Goal: Task Accomplishment & Management: Complete application form

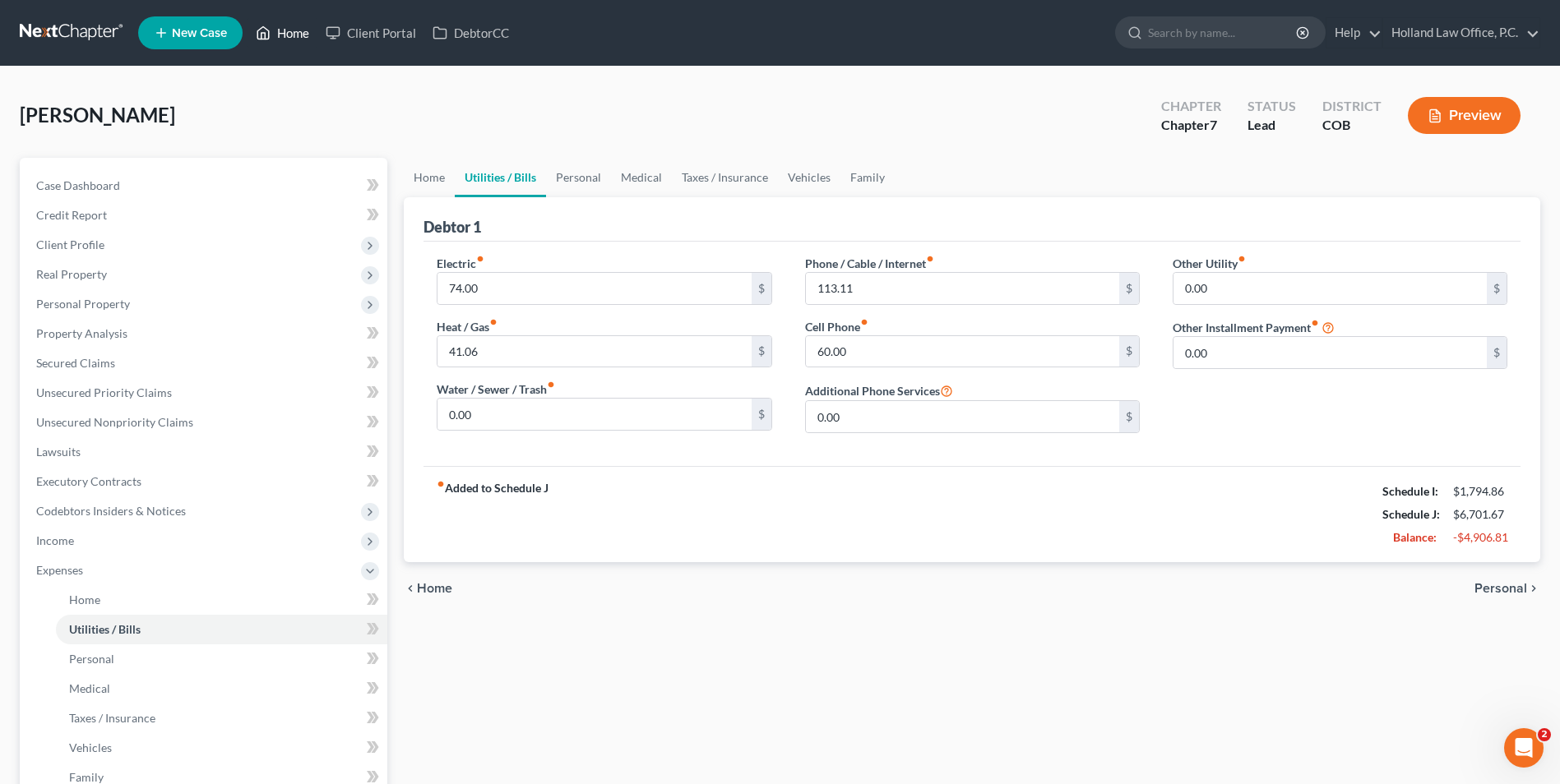
click at [282, 24] on link "Home" at bounding box center [281, 32] width 70 height 30
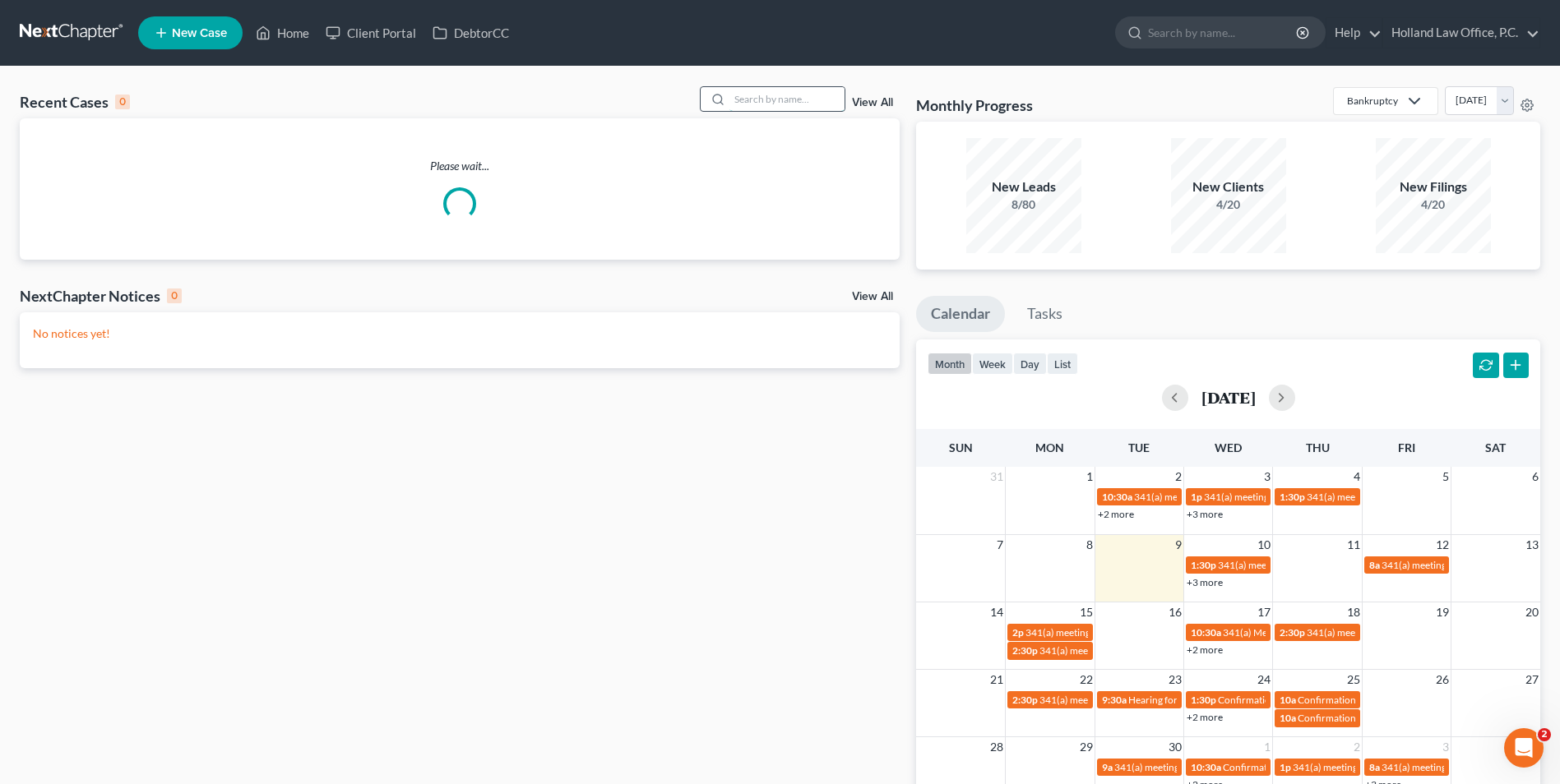
click at [760, 107] on input "search" at bounding box center [786, 98] width 115 height 24
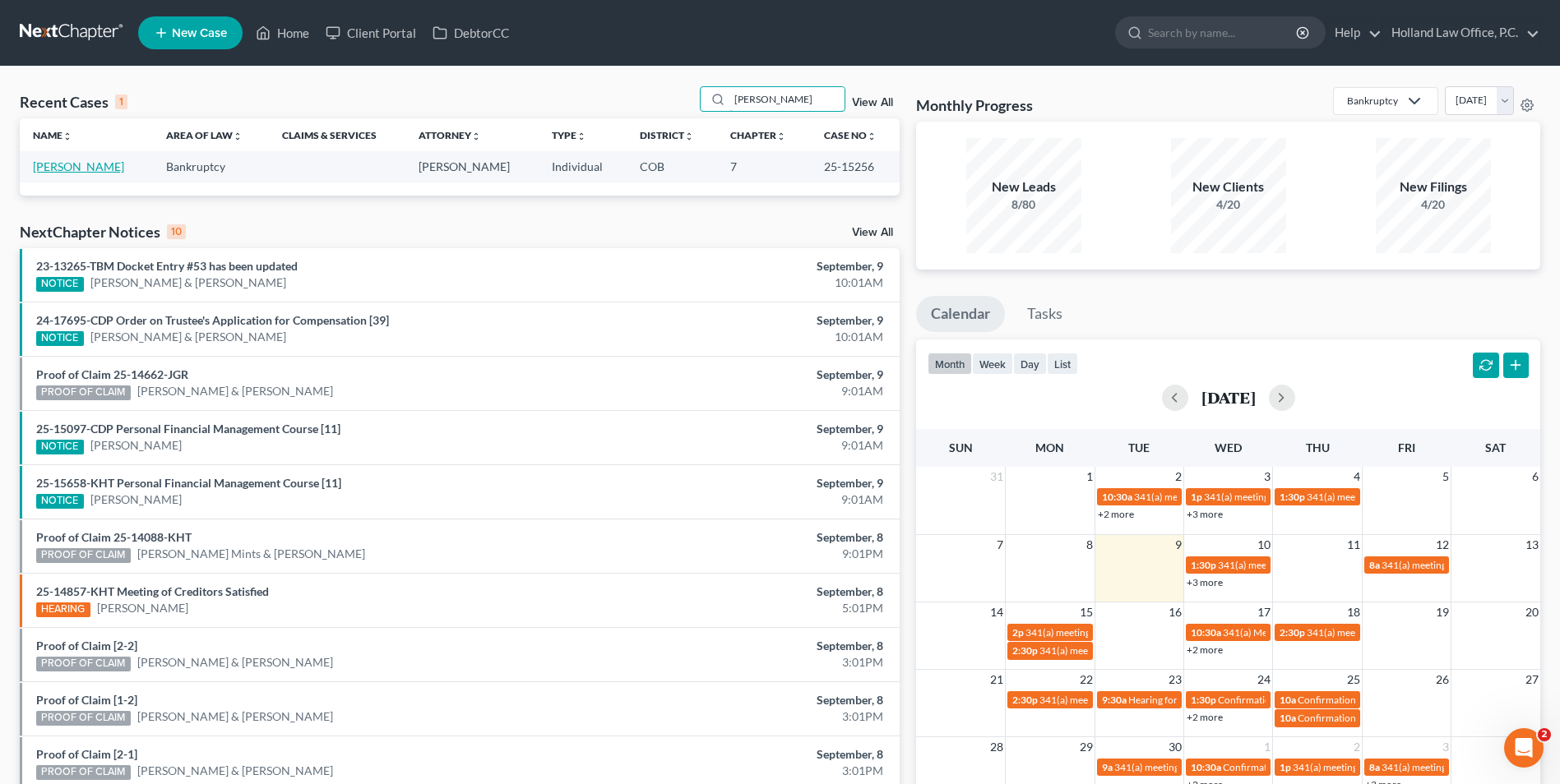
type input "[PERSON_NAME]"
click at [90, 168] on link "[PERSON_NAME]" at bounding box center [78, 166] width 92 height 14
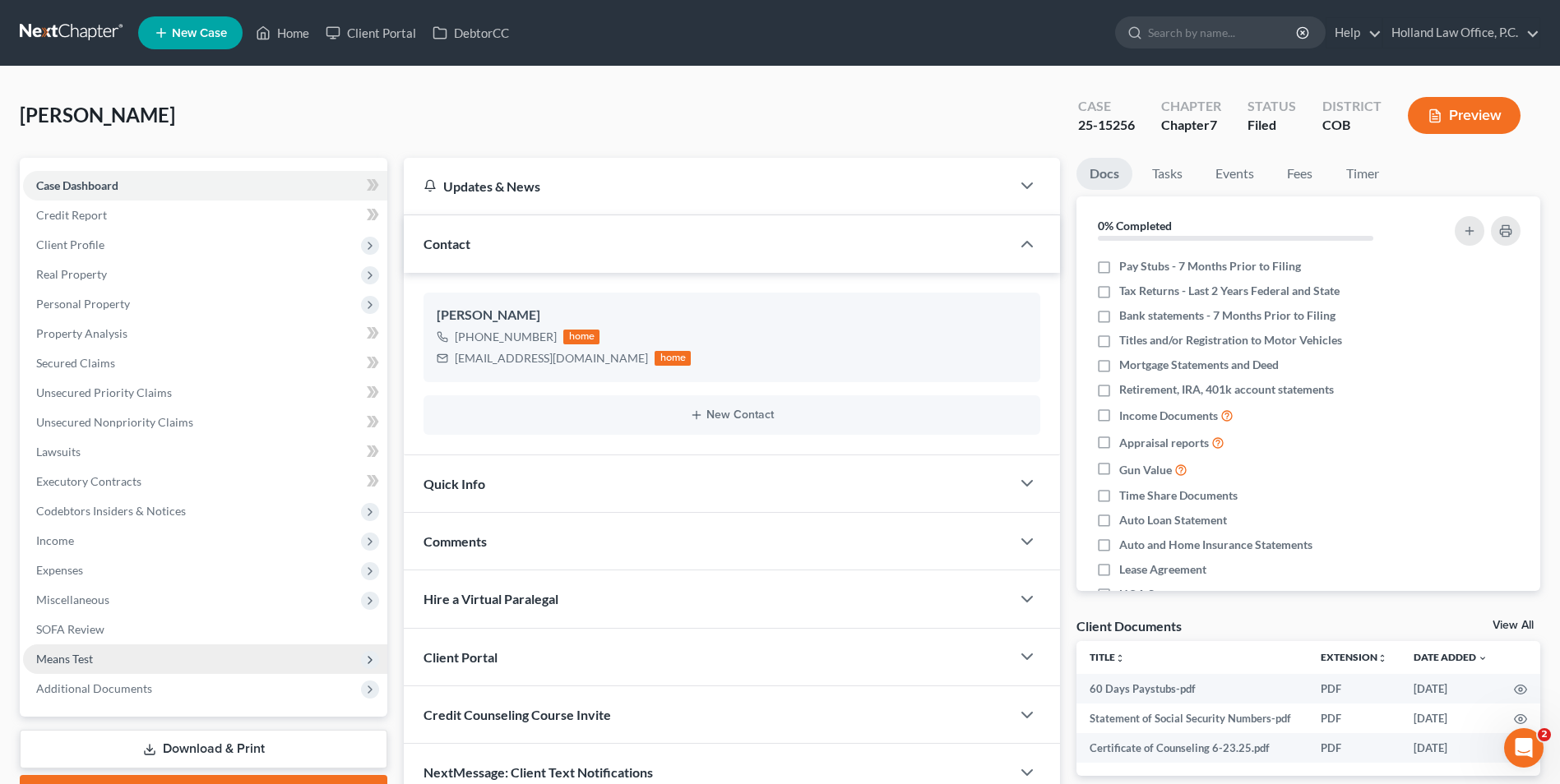
scroll to position [82, 0]
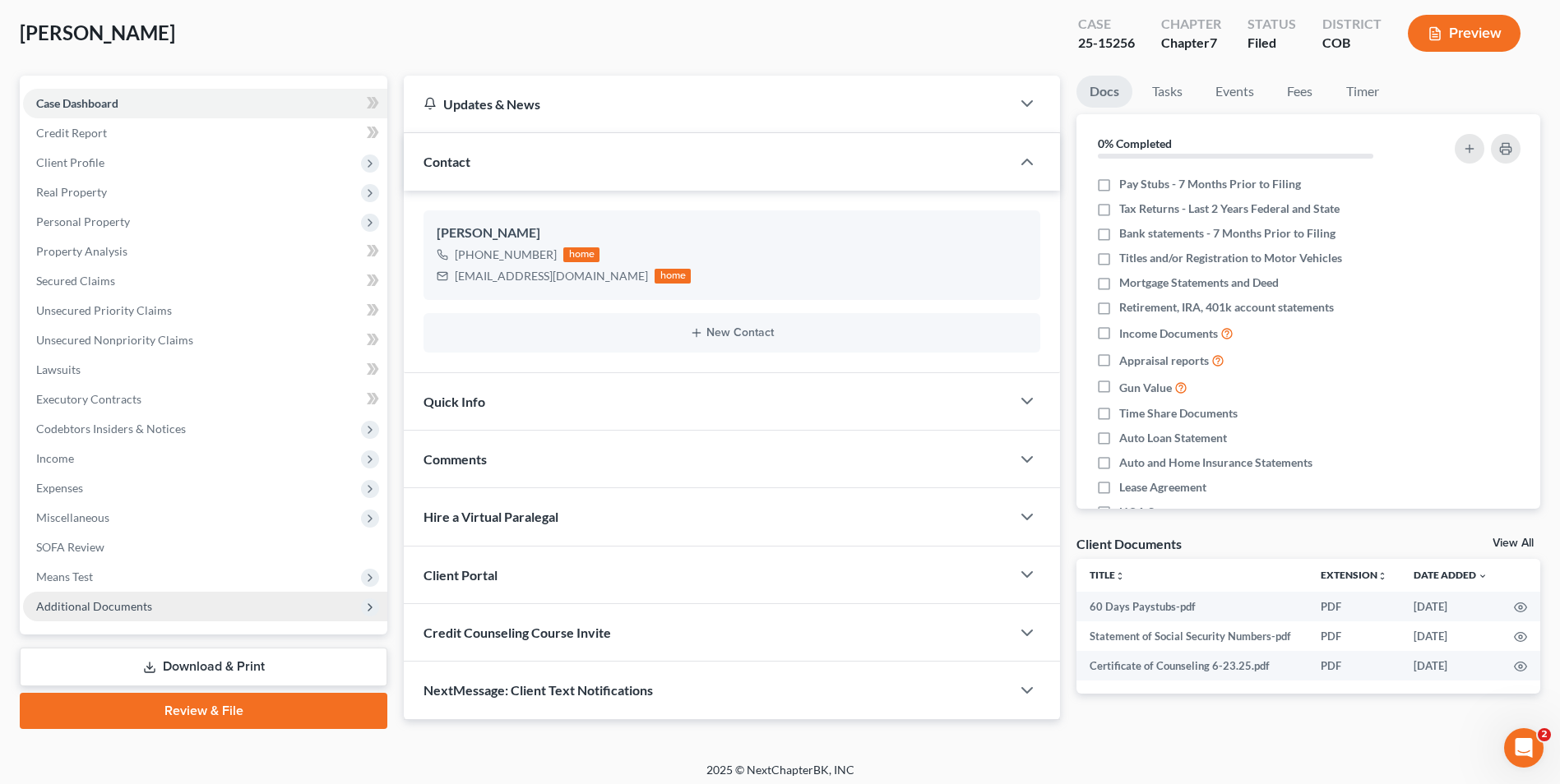
click at [124, 625] on div "Case Dashboard Payments Invoices Payments Payments Credit Report Client Profile…" at bounding box center [203, 355] width 367 height 559
click at [128, 615] on span "Additional Documents" at bounding box center [205, 606] width 364 height 30
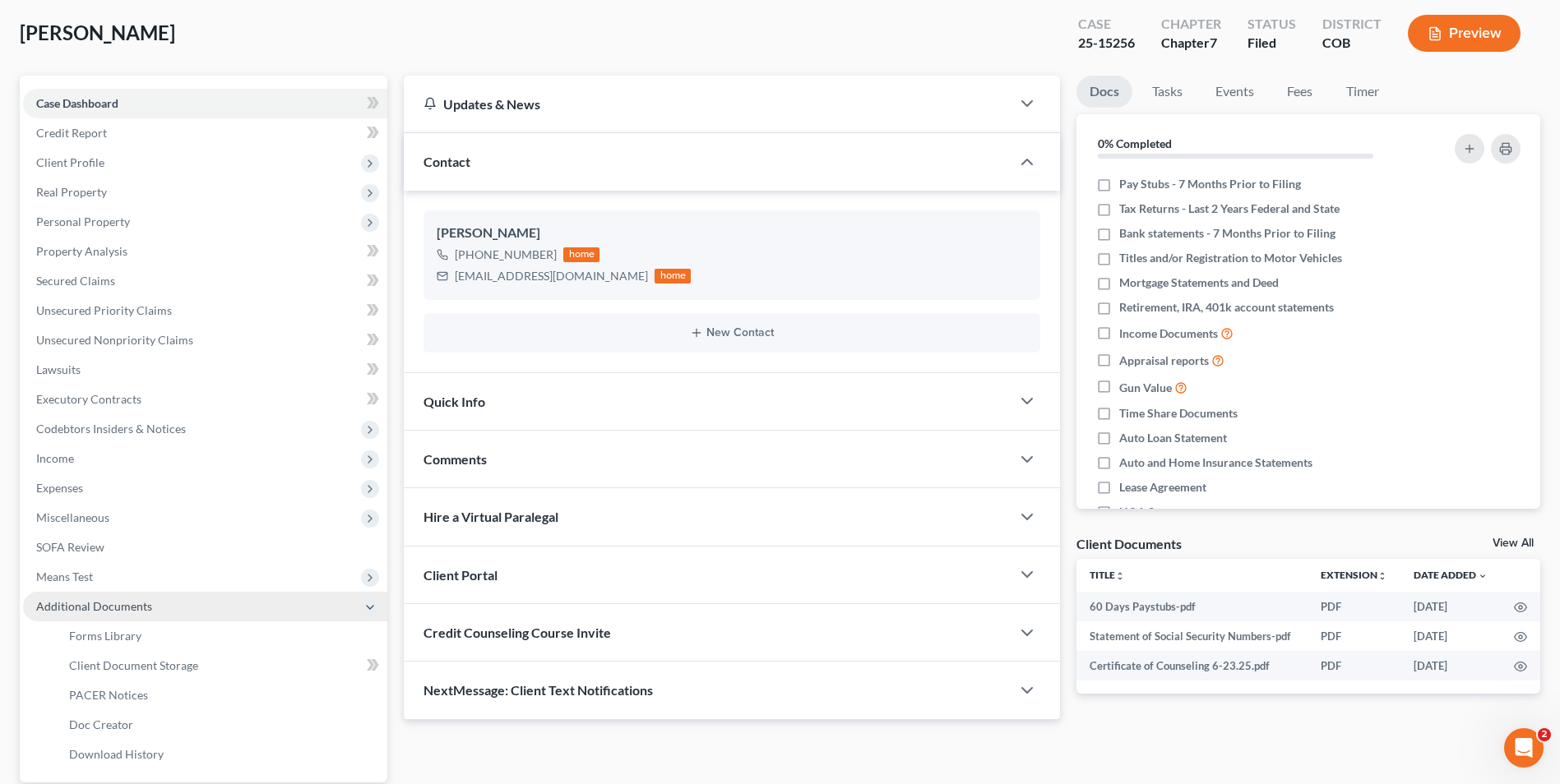
click at [128, 615] on span "Additional Documents" at bounding box center [205, 606] width 364 height 30
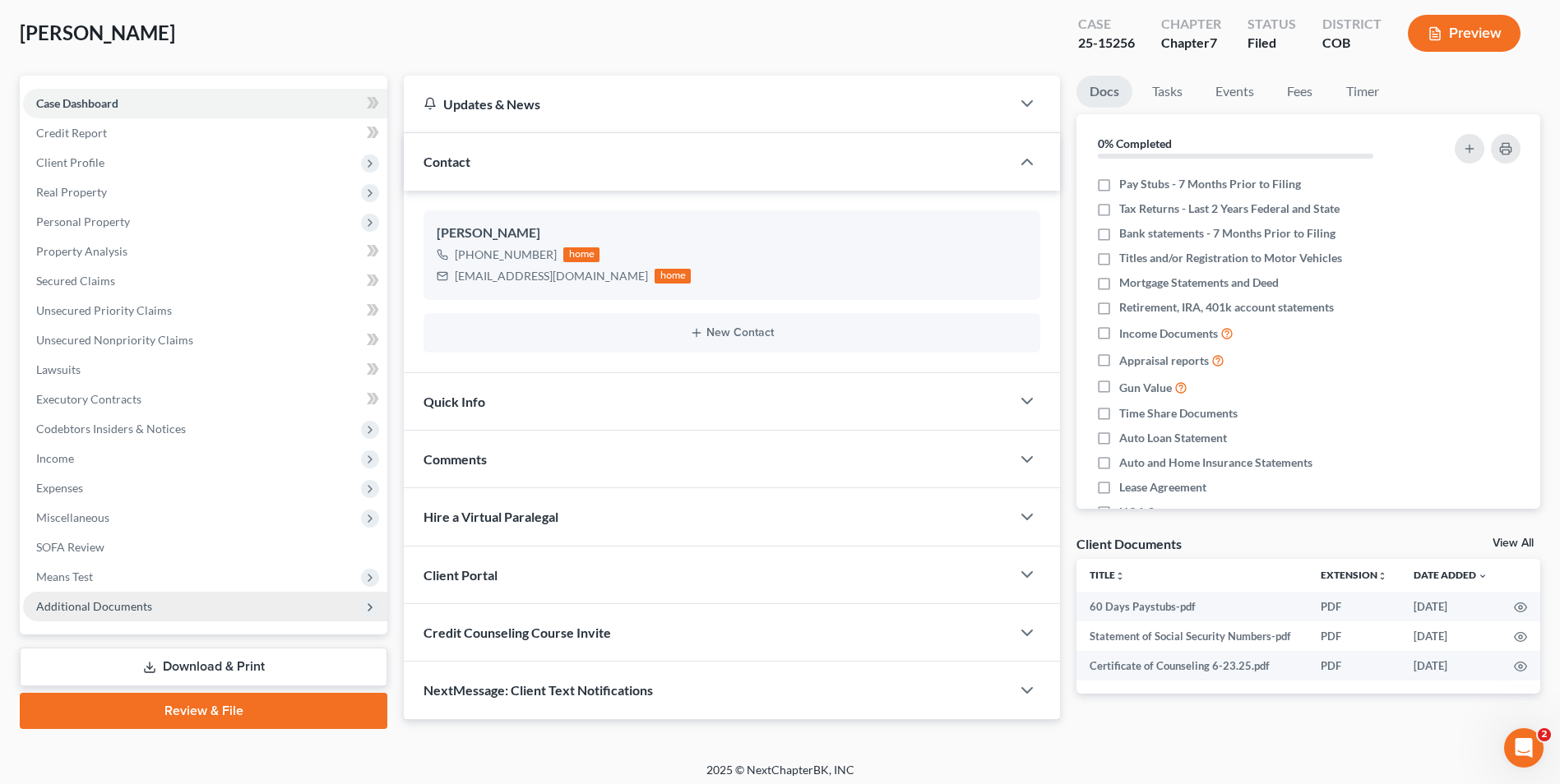
click at [128, 615] on span "Additional Documents" at bounding box center [205, 606] width 364 height 30
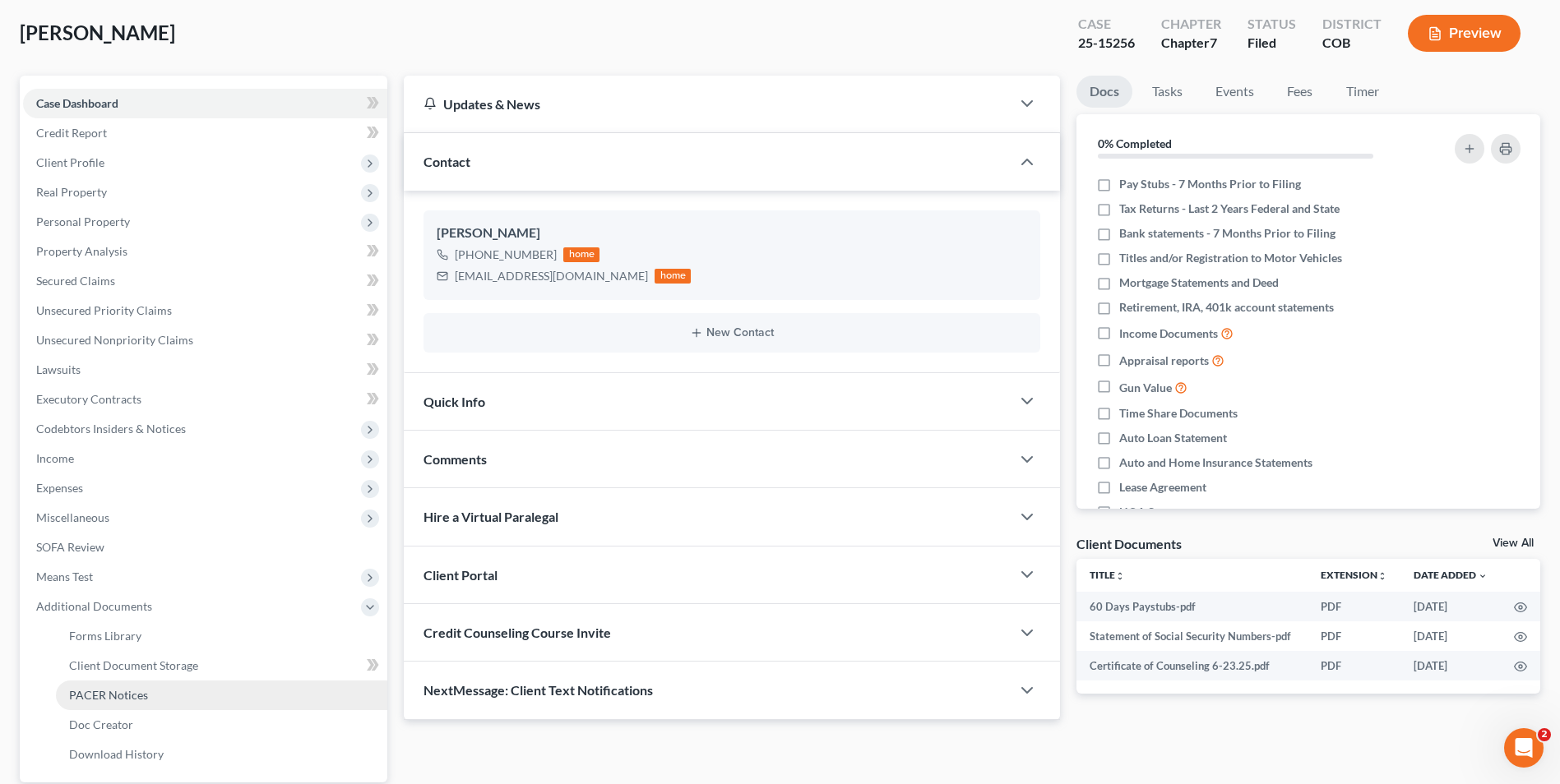
click at [103, 691] on span "PACER Notices" at bounding box center [108, 694] width 79 height 14
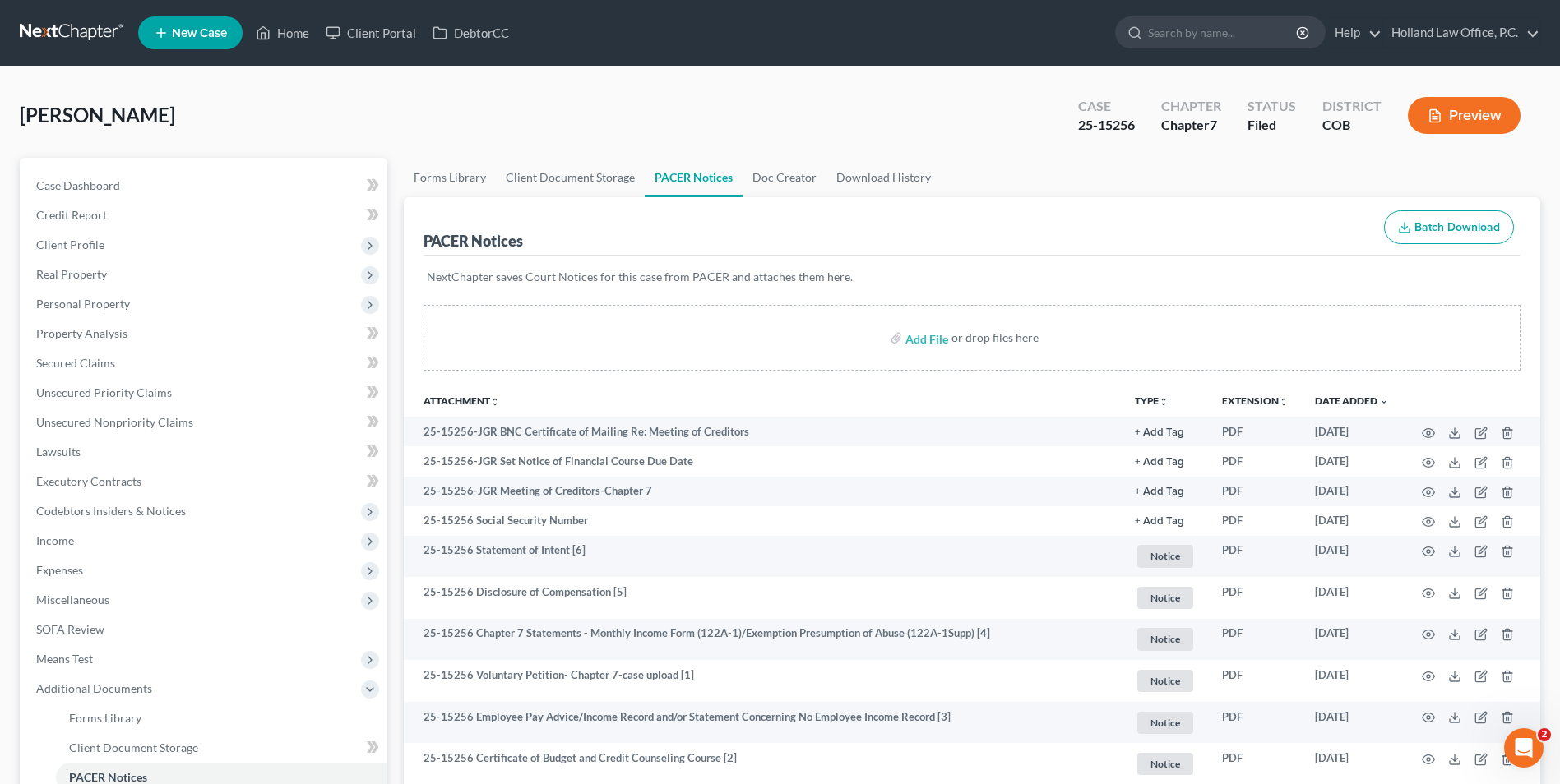
scroll to position [164, 0]
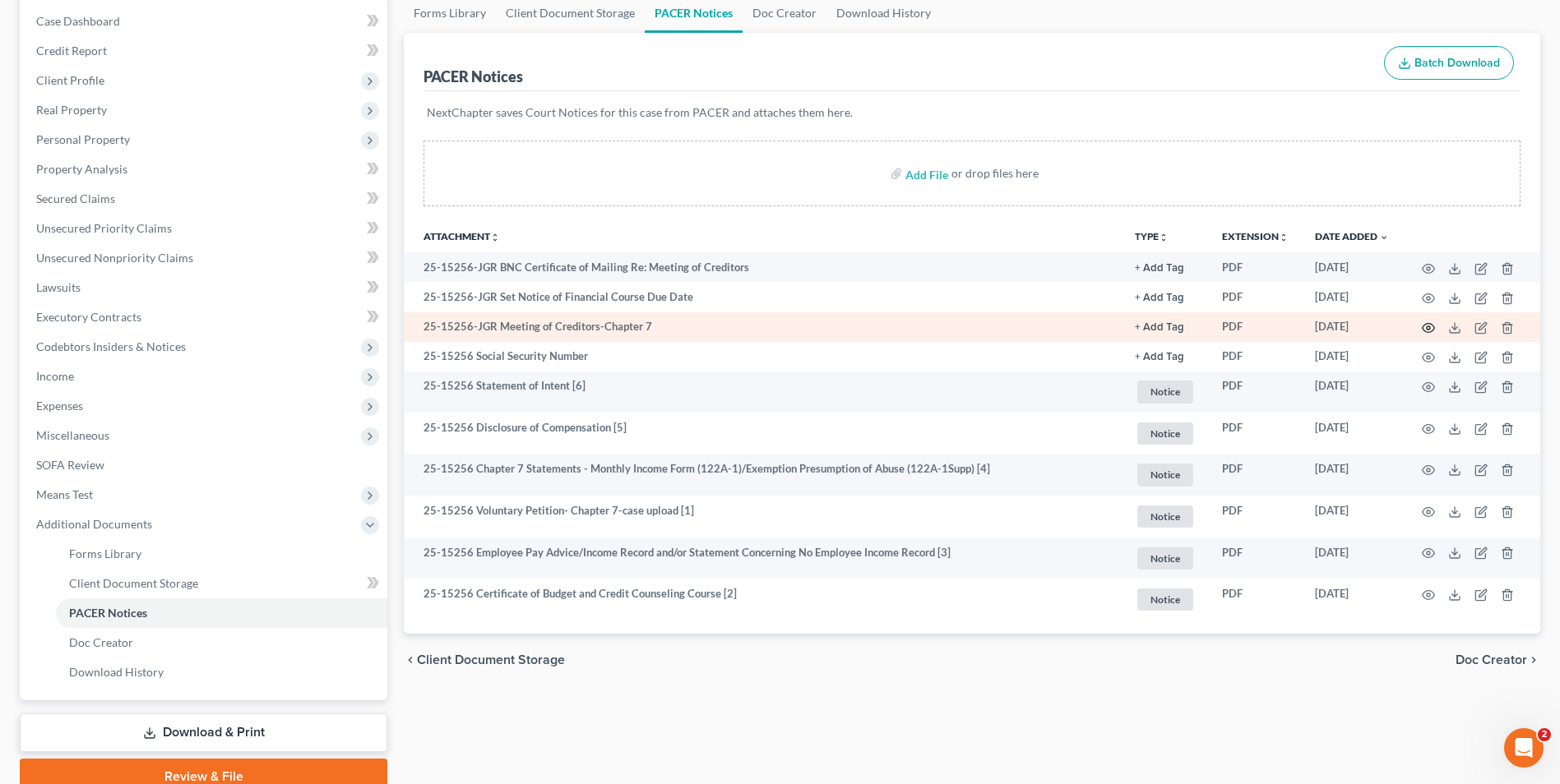
click at [1431, 328] on icon "button" at bounding box center [1428, 328] width 13 height 13
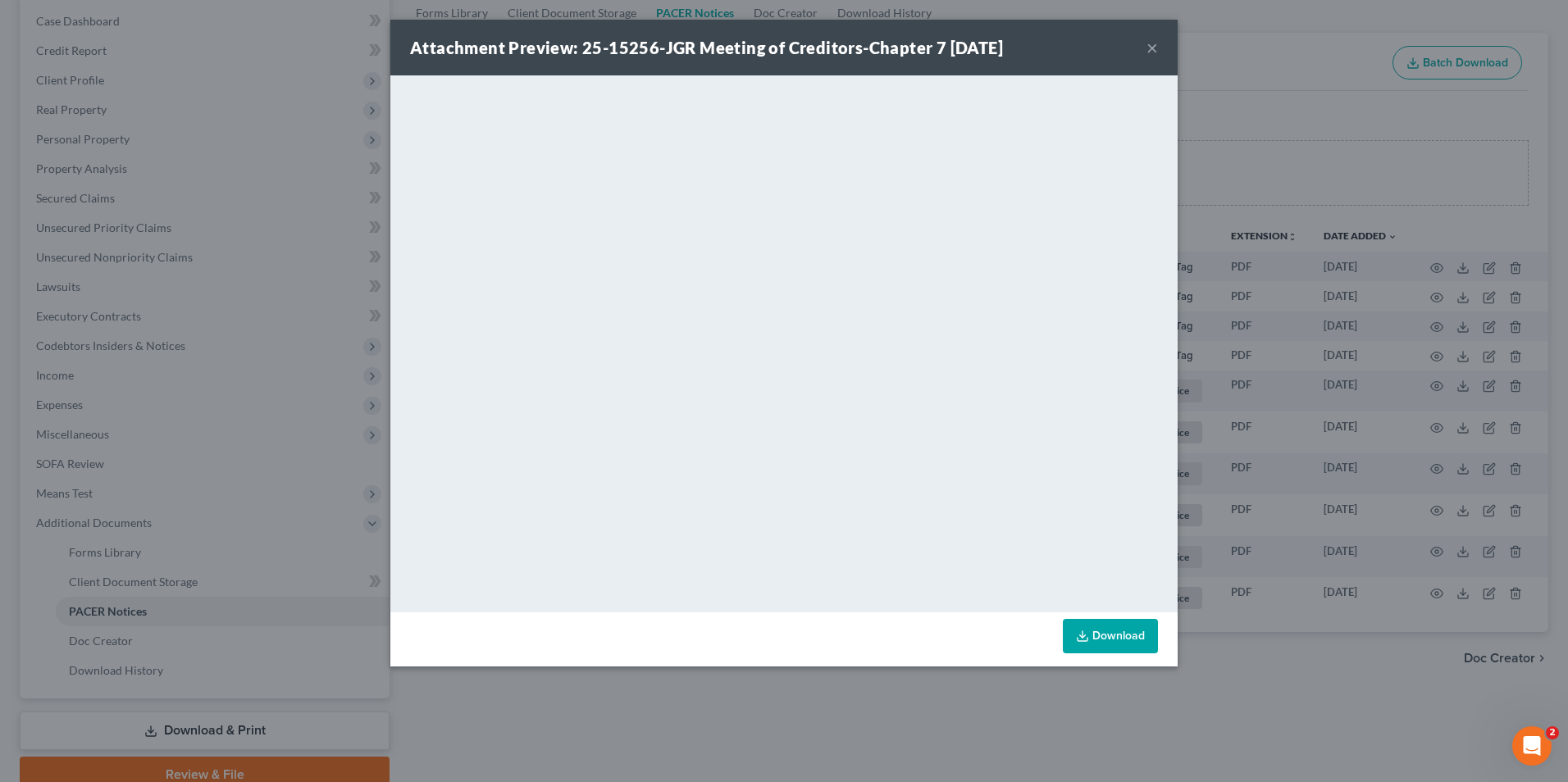
drag, startPoint x: 1147, startPoint y: 44, endPoint x: 1069, endPoint y: 51, distance: 78.3
click at [1147, 44] on button "×" at bounding box center [1152, 48] width 11 height 20
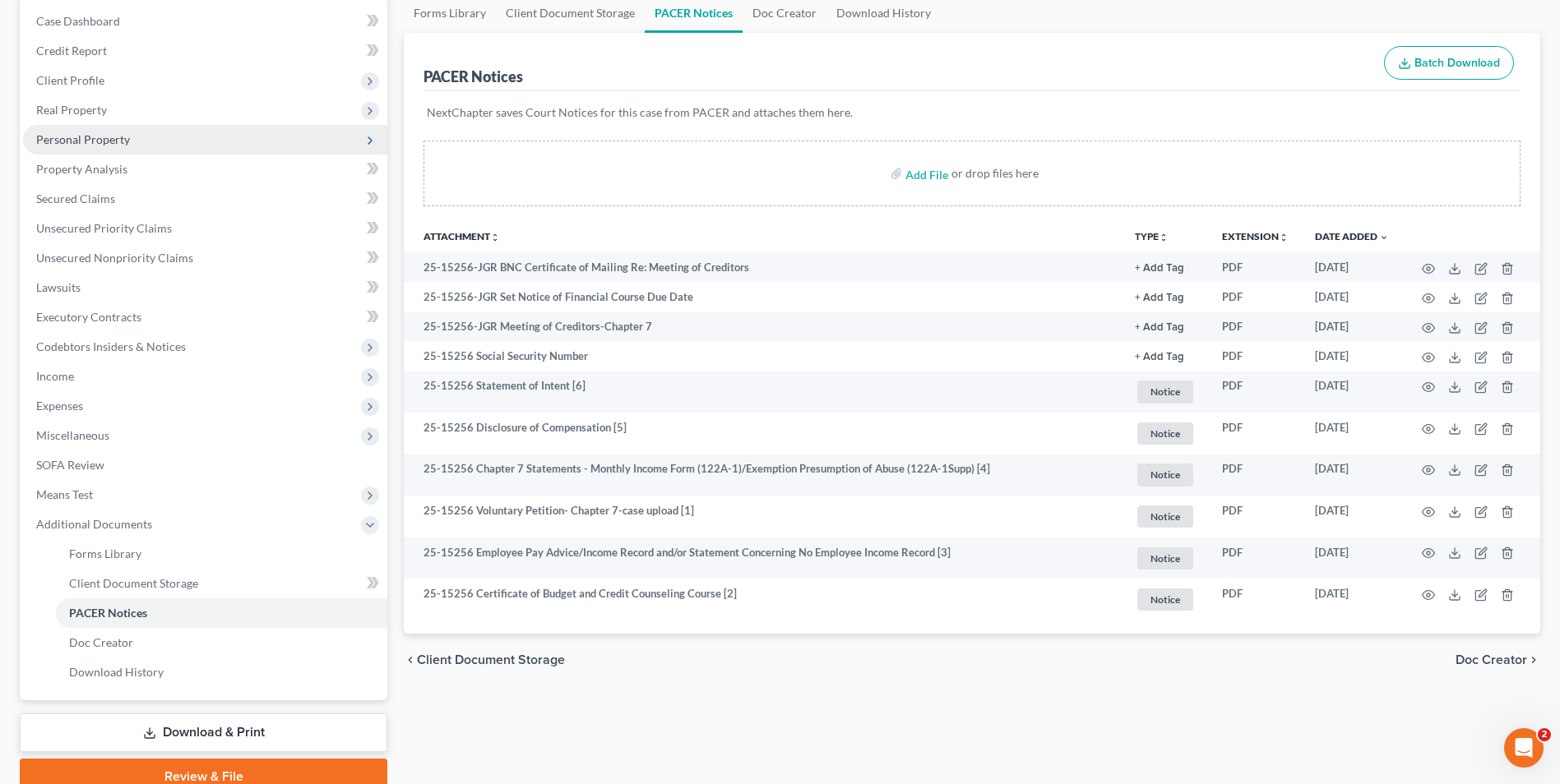
click at [131, 134] on span "Personal Property" at bounding box center [205, 139] width 364 height 30
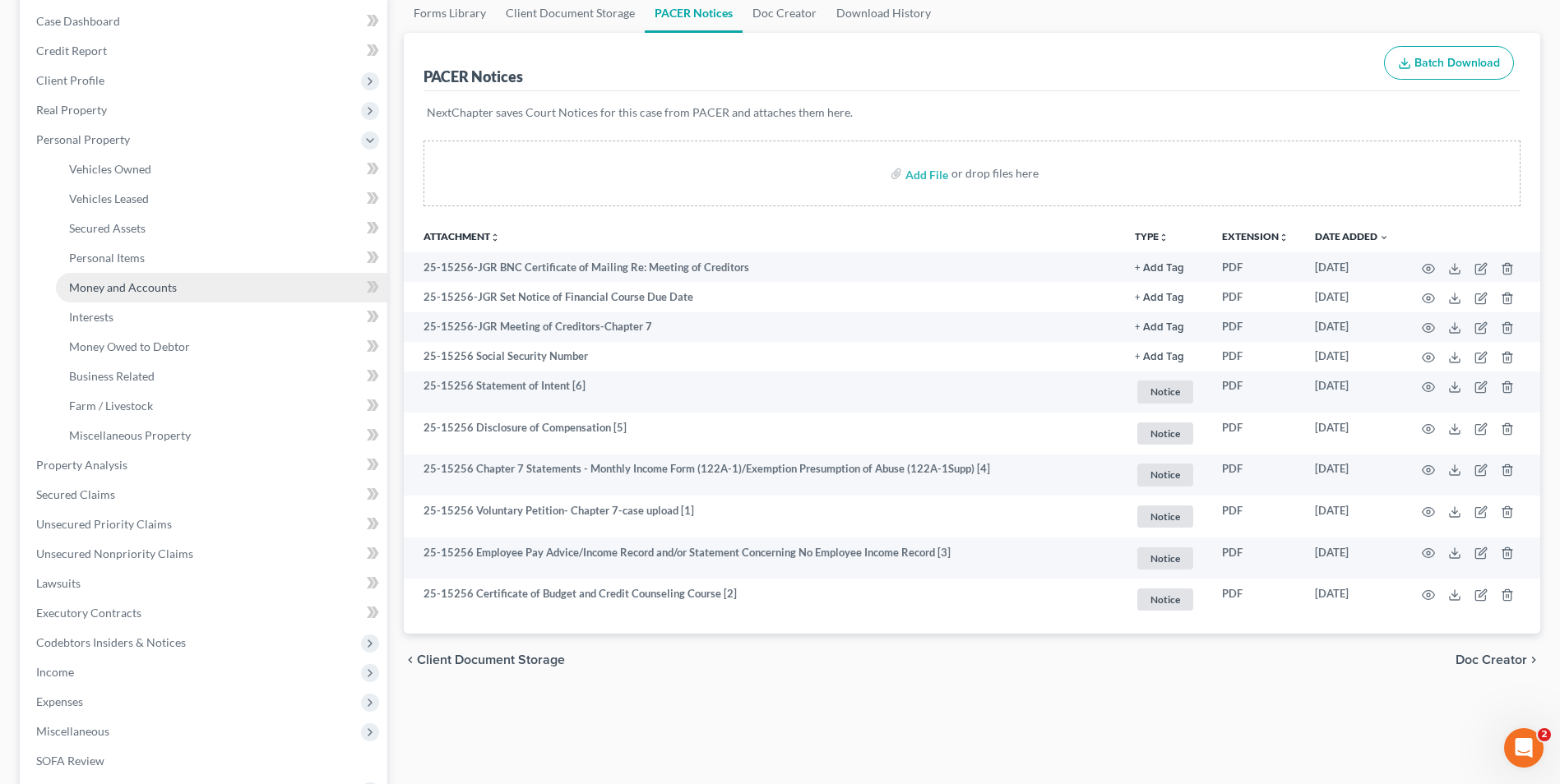
click at [135, 287] on span "Money and Accounts" at bounding box center [122, 287] width 108 height 14
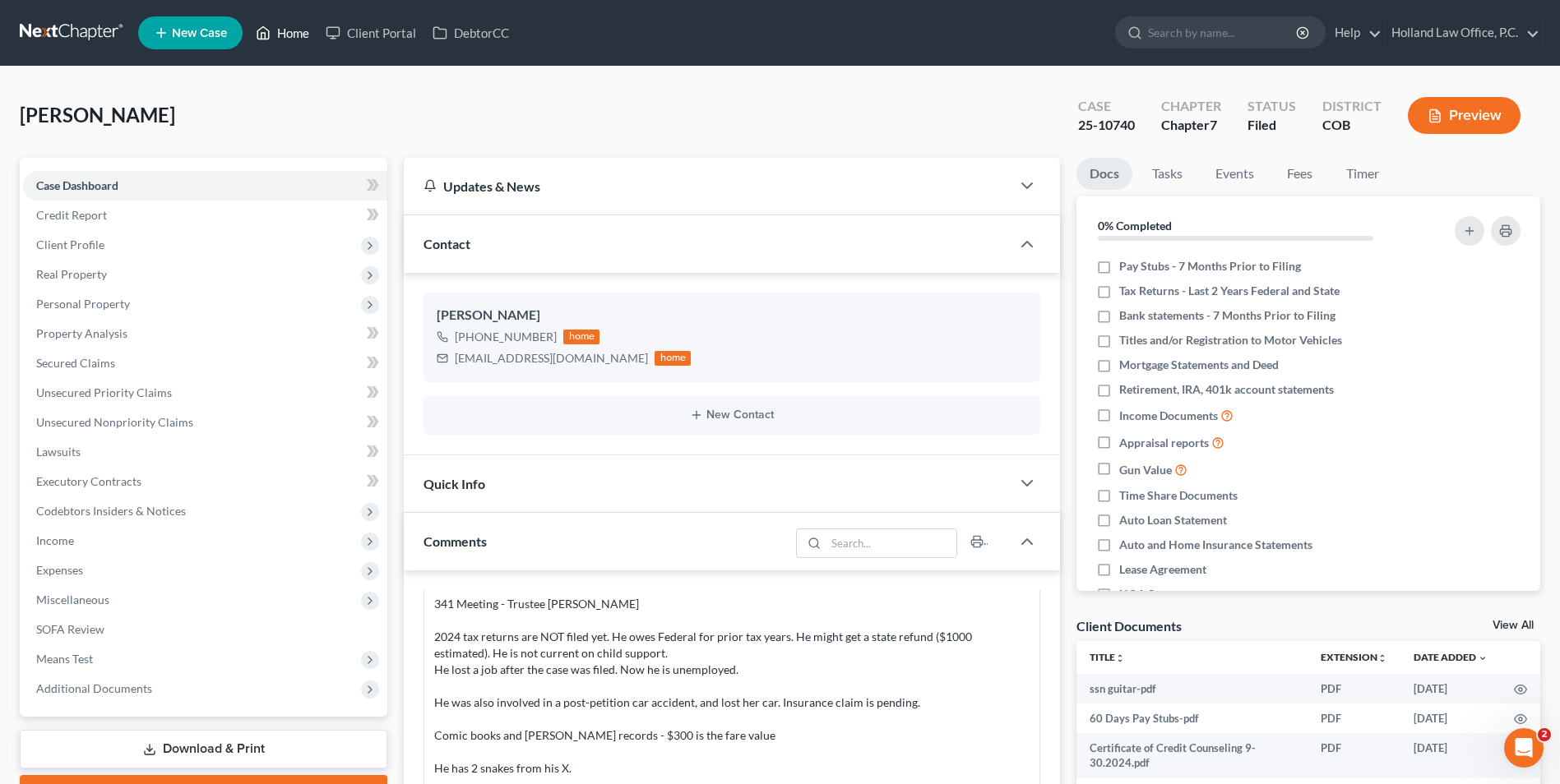
click at [287, 27] on link "Home" at bounding box center [281, 32] width 70 height 30
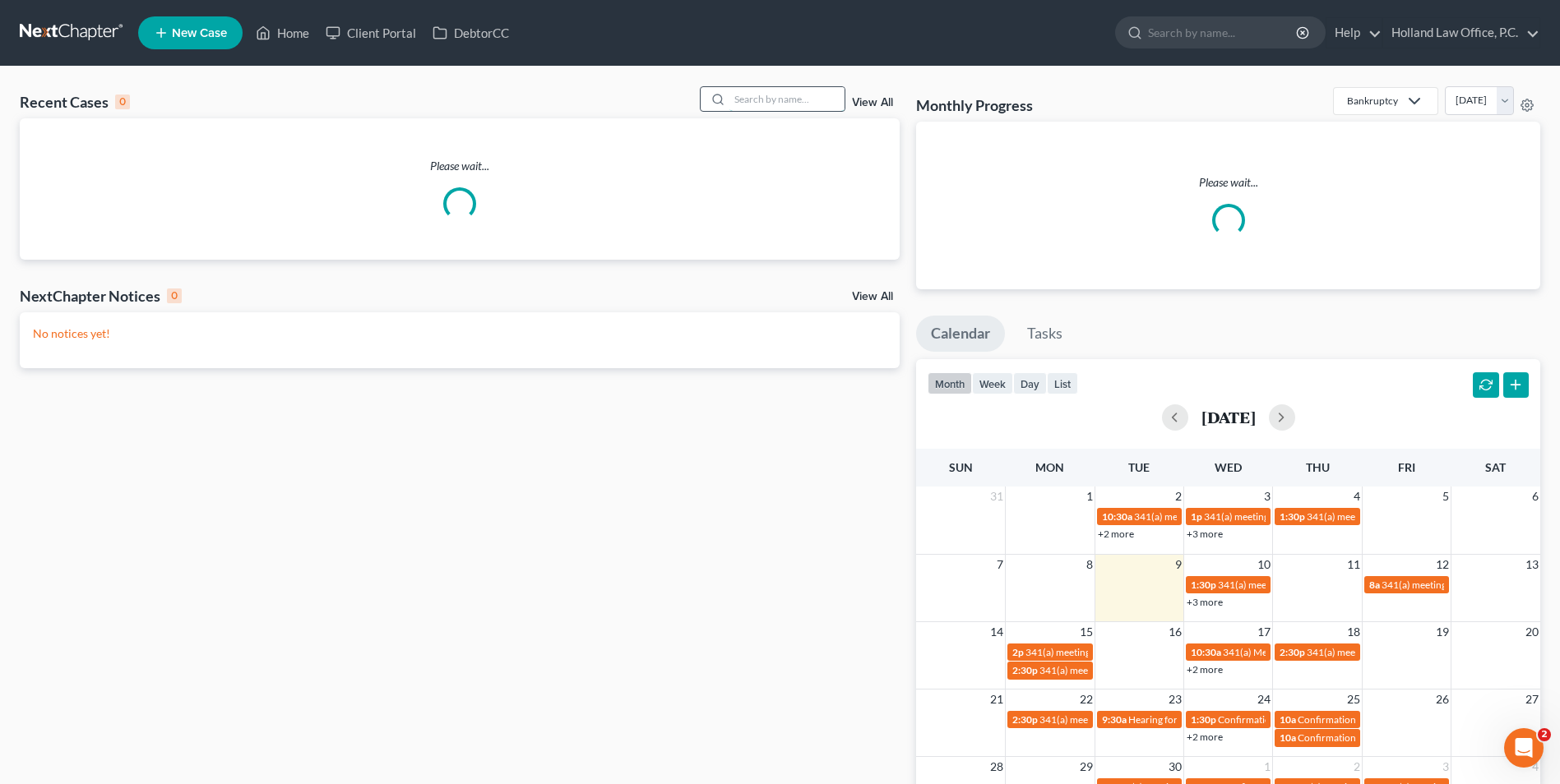
click at [758, 95] on input "search" at bounding box center [786, 98] width 115 height 24
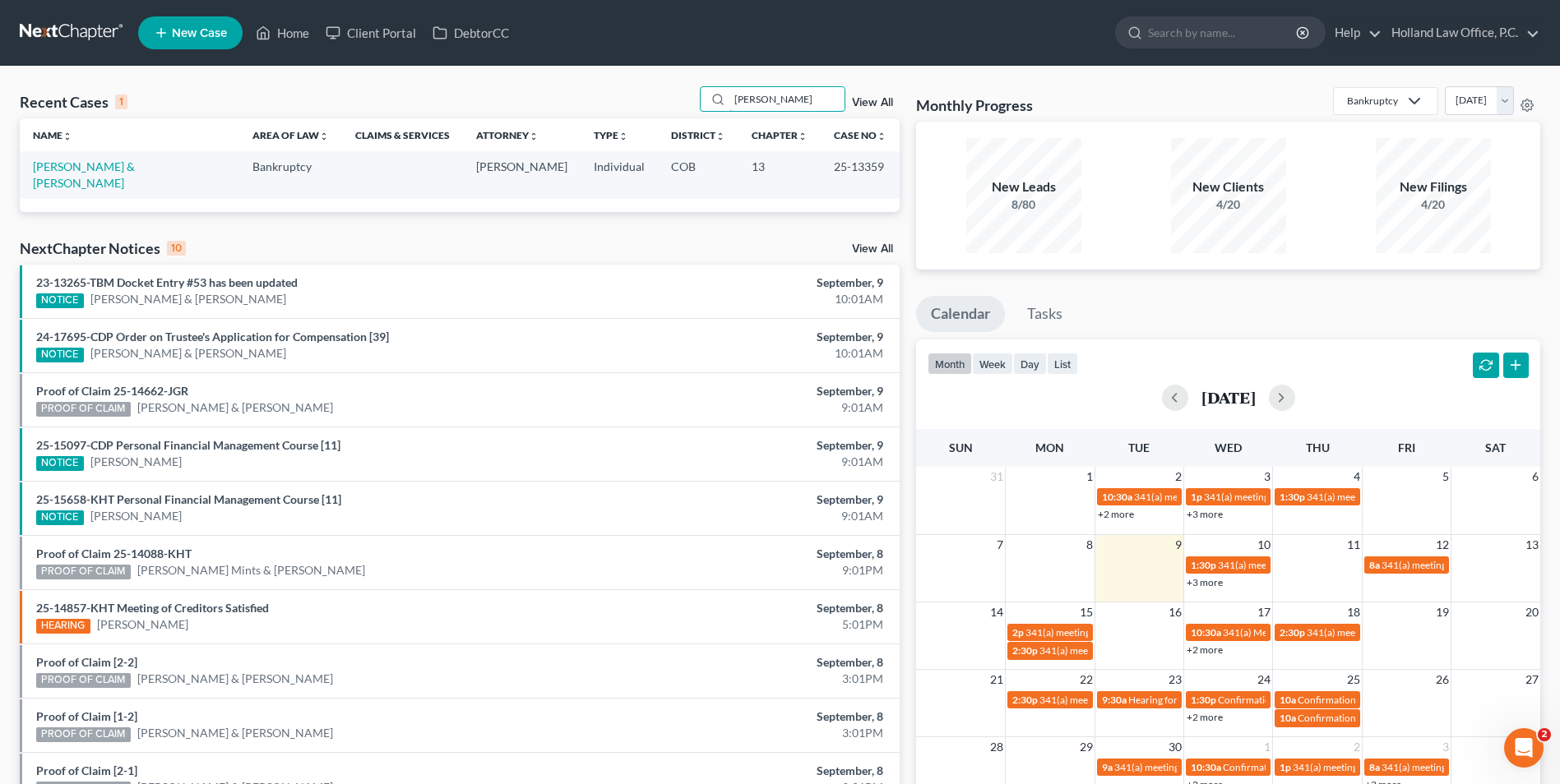
type input "vaden"
click at [76, 169] on link "Vaden, Donald & Nicole" at bounding box center [83, 175] width 102 height 31
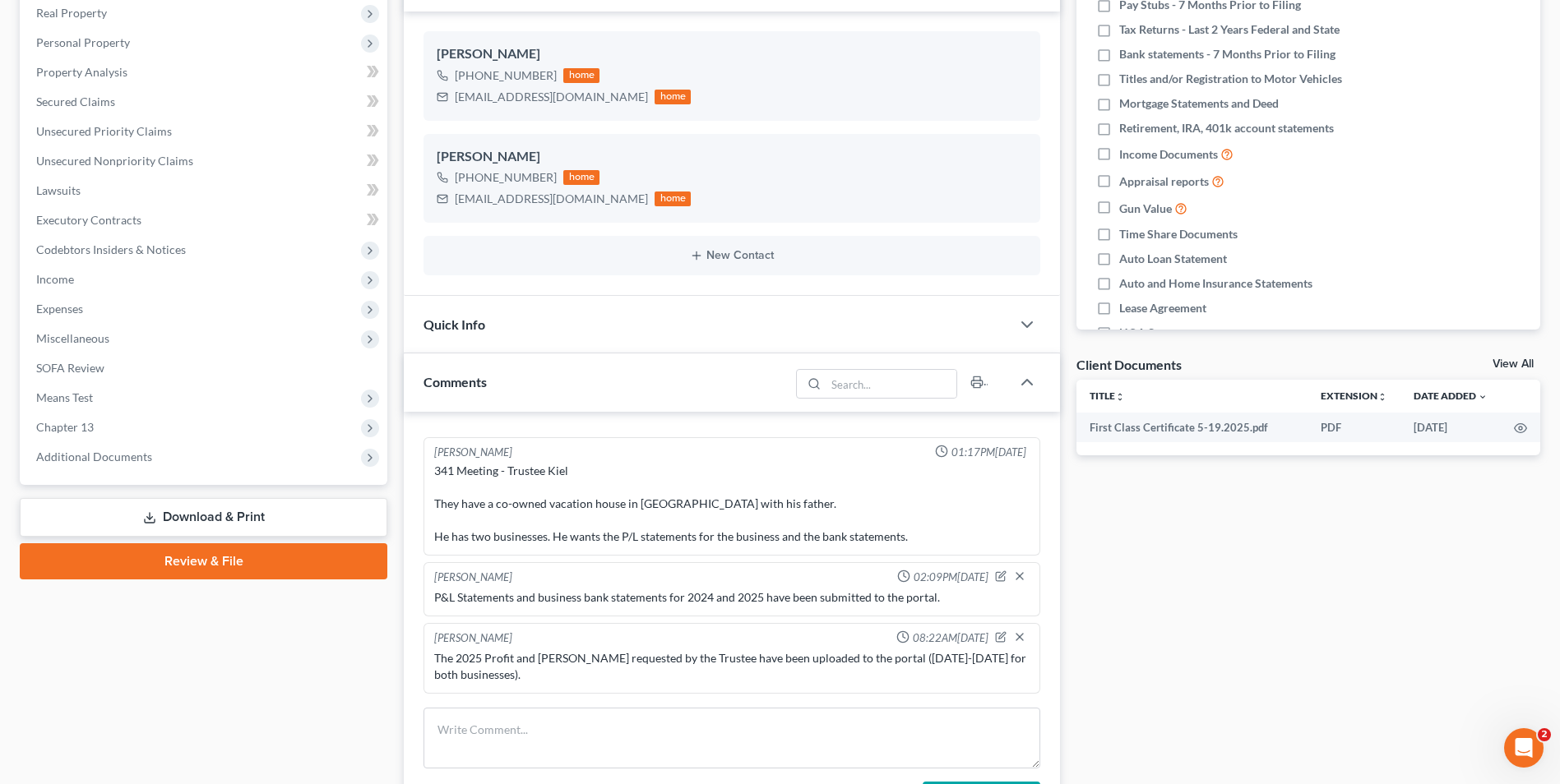
scroll to position [329, 0]
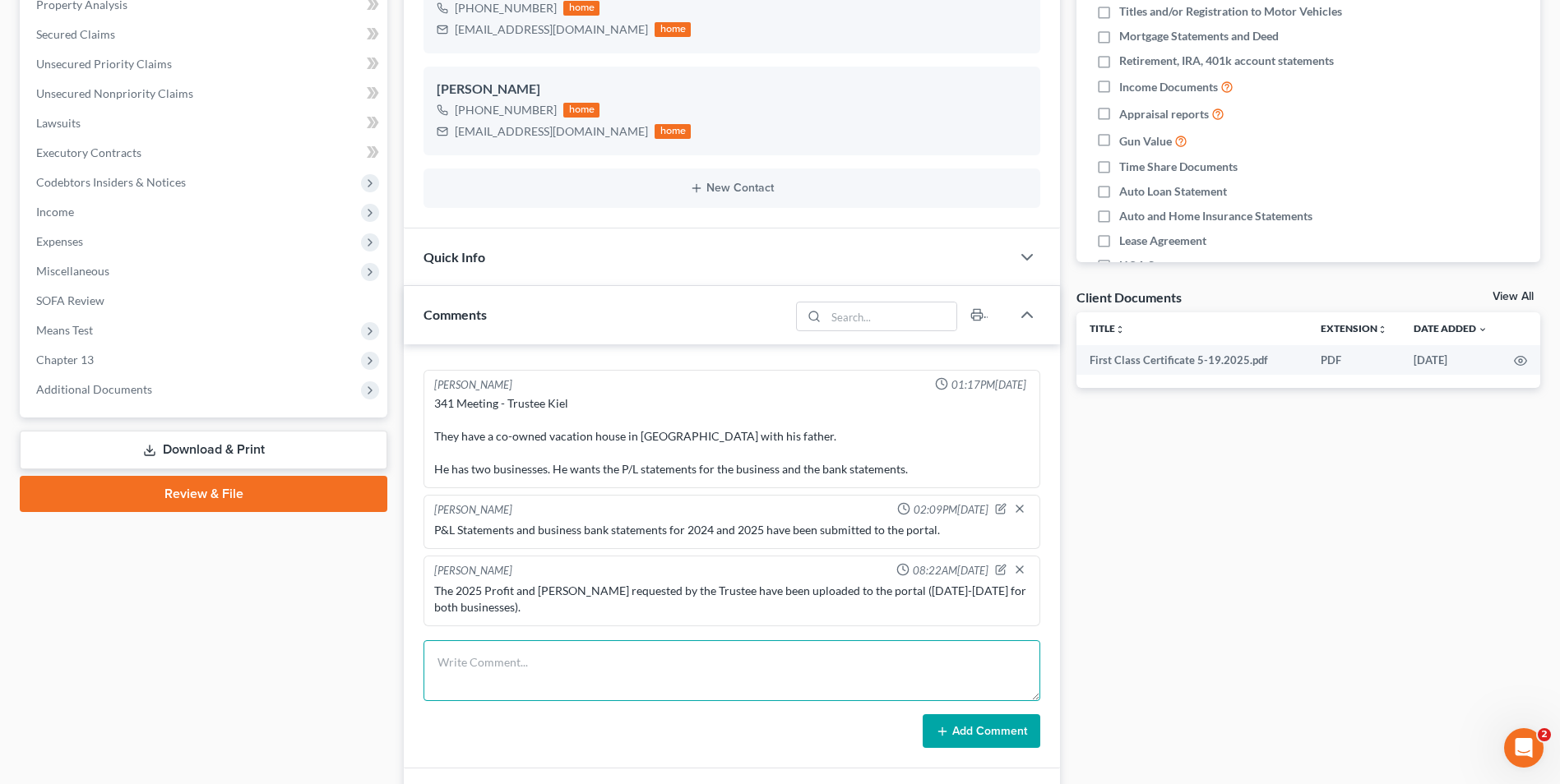
click at [594, 647] on textarea at bounding box center [732, 671] width 616 height 61
drag, startPoint x: 895, startPoint y: 668, endPoint x: 846, endPoint y: 670, distance: 49.0
click at [846, 670] on textarea "I requested the remaining business bank statements that the Trustee wanted from…" at bounding box center [732, 671] width 616 height 61
click at [845, 664] on textarea "I requested the remaining business bank statements that the Trustee wanted from…" at bounding box center [732, 671] width 616 height 61
type textarea "I requested the remaining business bank statements that the Trustee wanted for …"
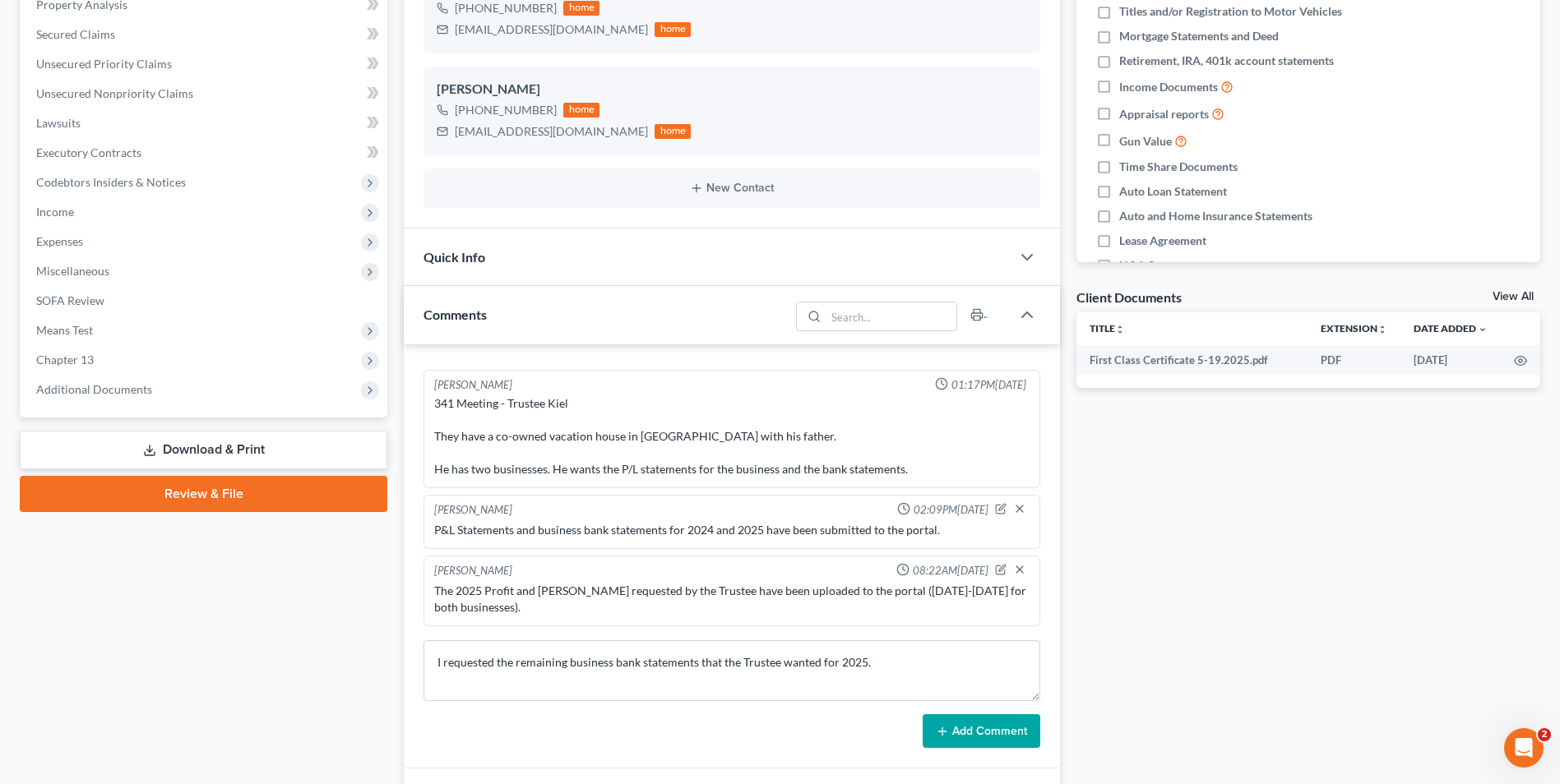
click at [968, 714] on button "Add Comment" at bounding box center [981, 732] width 117 height 34
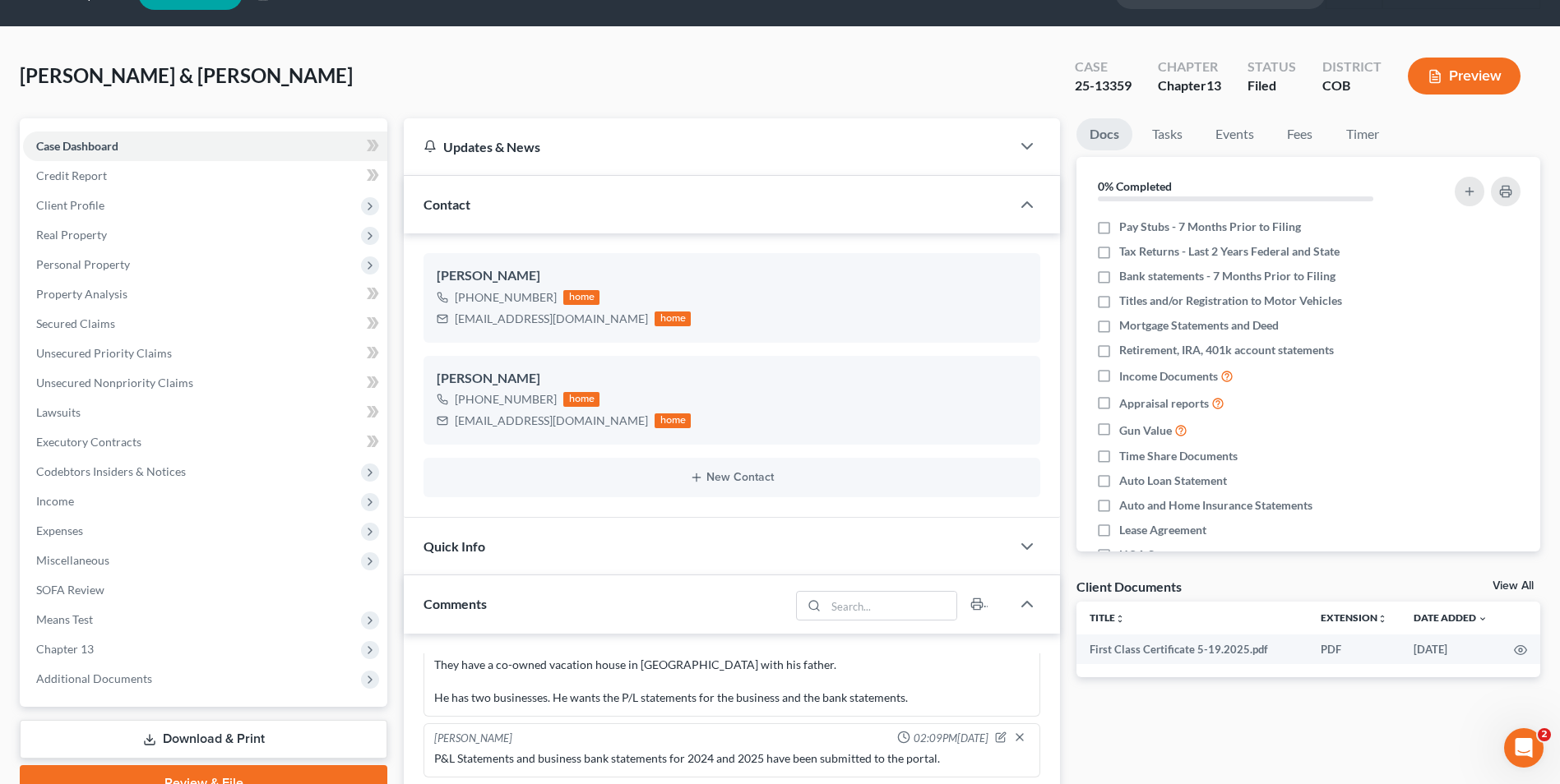
scroll to position [0, 0]
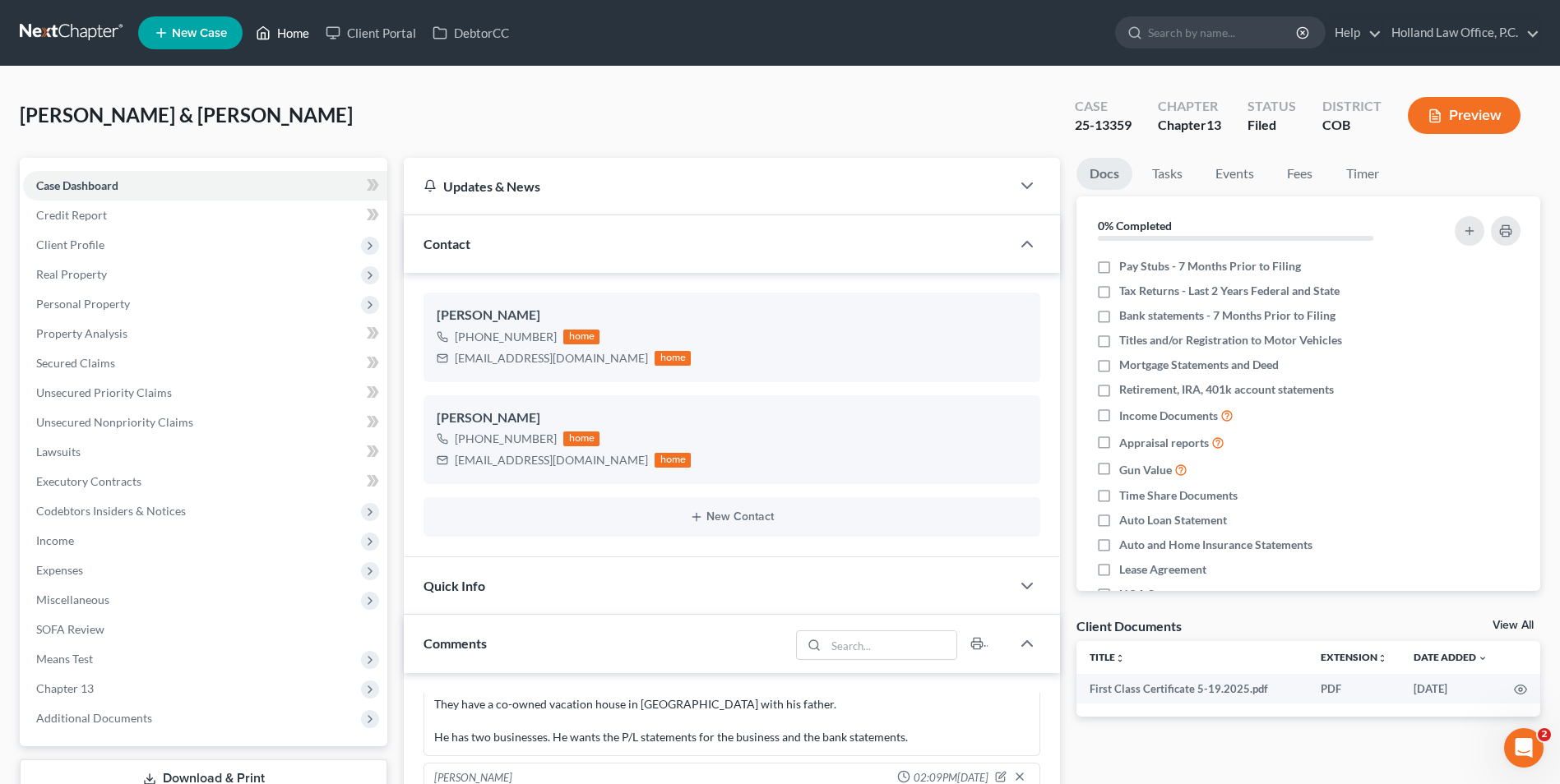
click at [280, 32] on link "Home" at bounding box center [281, 32] width 70 height 30
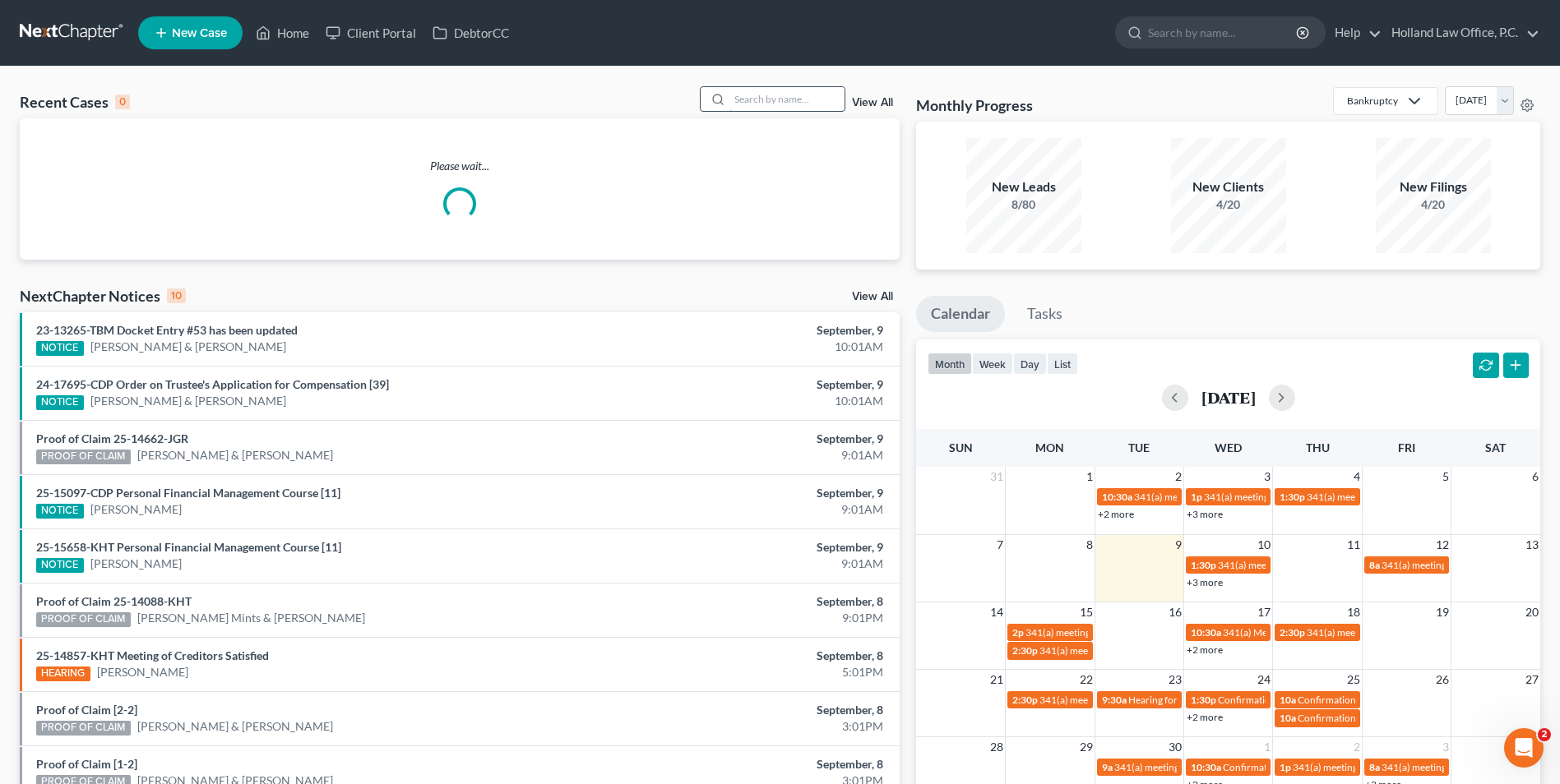
click at [805, 94] on input "search" at bounding box center [786, 98] width 115 height 24
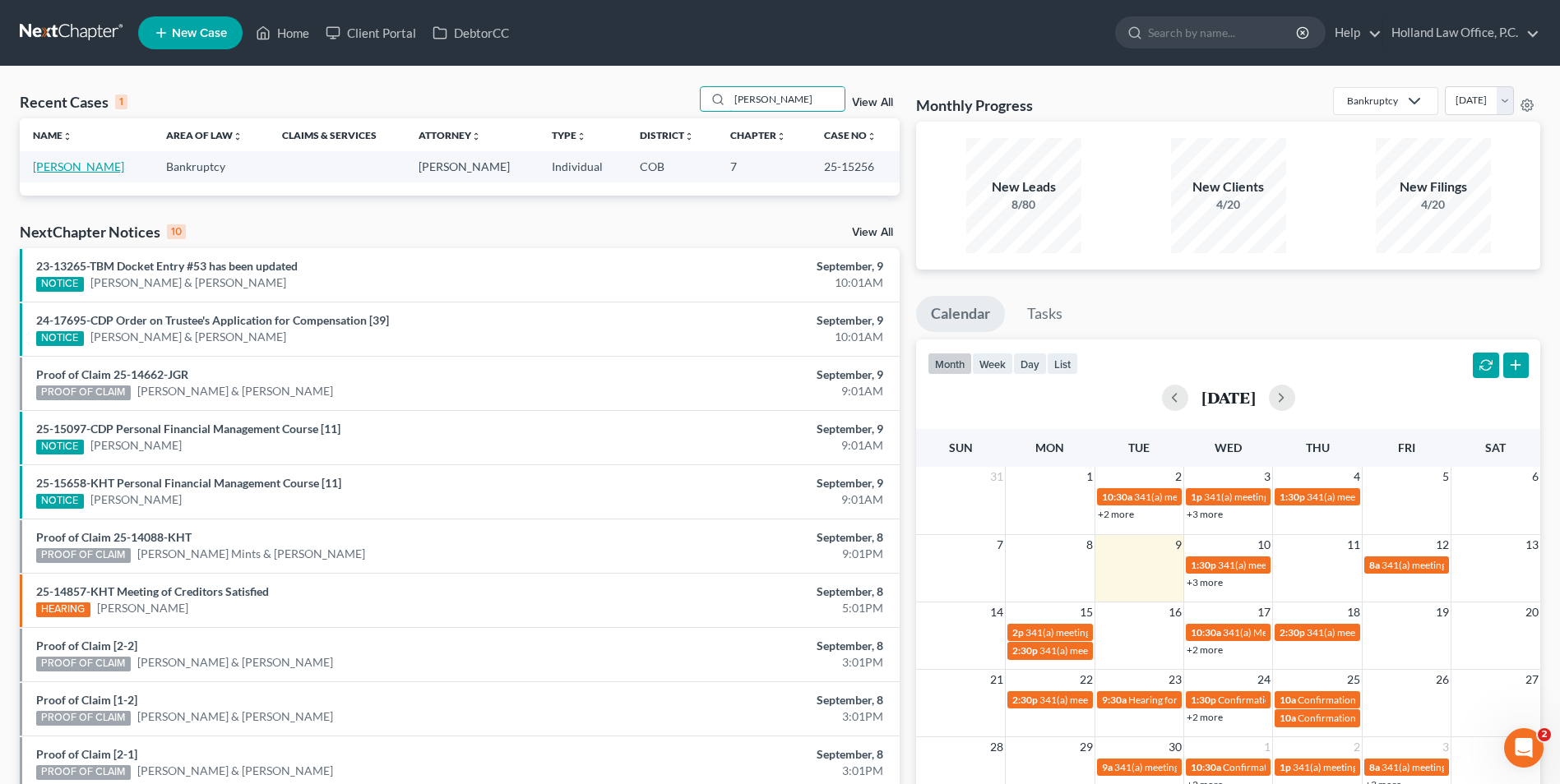
type input "[PERSON_NAME]"
click at [94, 169] on link "[PERSON_NAME]" at bounding box center [78, 166] width 92 height 14
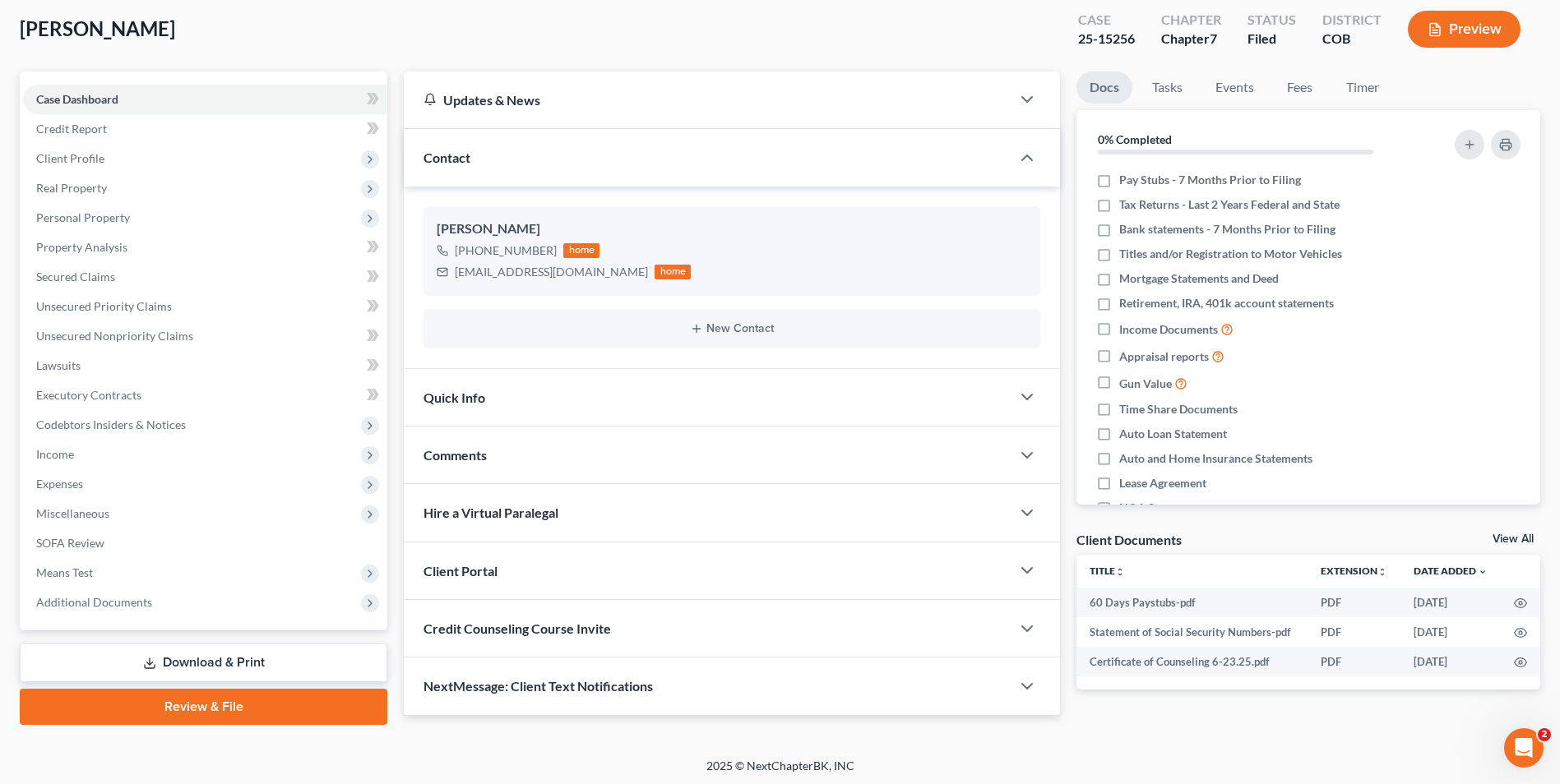
scroll to position [90, 0]
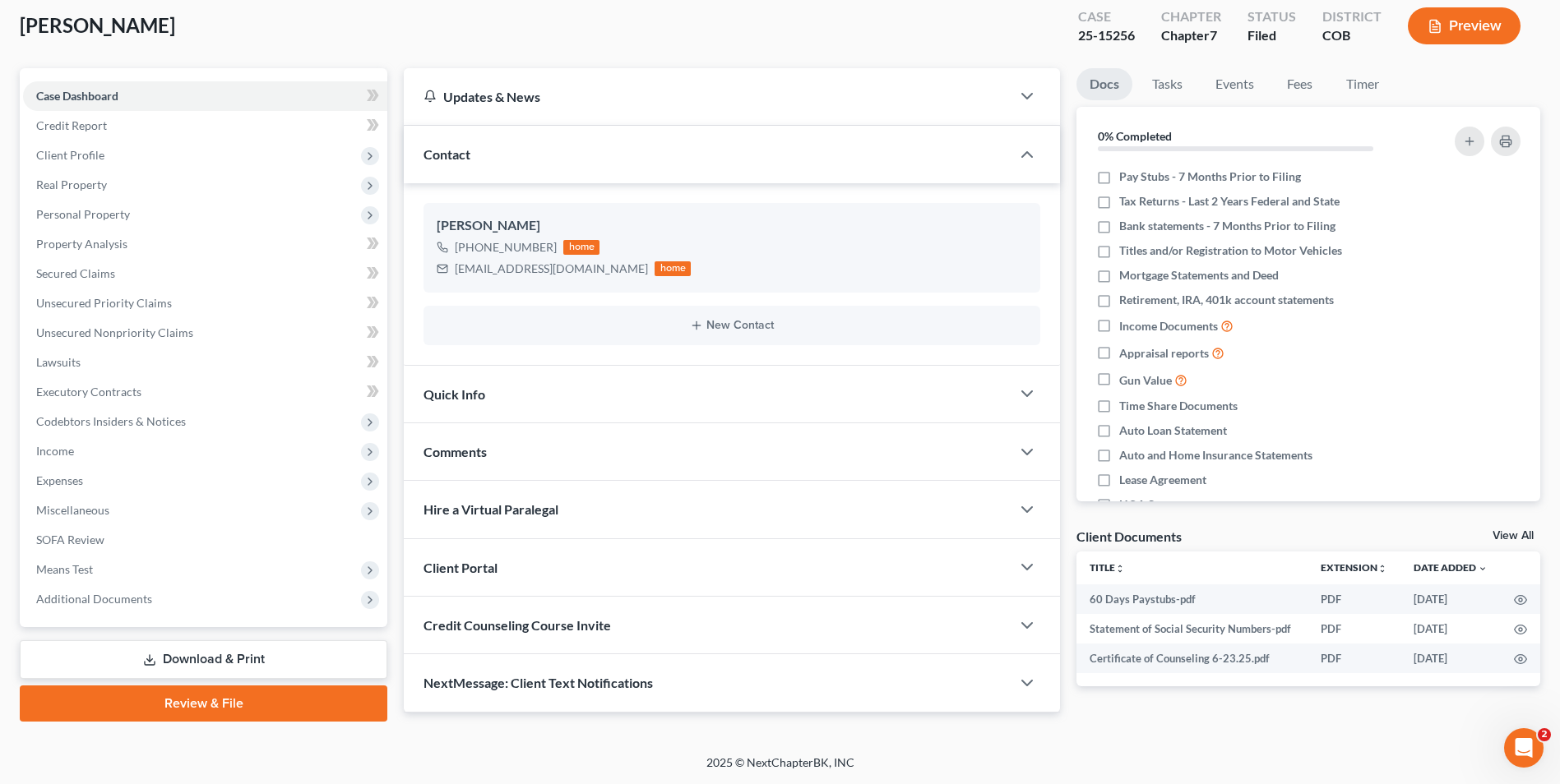
click at [503, 460] on div "Comments" at bounding box center [707, 451] width 607 height 56
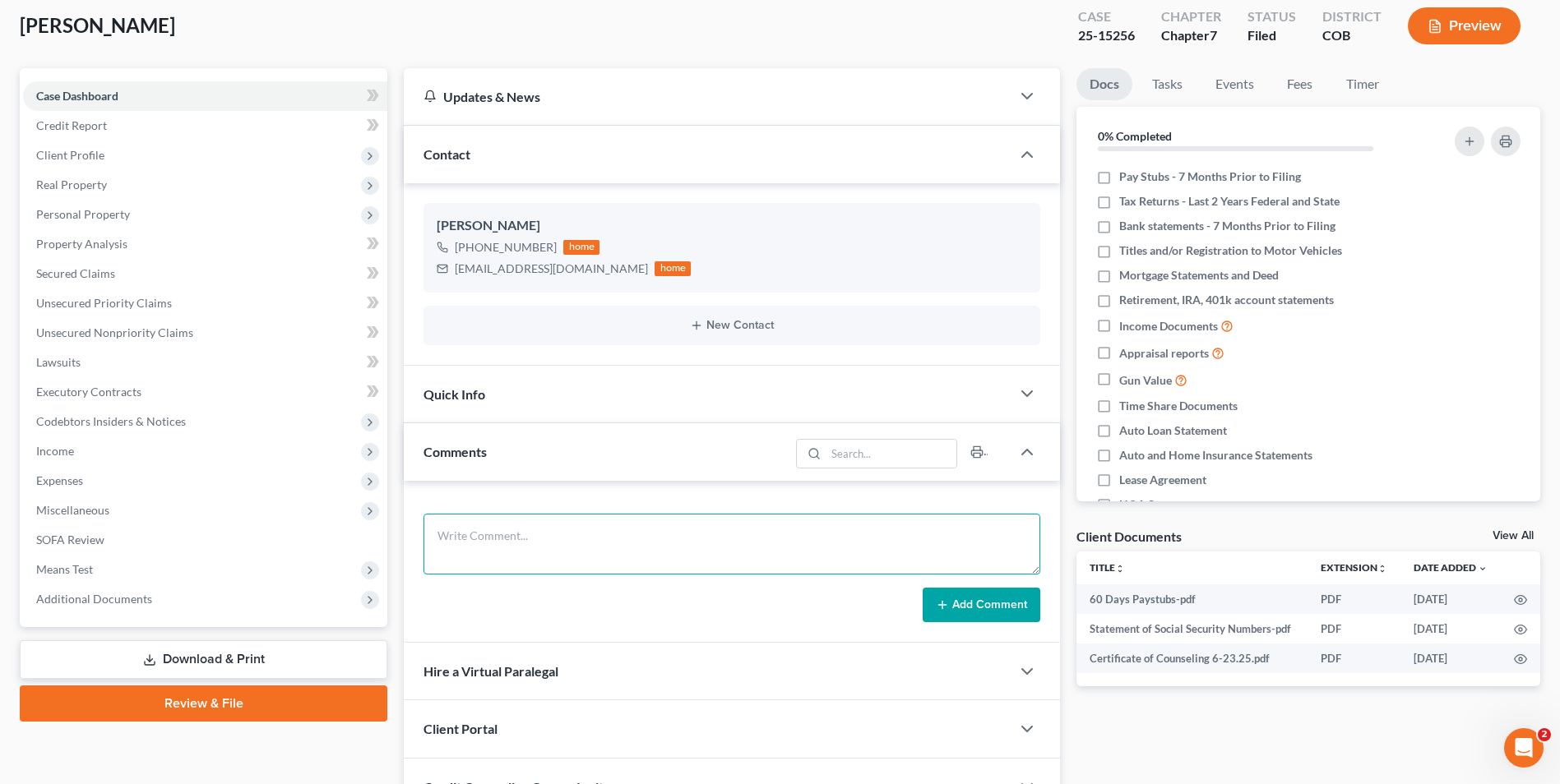
click at [485, 544] on textarea at bounding box center [732, 545] width 616 height 61
click at [736, 541] on textarea "Nathan's Trustee Meeting is scheduled for 9/" at bounding box center [732, 545] width 616 height 61
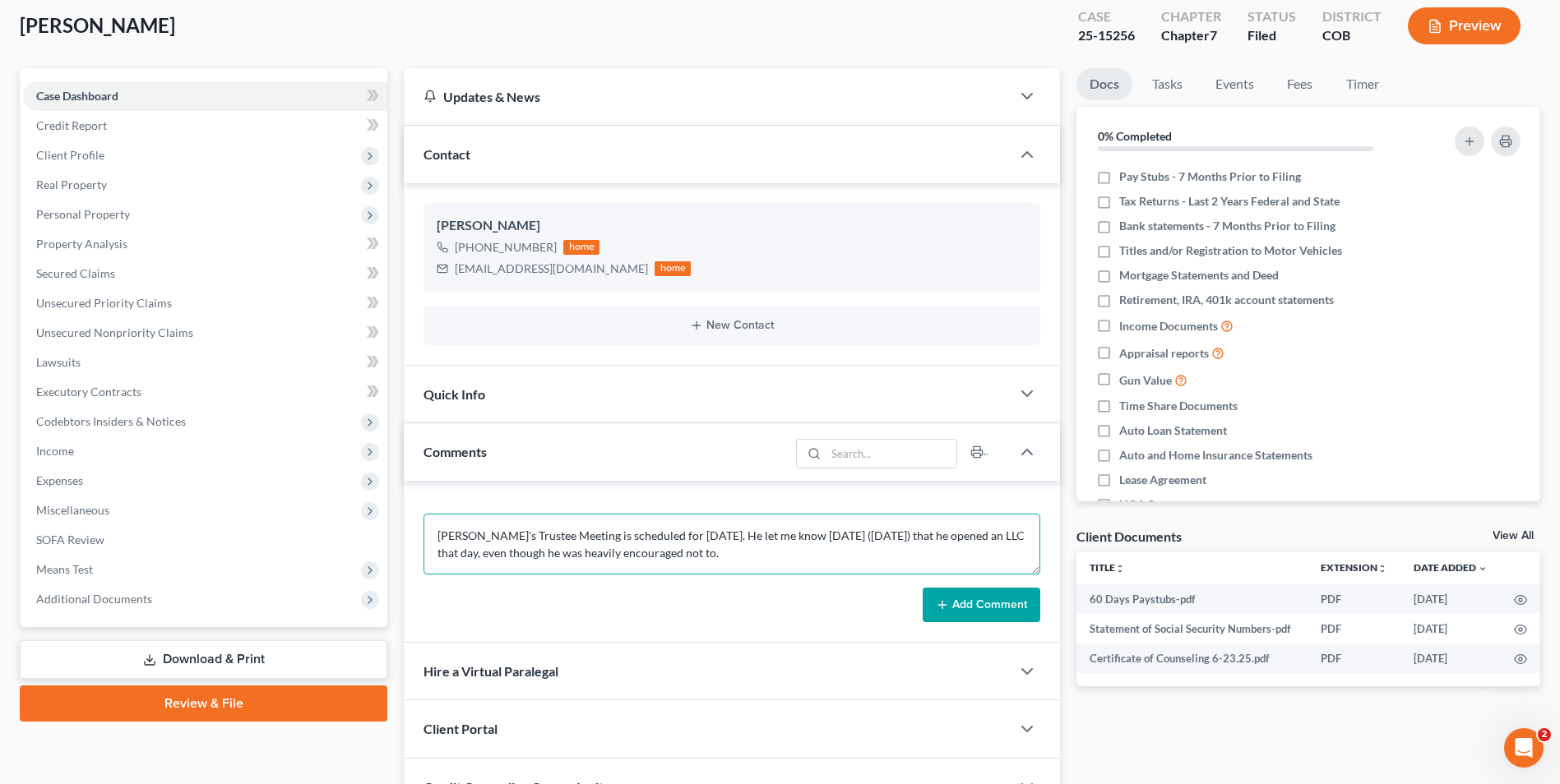
click at [753, 554] on textarea "Nathan's Trustee Meeting is scheduled for 9/18/2025. He let me know yesterday (…" at bounding box center [732, 545] width 616 height 61
type textarea "Nathan's Trustee Meeting is scheduled for 9/18/2025. He let me know yesterday (…"
click at [946, 611] on icon at bounding box center [943, 605] width 13 height 13
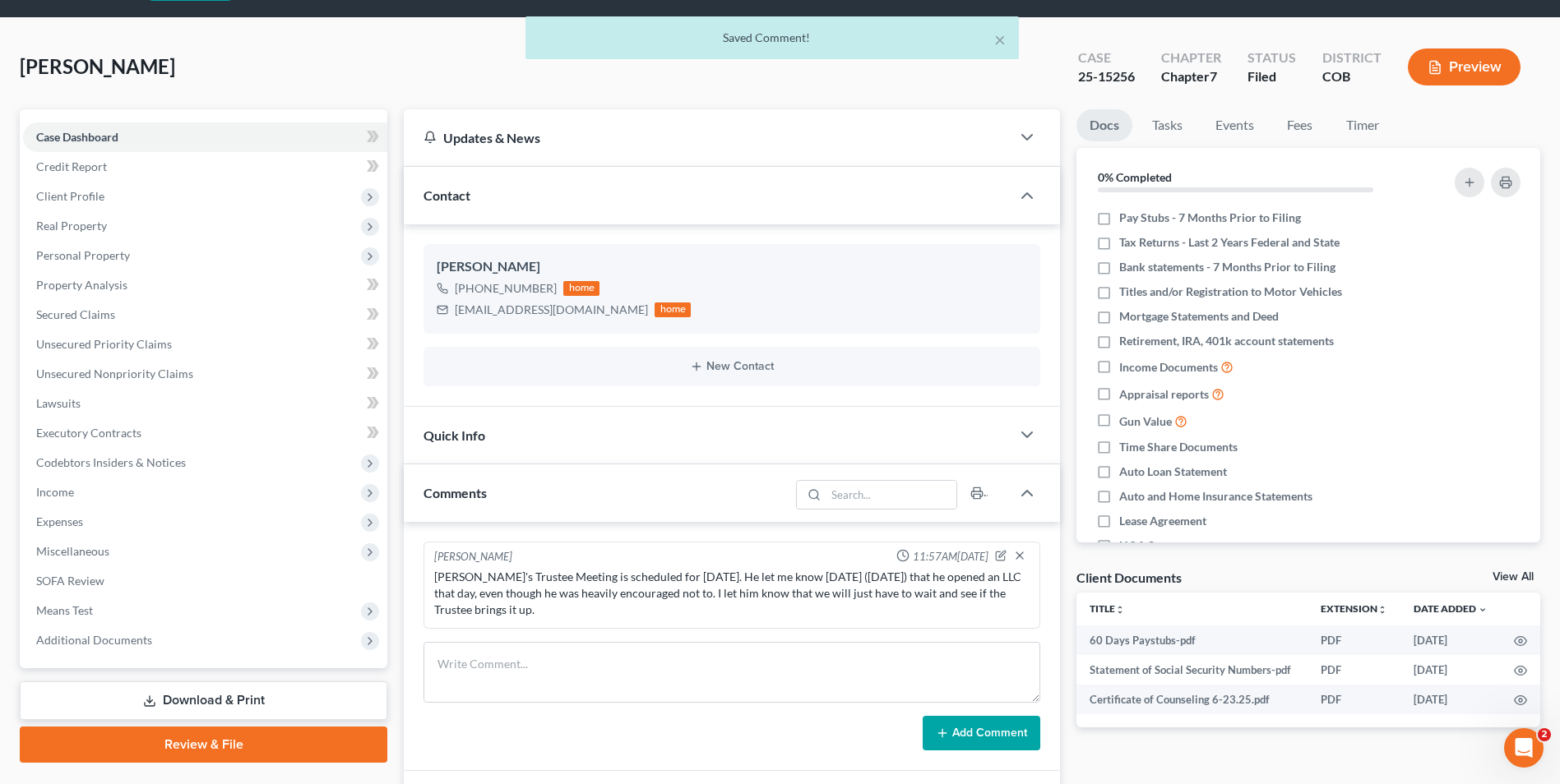
scroll to position [8, 0]
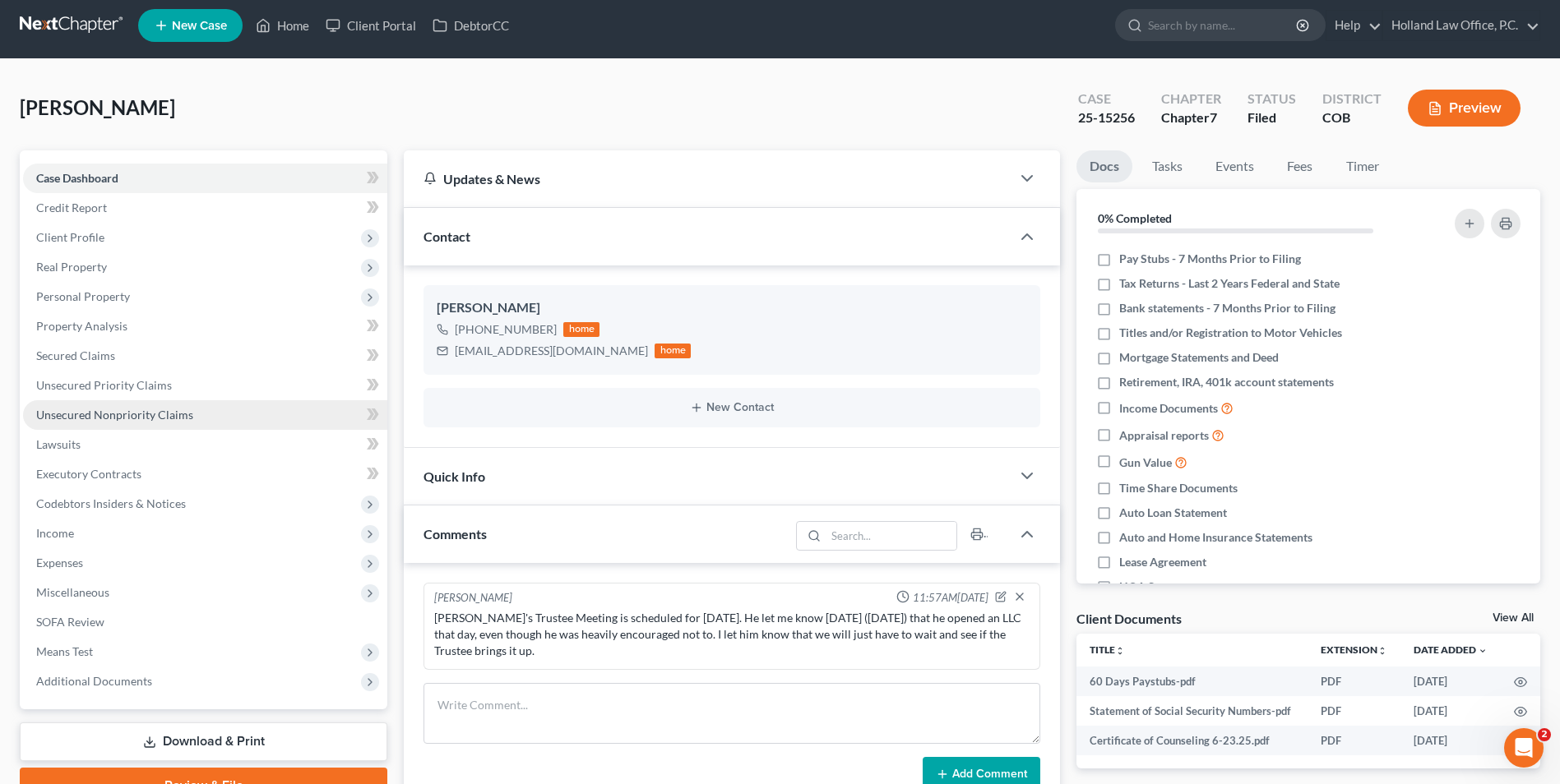
click at [137, 416] on span "Unsecured Nonpriority Claims" at bounding box center [114, 414] width 157 height 14
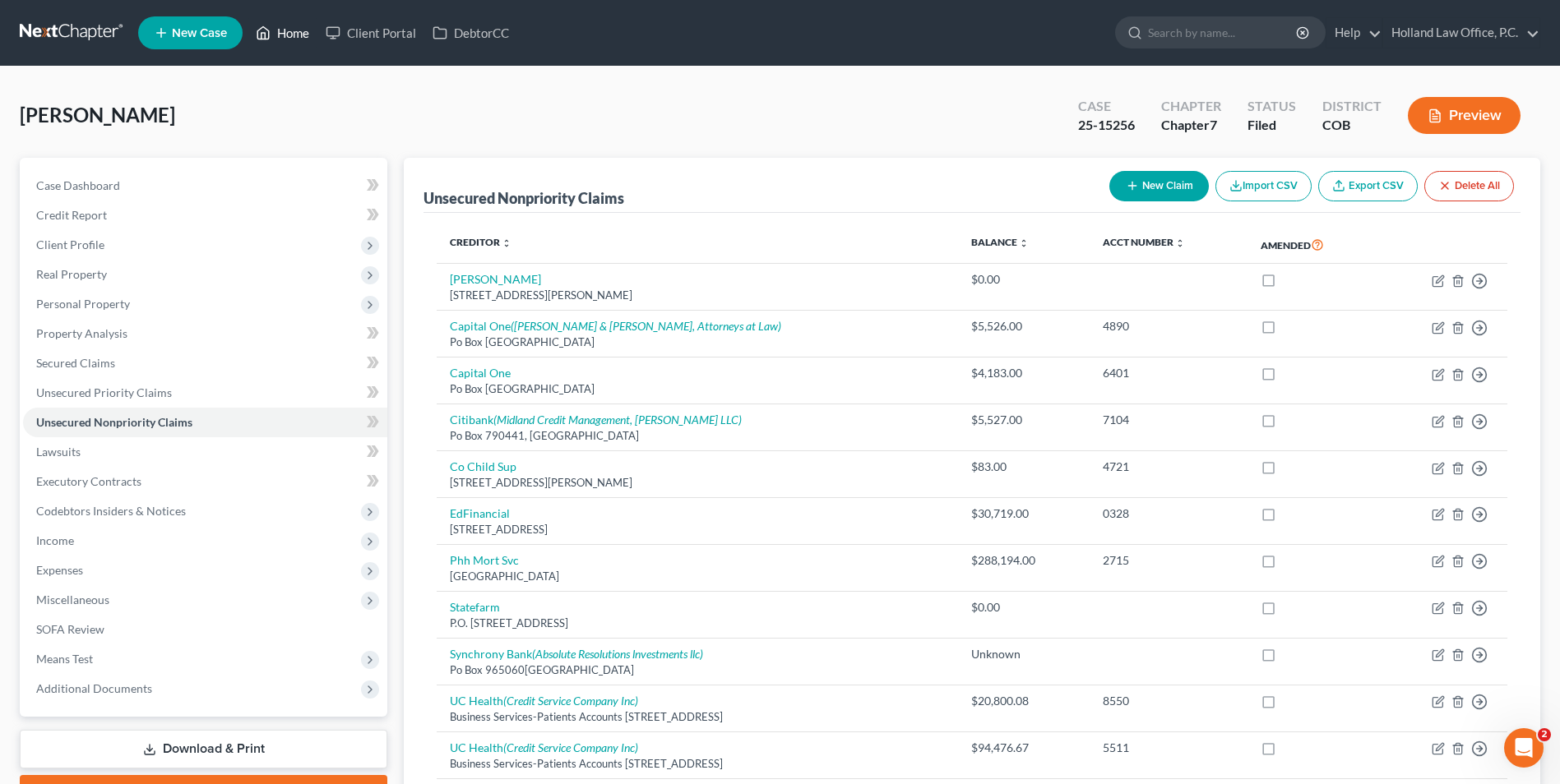
click at [282, 26] on link "Home" at bounding box center [281, 32] width 70 height 30
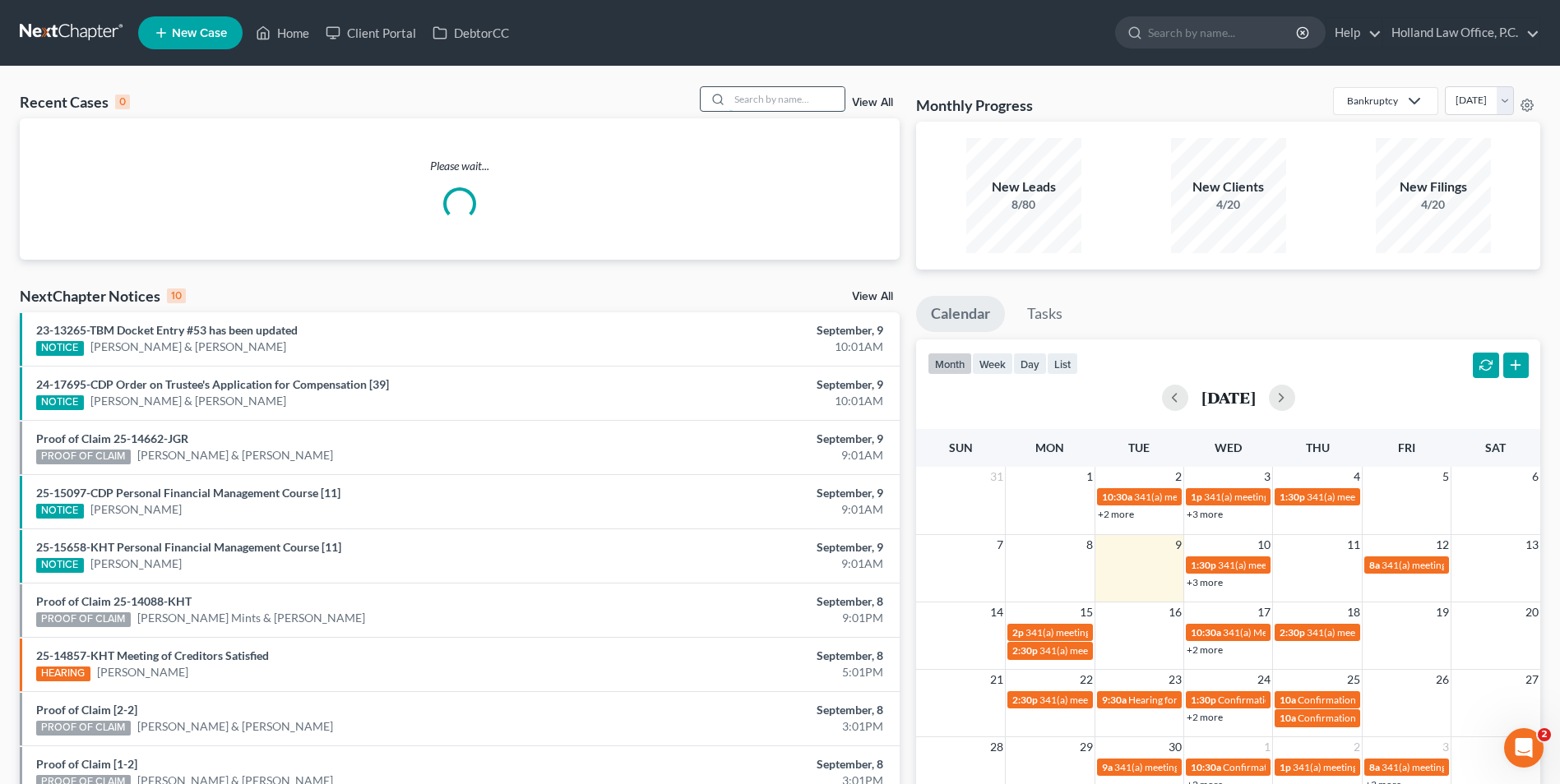
click at [822, 89] on input "search" at bounding box center [786, 98] width 115 height 24
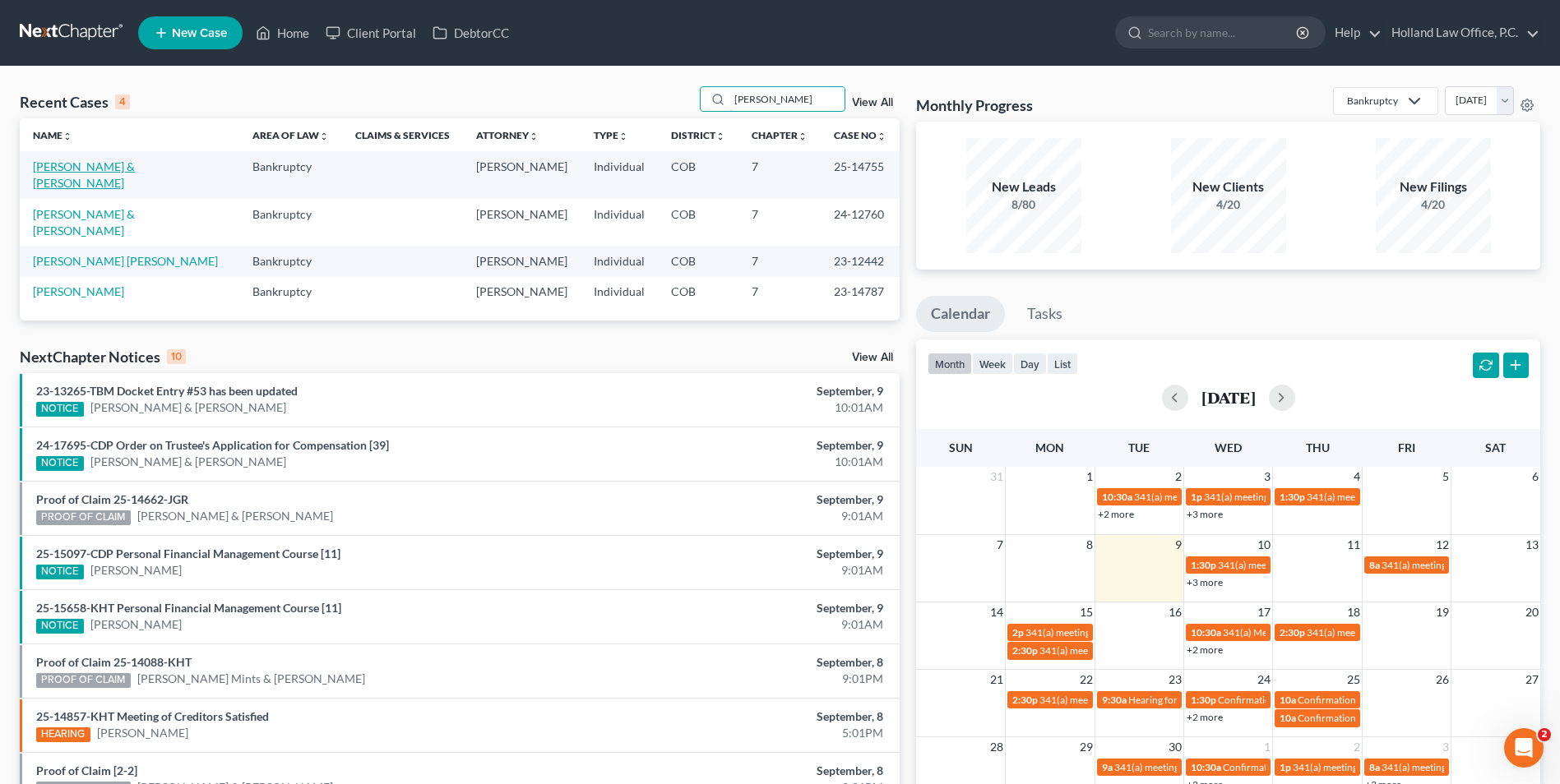
type input "hernandez"
click at [115, 168] on link "[PERSON_NAME] & [PERSON_NAME]" at bounding box center [83, 175] width 102 height 31
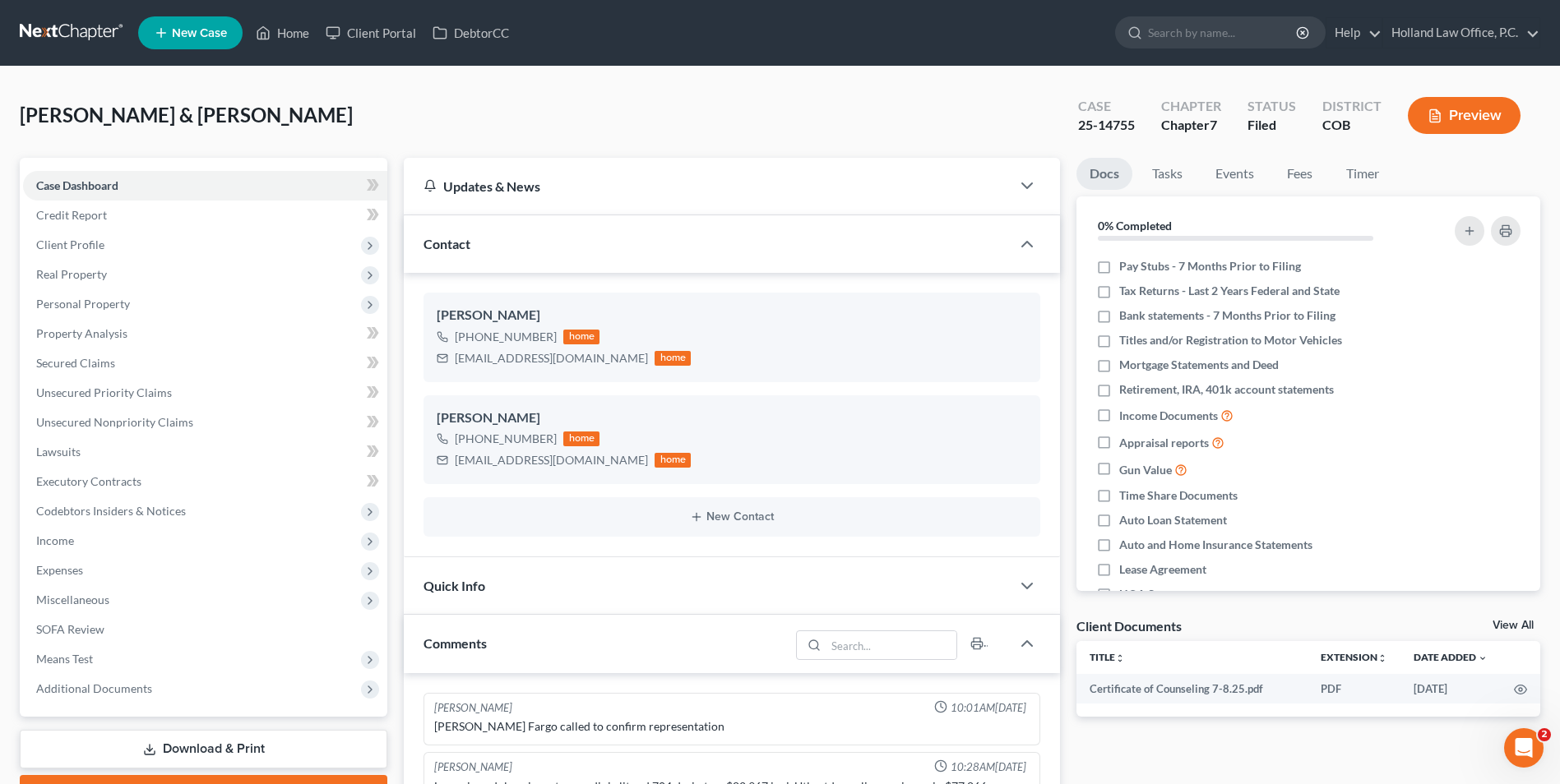
scroll to position [255, 0]
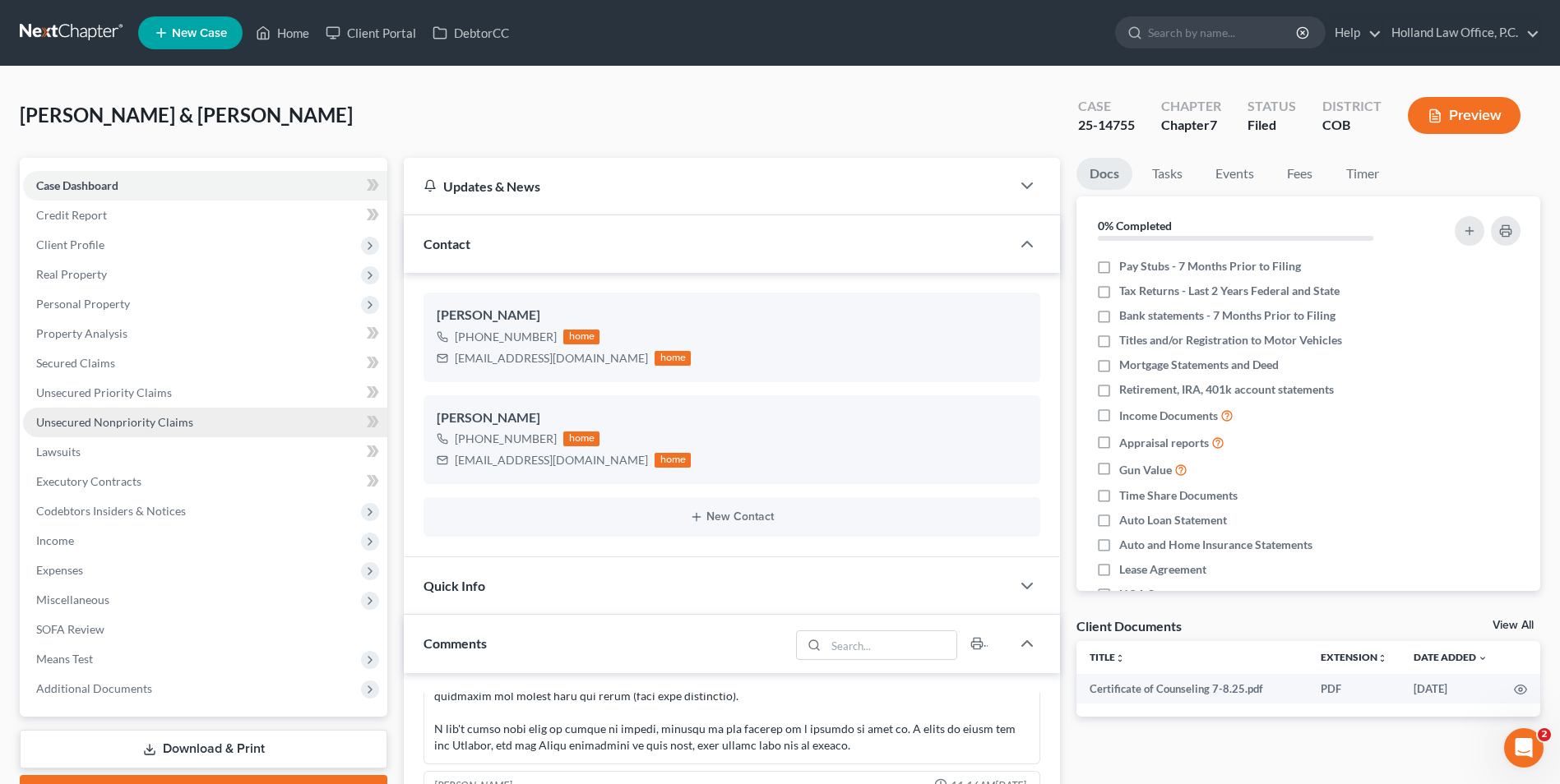
click at [140, 423] on span "Unsecured Nonpriority Claims" at bounding box center [114, 422] width 157 height 14
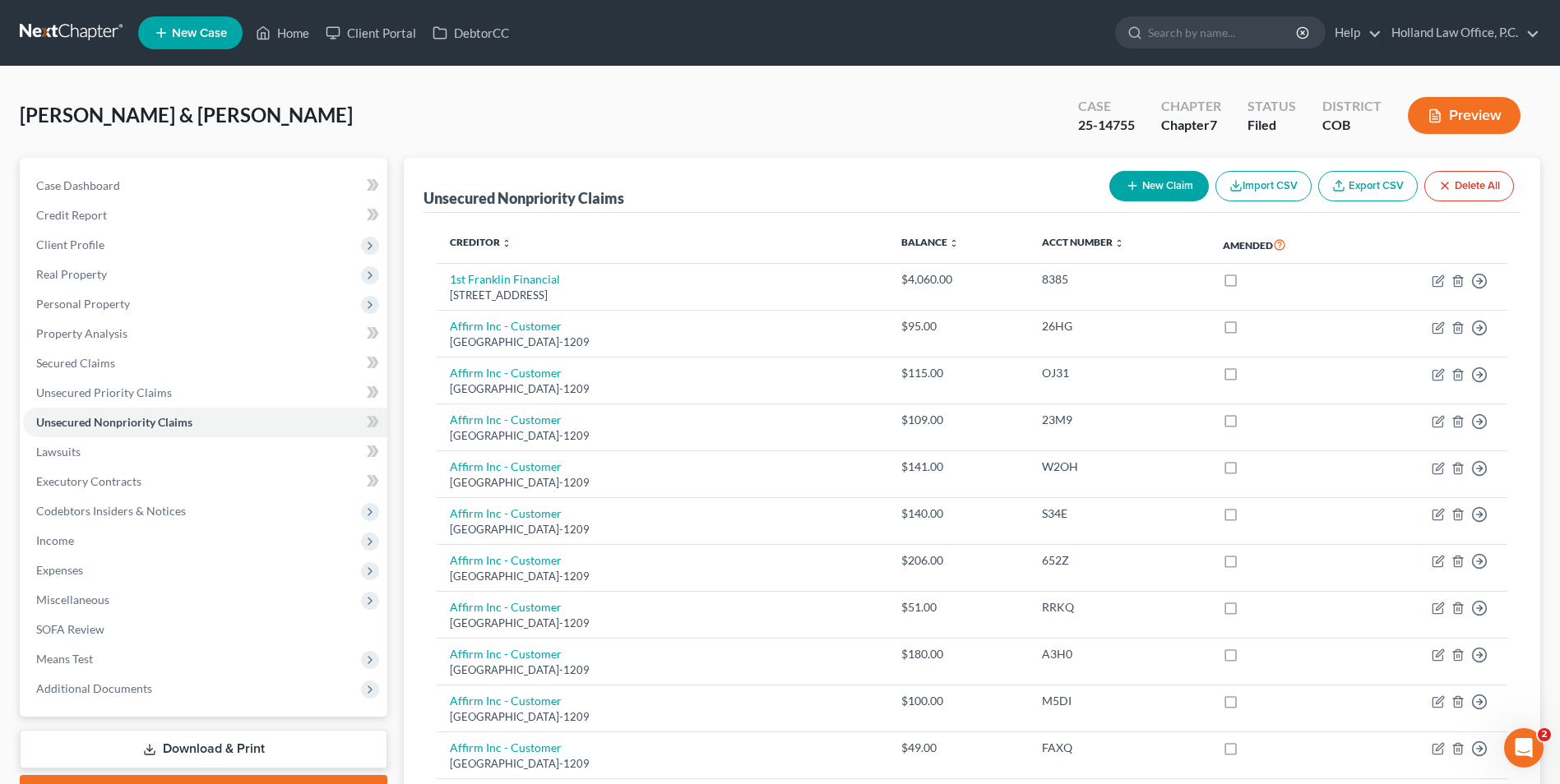
click at [1144, 187] on button "New Claim" at bounding box center [1158, 186] width 99 height 31
select select "2"
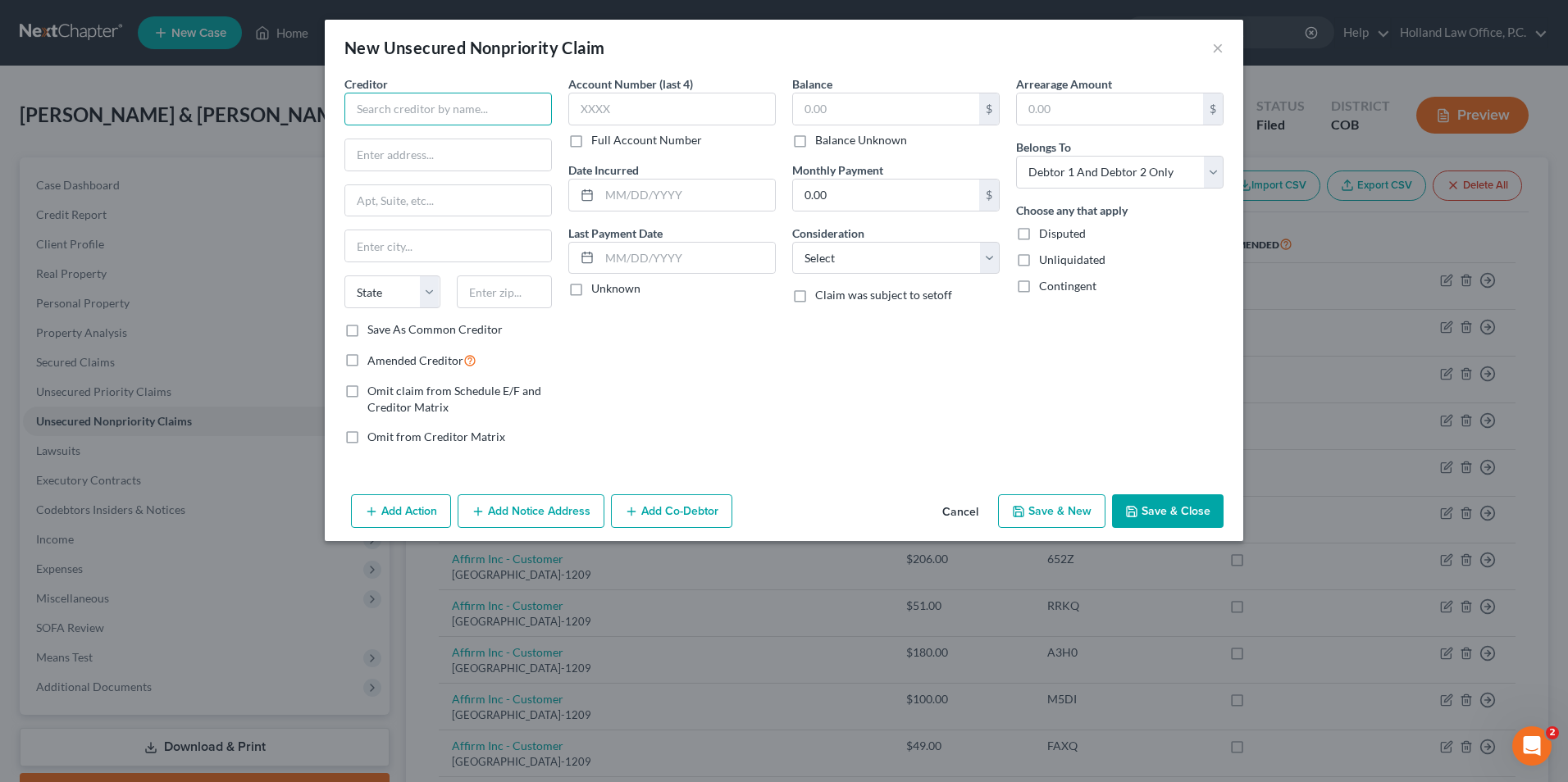
click at [394, 109] on input "text" at bounding box center [448, 108] width 207 height 32
click at [392, 150] on div "PO Box 201209, Dallas, TX 75320-1209" at bounding box center [442, 152] width 170 height 14
type input "Affirm Inc - Customer"
type input "PO Box 201209"
type input "Dallas"
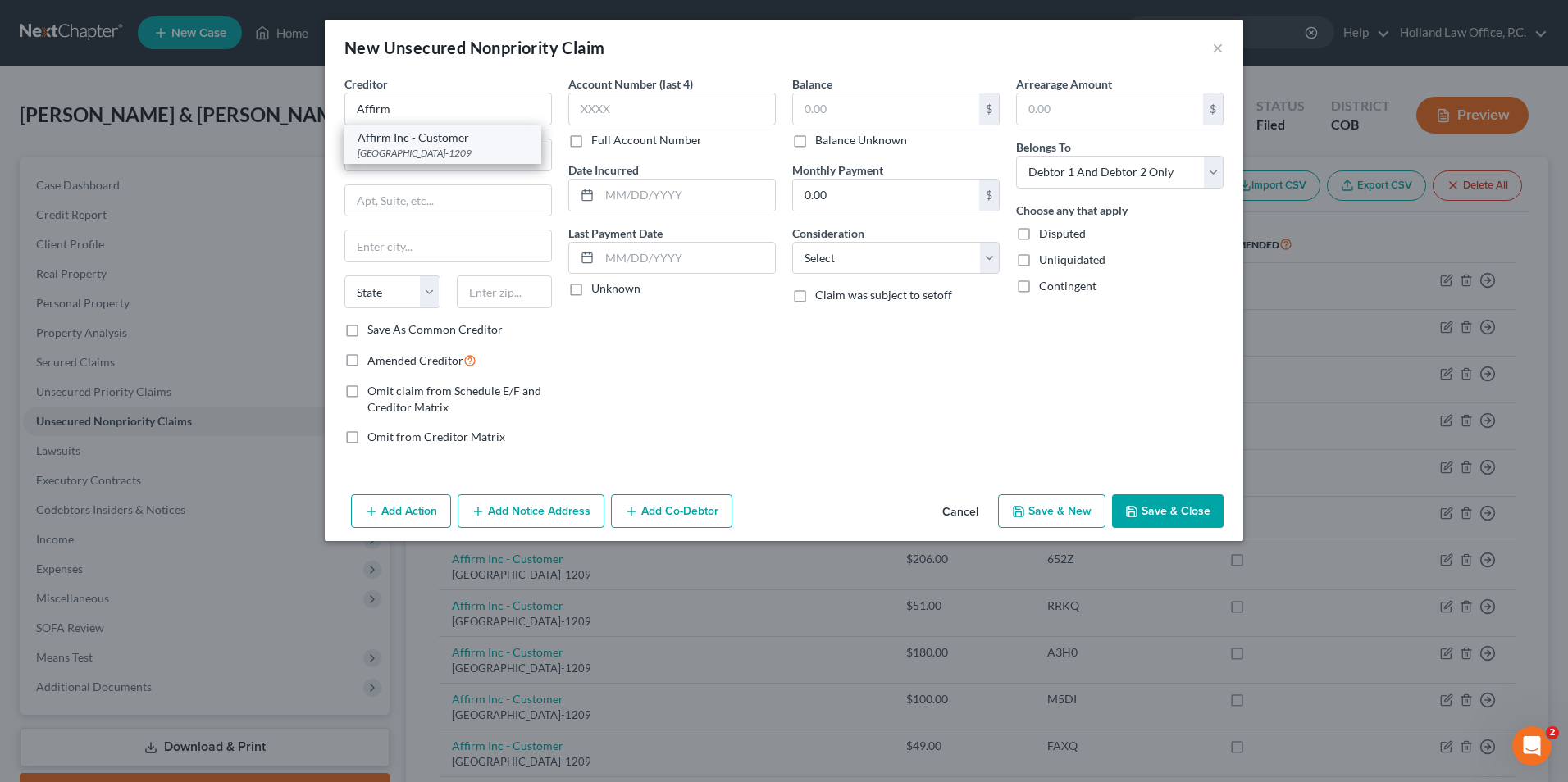
select select "45"
type input "75320-1209"
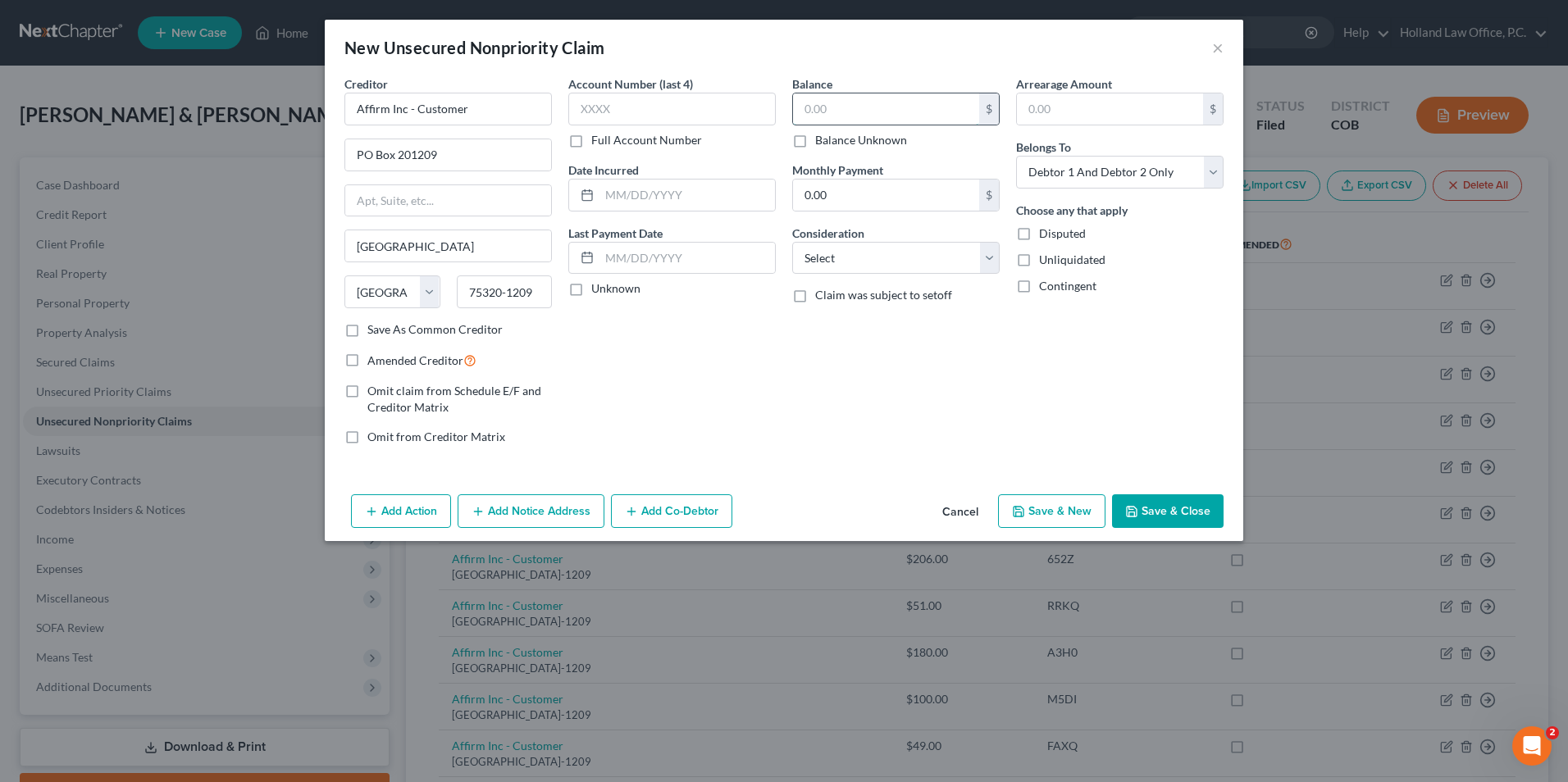
click at [821, 121] on input "text" at bounding box center [886, 108] width 186 height 31
click at [628, 96] on input "text" at bounding box center [672, 108] width 207 height 32
type input "NFZ9"
click at [856, 114] on input "text" at bounding box center [886, 108] width 186 height 31
type input "35.00"
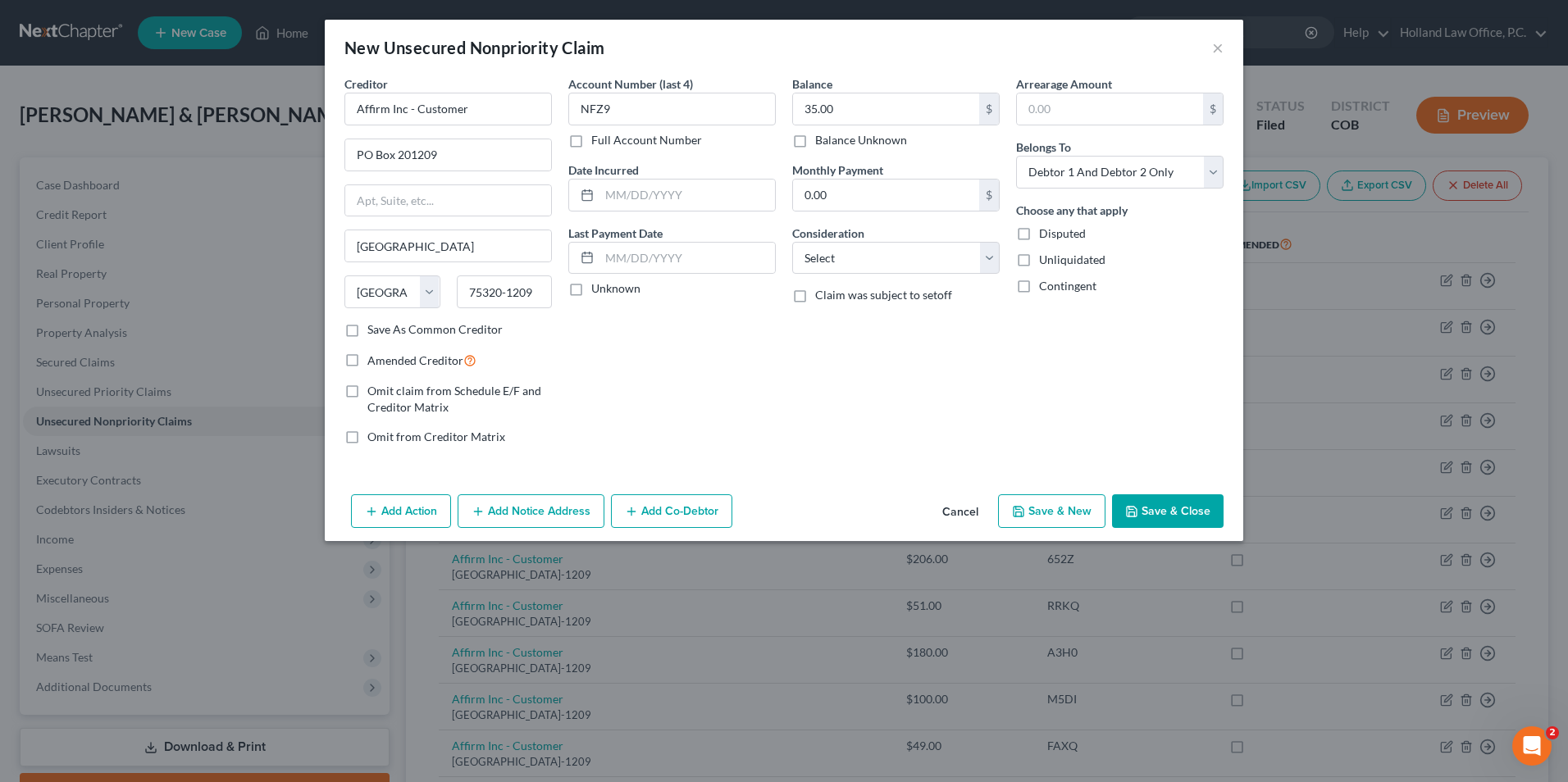
click at [1156, 495] on button "Save & Close" at bounding box center [1166, 512] width 111 height 34
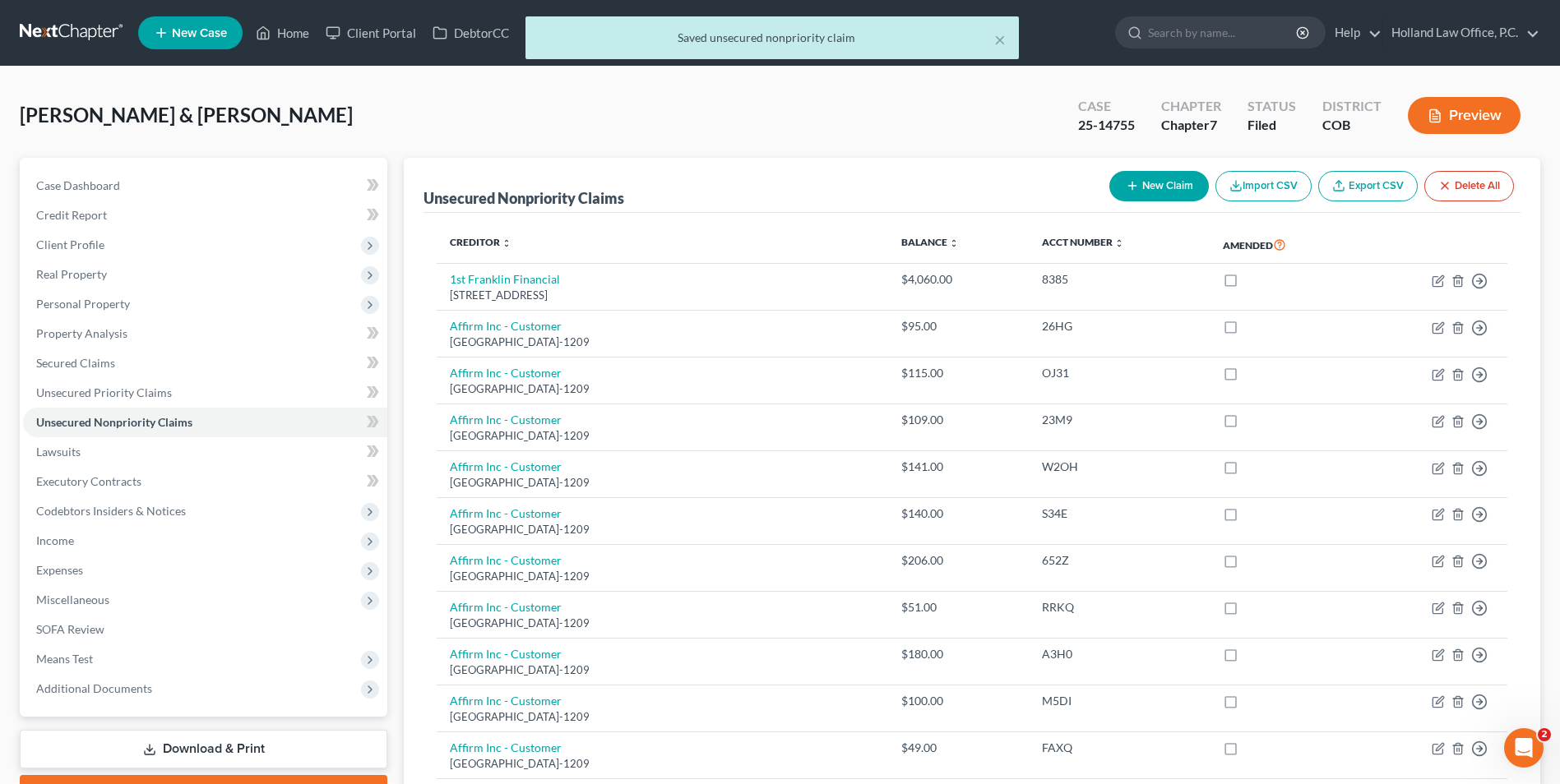
click at [1147, 177] on button "New Claim" at bounding box center [1158, 186] width 99 height 31
select select "2"
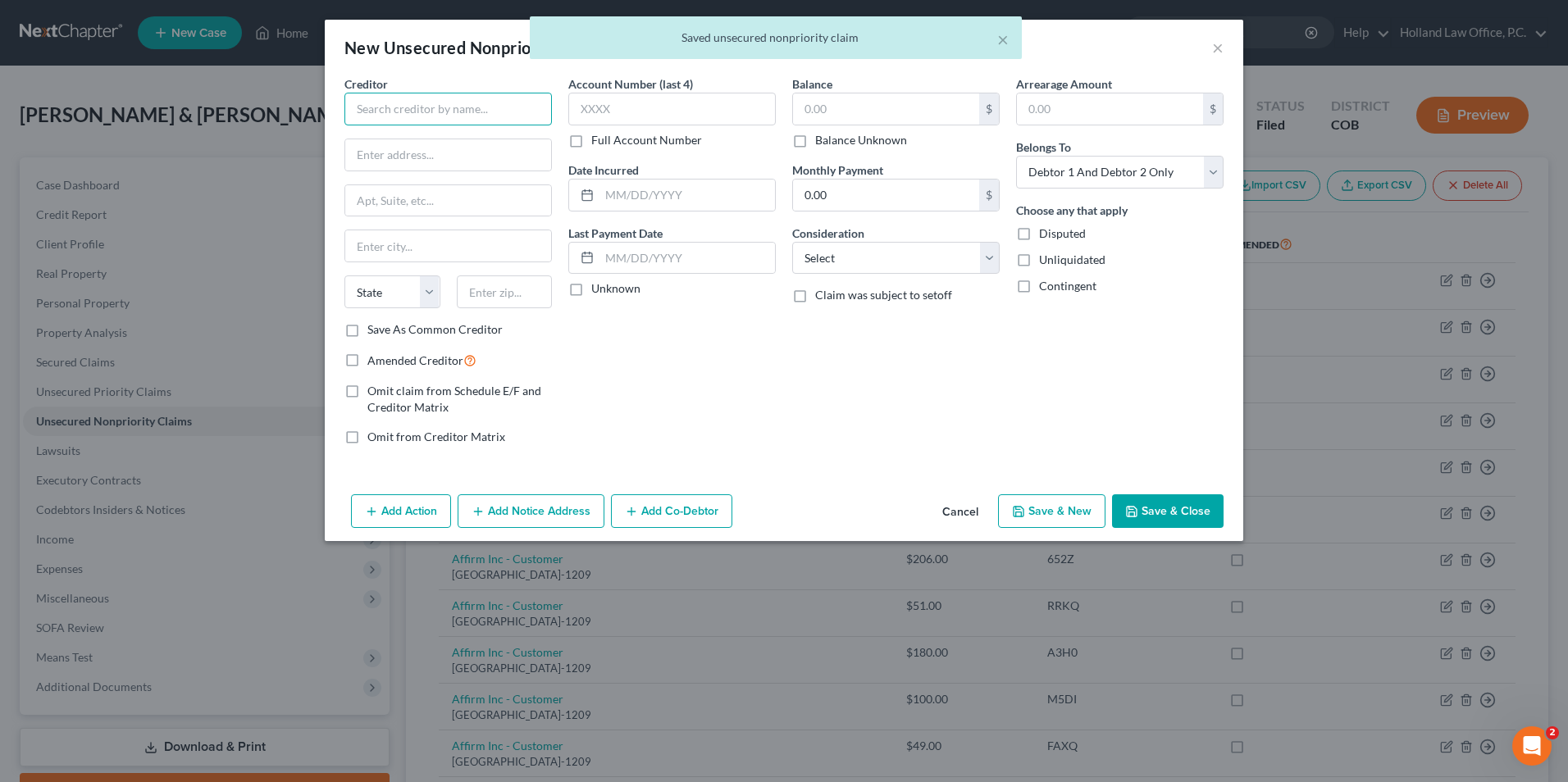
click at [524, 103] on input "text" at bounding box center [448, 108] width 207 height 32
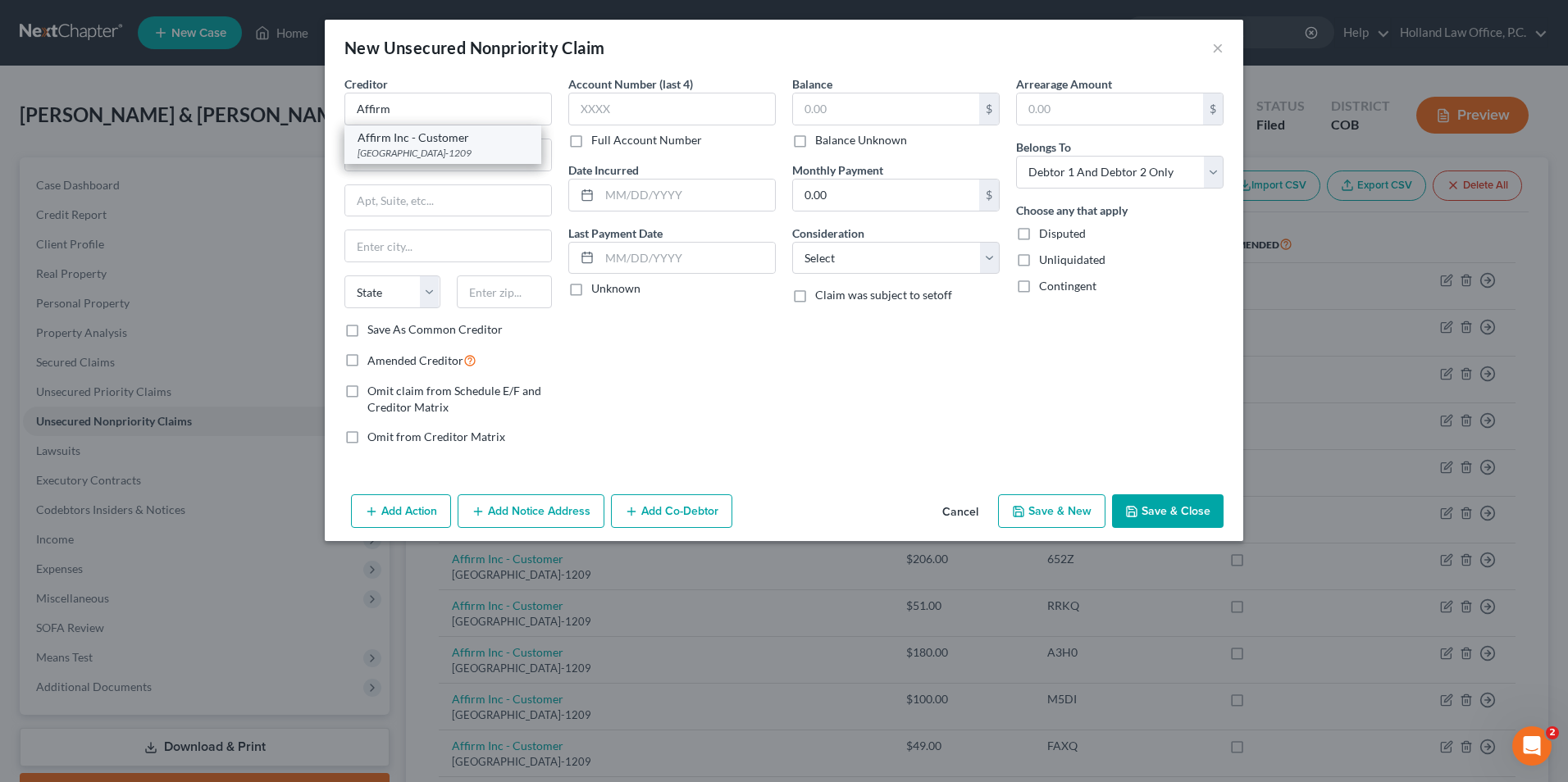
click at [440, 147] on div "PO Box 201209, Dallas, TX 75320-1209" at bounding box center [442, 152] width 170 height 14
type input "Affirm Inc - Customer"
type input "PO Box 201209"
type input "Dallas"
select select "45"
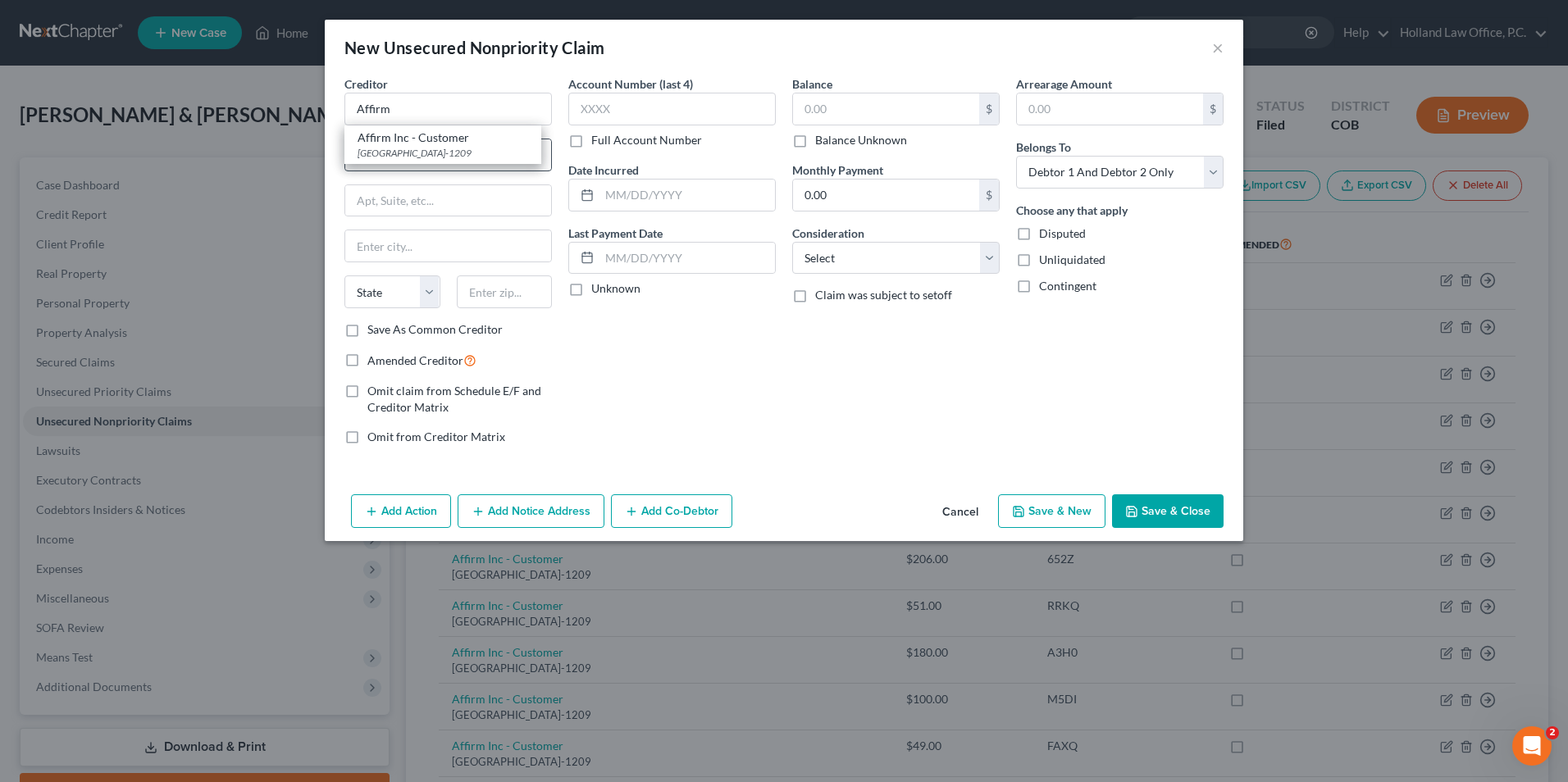
type input "75320-1209"
click at [861, 105] on input "text" at bounding box center [886, 108] width 186 height 31
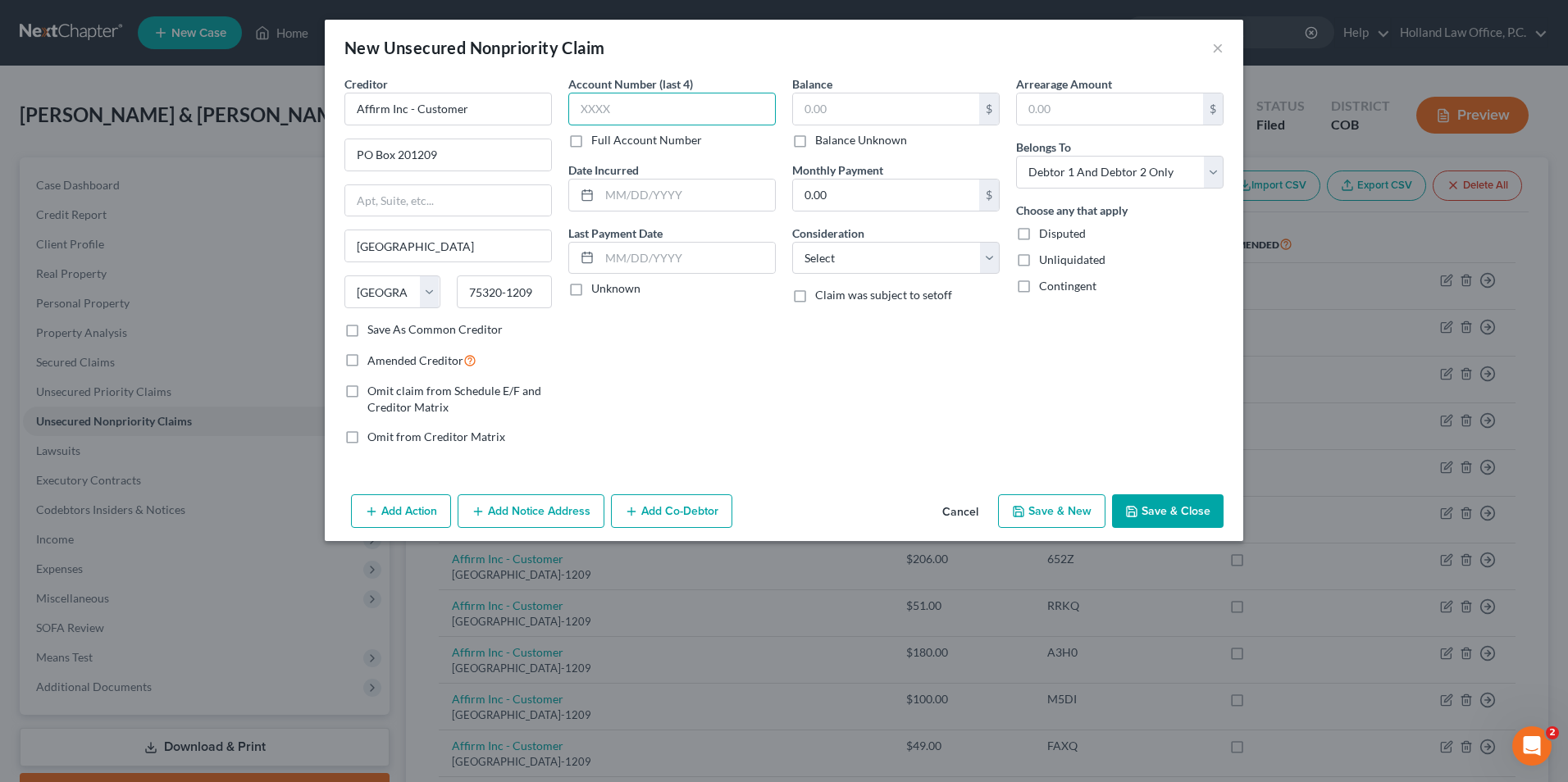
click at [651, 103] on input "text" at bounding box center [672, 108] width 207 height 32
click at [590, 114] on input "Qx0C" at bounding box center [672, 108] width 207 height 32
type input "QX0C"
click at [839, 117] on input "text" at bounding box center [886, 108] width 186 height 31
click at [849, 241] on label "Consideration" at bounding box center [828, 233] width 72 height 17
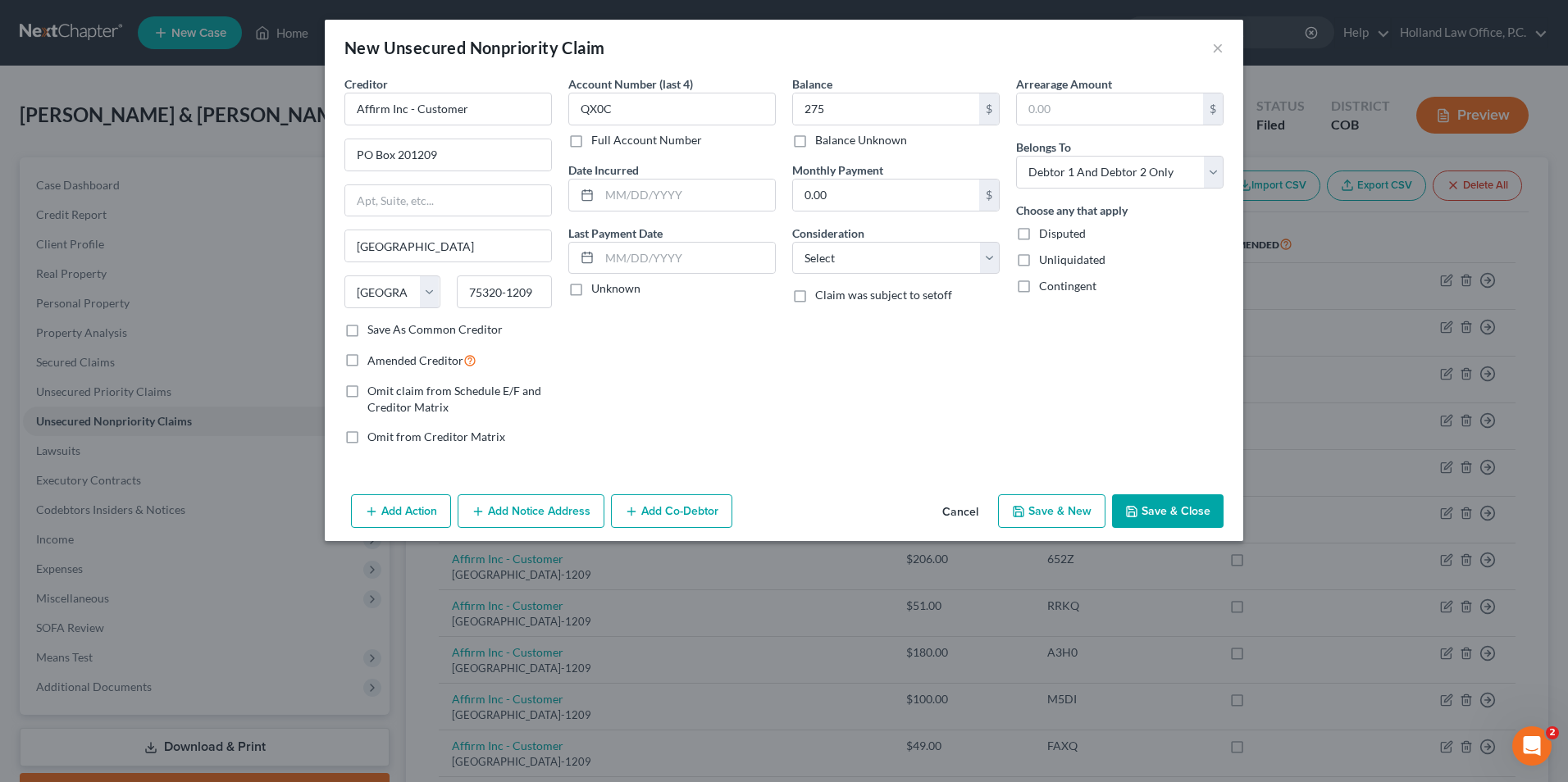
click at [1165, 522] on button "Save & Close" at bounding box center [1166, 512] width 111 height 34
type input "275.00"
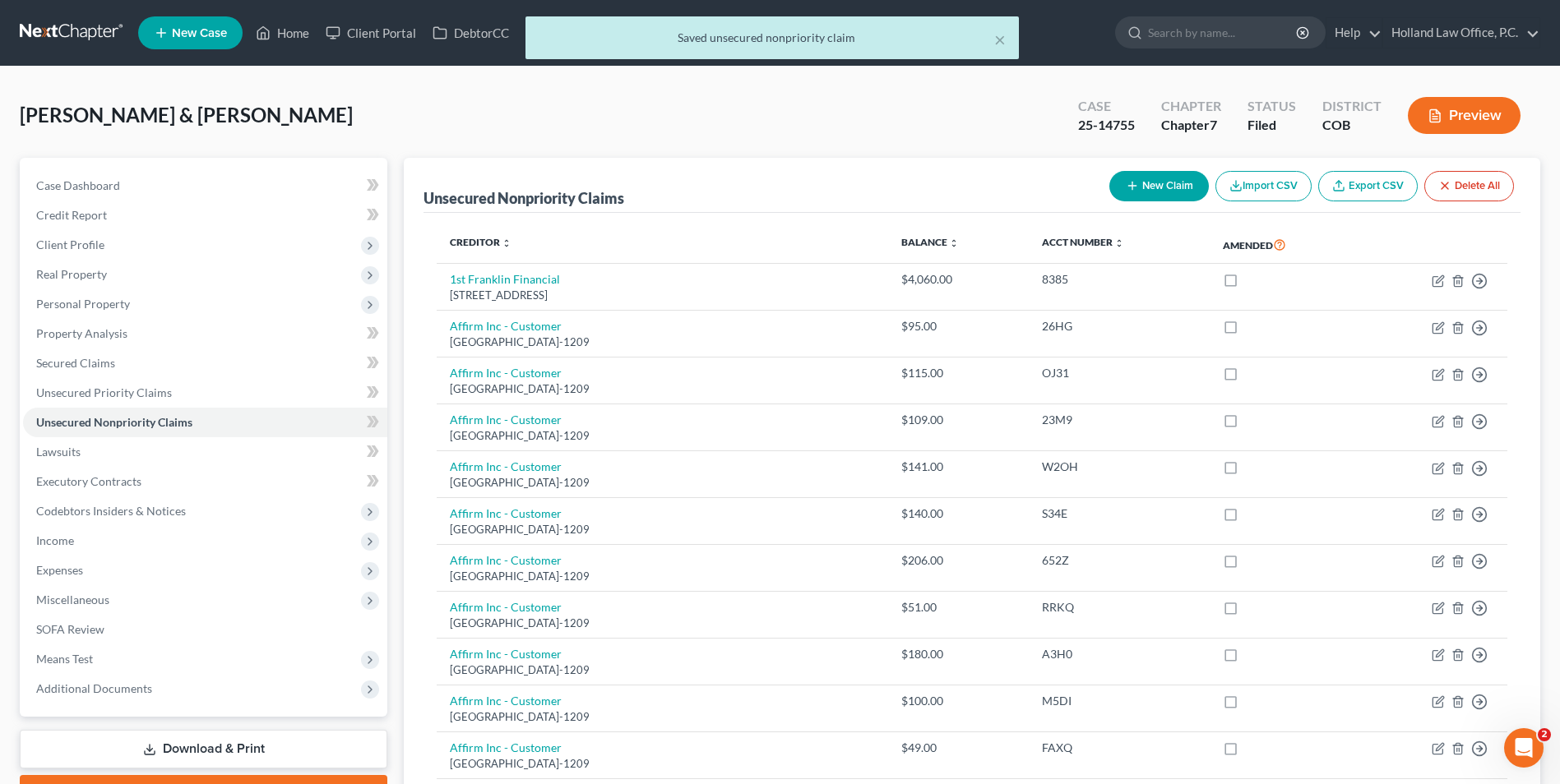
click at [1134, 179] on icon "button" at bounding box center [1133, 186] width 13 height 13
select select "2"
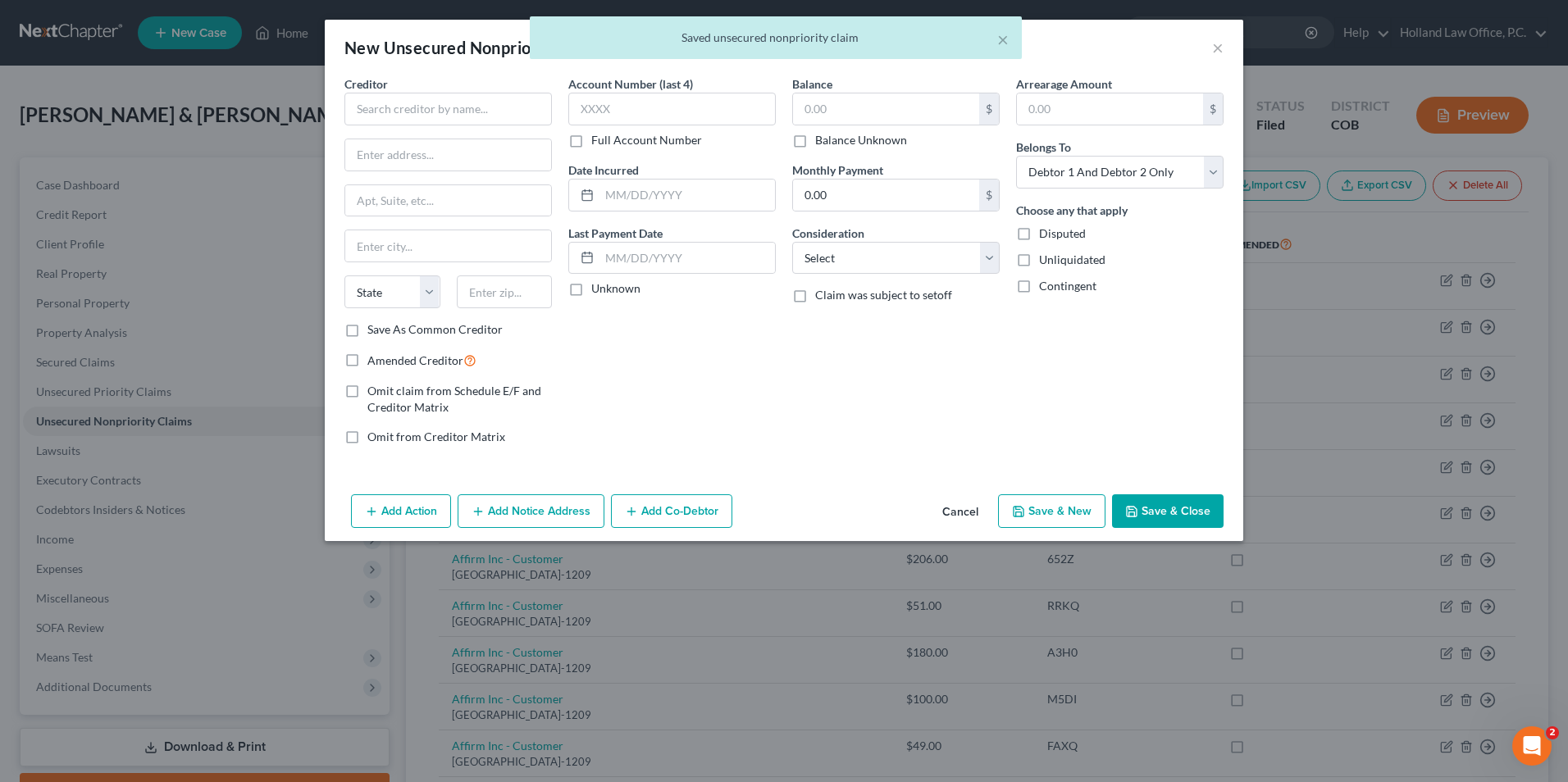
click at [449, 127] on div "Creditor * State AL AK AR AZ CA CO CT DE DC FL GA GU HI ID IL IN IA KS KY LA ME…" at bounding box center [448, 198] width 207 height 246
click at [461, 119] on input "text" at bounding box center [448, 108] width 207 height 32
click at [451, 159] on div "PO Box 201209, Dallas, TX 75320-1209" at bounding box center [442, 152] width 170 height 14
type input "Affirm Inc - Customer"
type input "PO Box 201209"
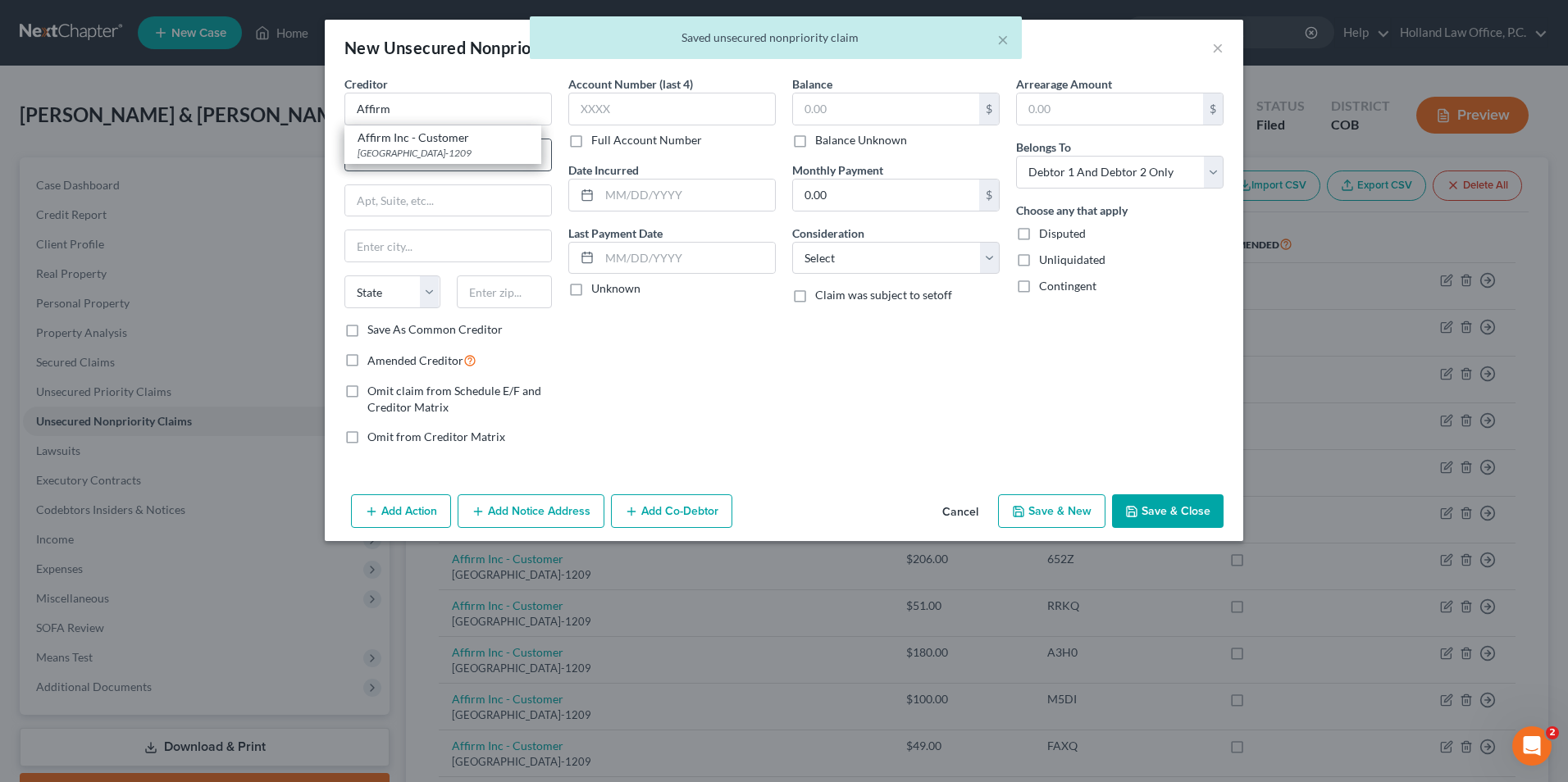
type input "Dallas"
select select "45"
type input "75320-1209"
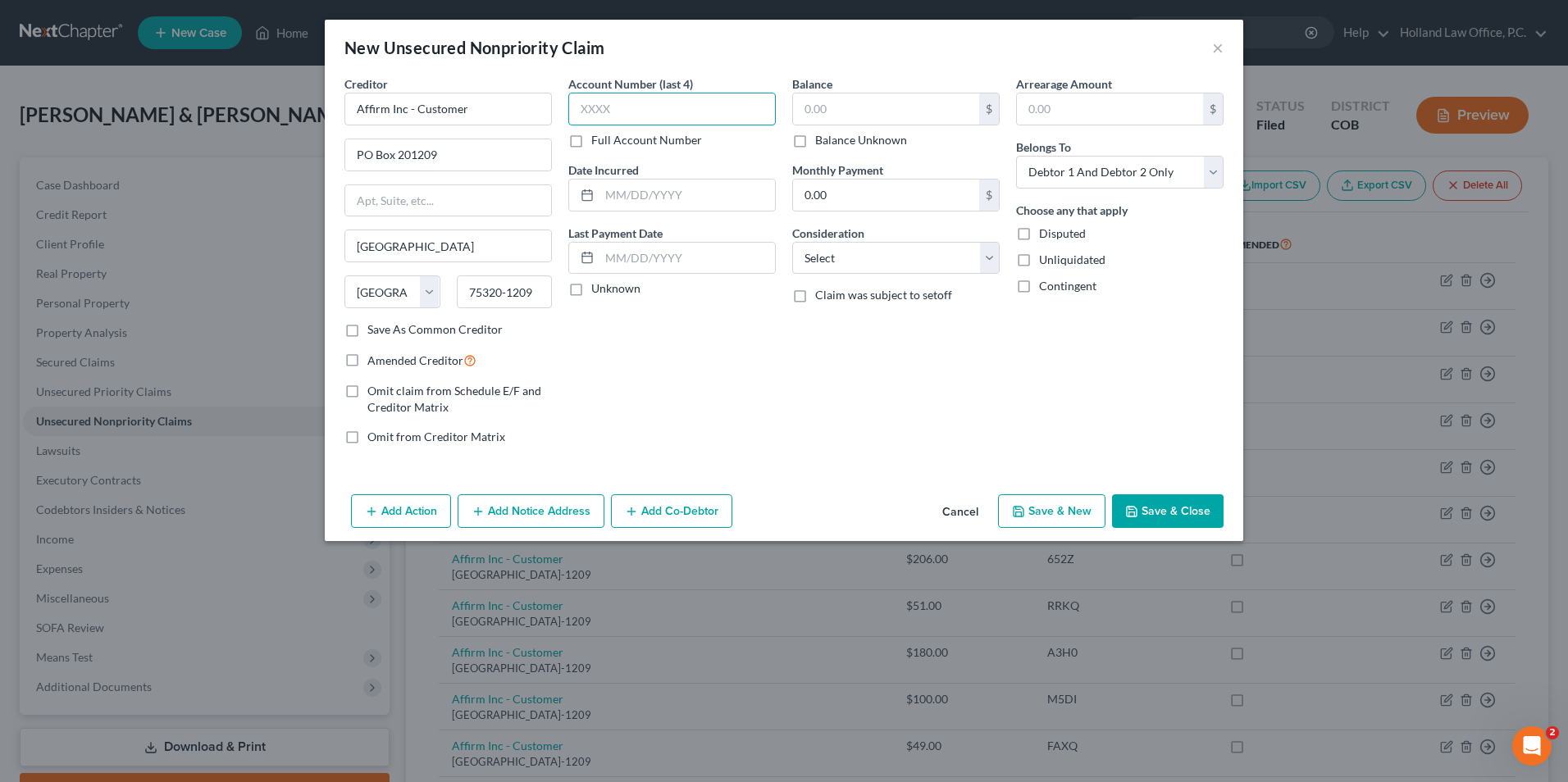
click at [702, 113] on input "text" at bounding box center [672, 108] width 207 height 32
type input "0Y3R"
click at [862, 112] on input "text" at bounding box center [886, 108] width 186 height 31
type input "1"
click at [829, 105] on input "1,977.00" at bounding box center [886, 108] width 186 height 31
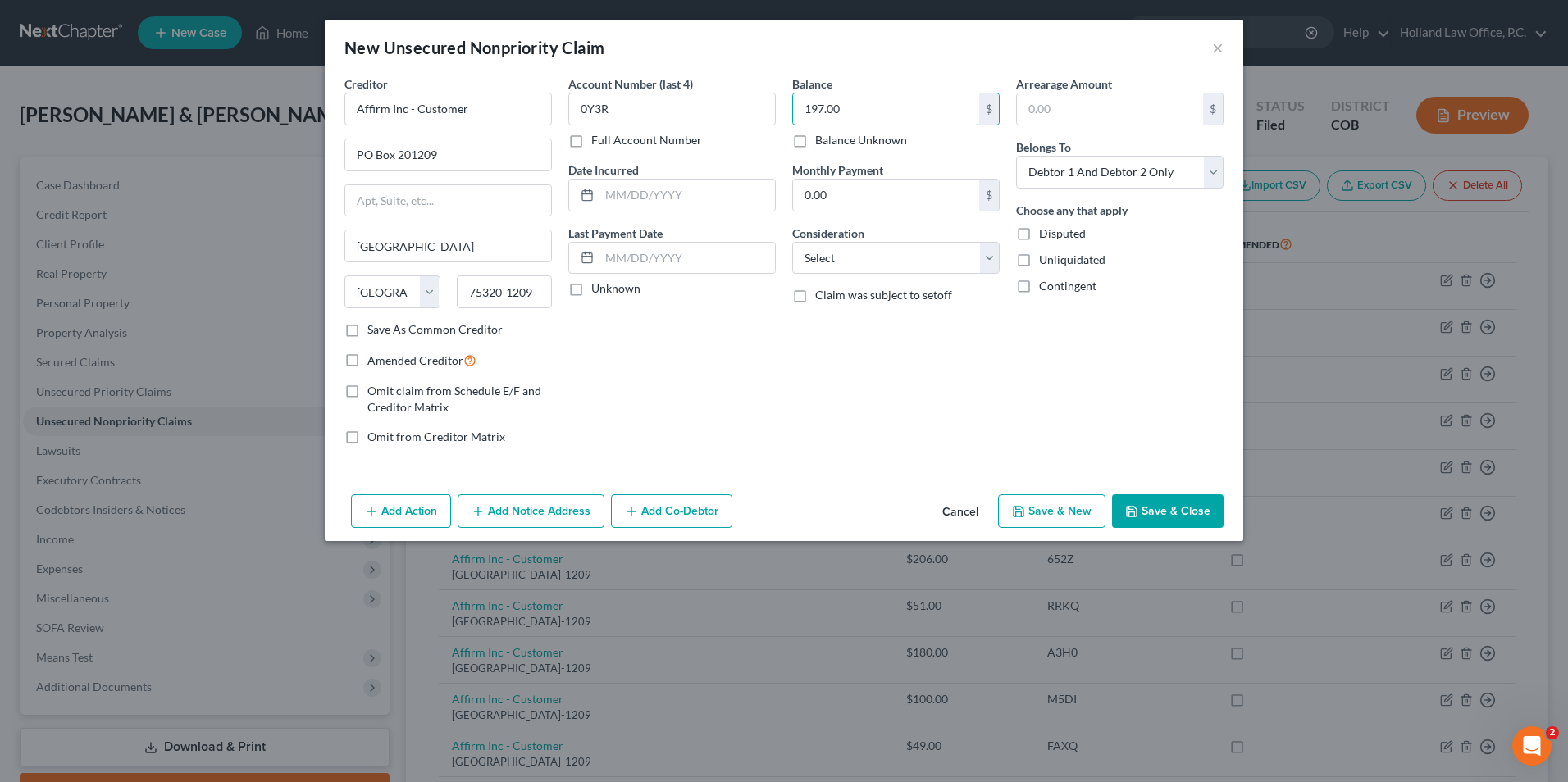
type input "197.00"
click at [1151, 524] on button "Save & Close" at bounding box center [1166, 512] width 111 height 34
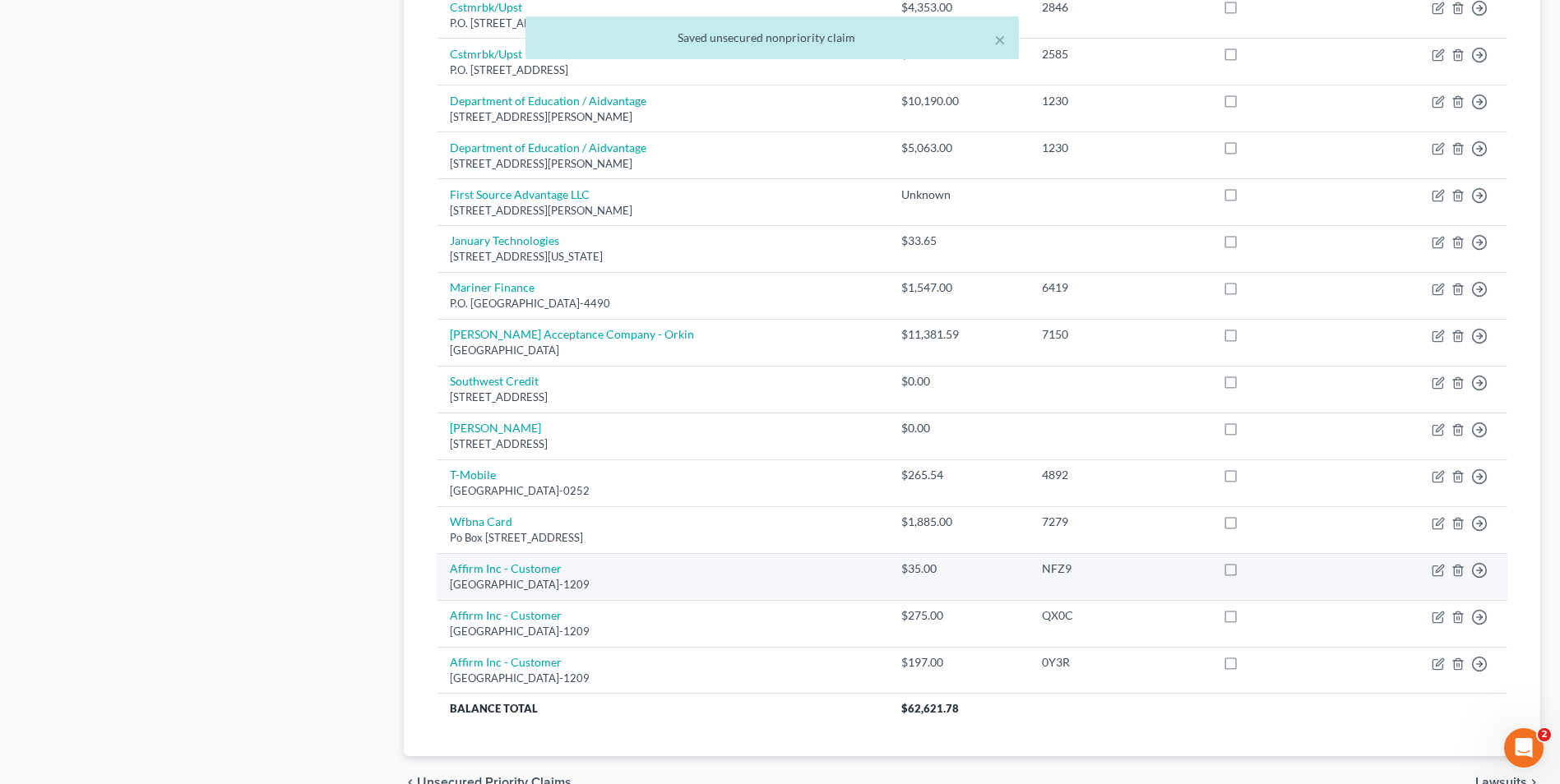
scroll to position [1150, 0]
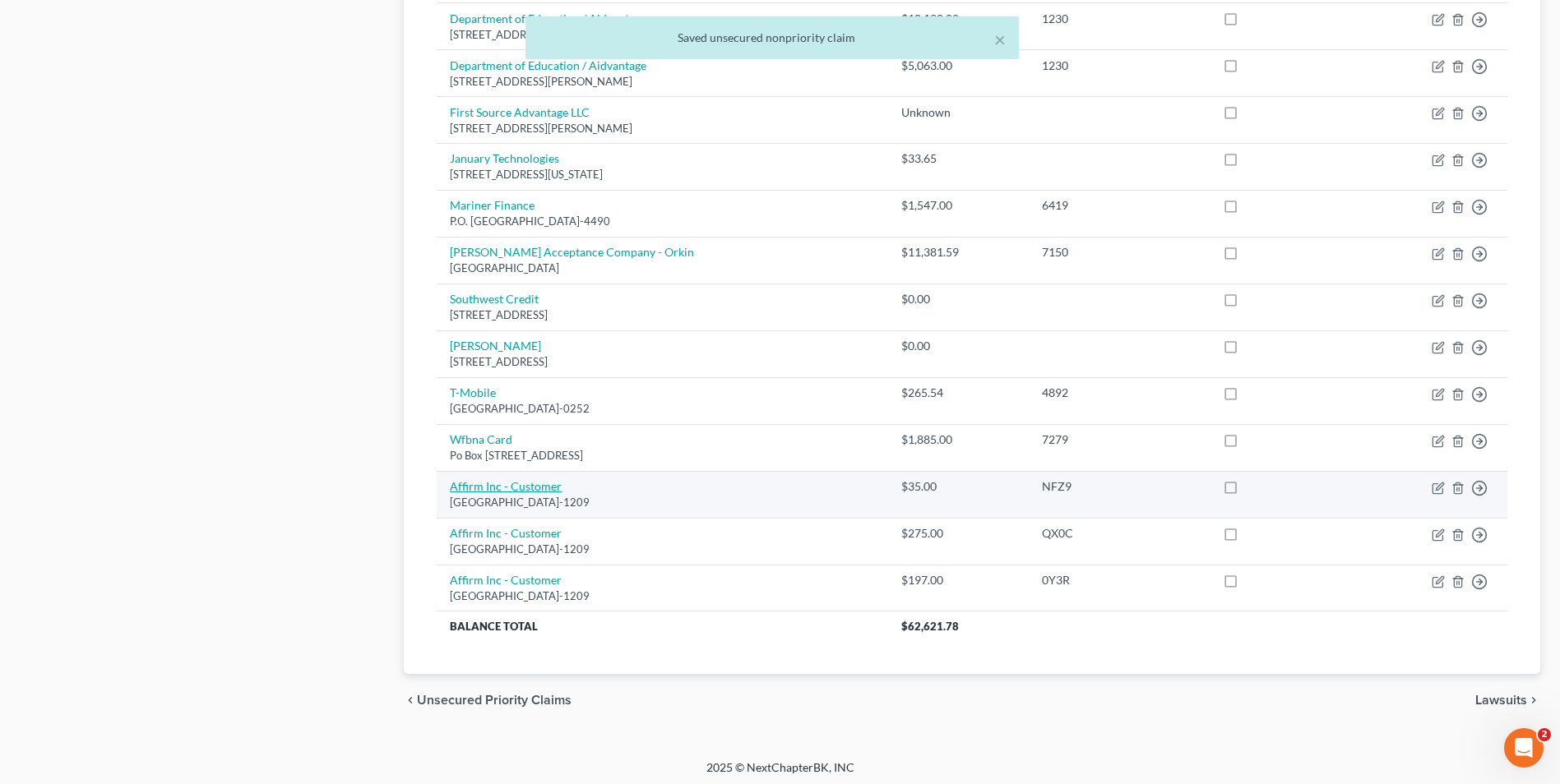
click at [534, 485] on link "Affirm Inc - Customer" at bounding box center [505, 485] width 112 height 14
select select "45"
select select "2"
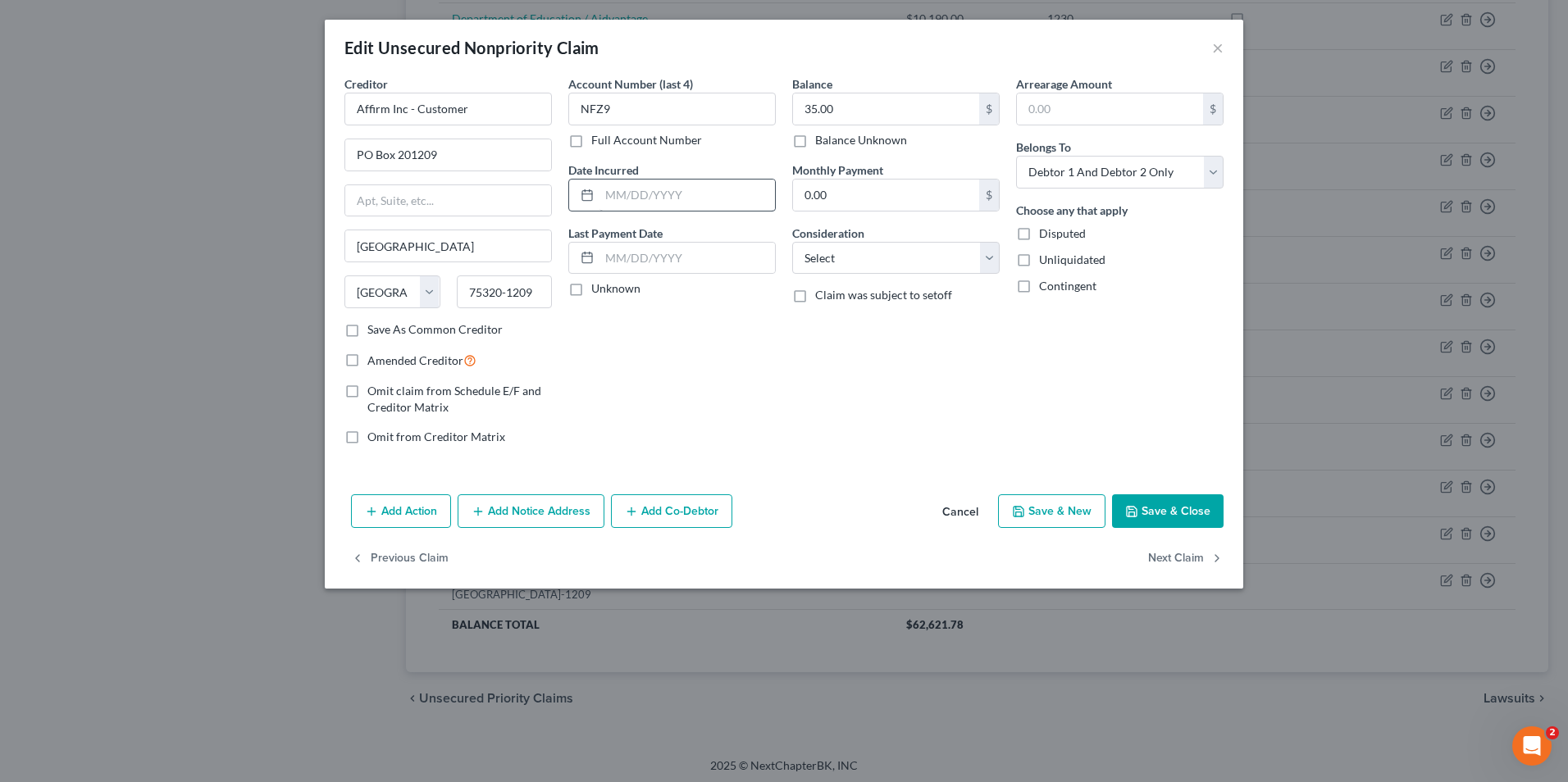
click at [643, 210] on div "Account Number (last 4) NFZ9 Full Account Number Date Incurred Last Payment Dat…" at bounding box center [672, 266] width 224 height 382
drag, startPoint x: 643, startPoint y: 207, endPoint x: 654, endPoint y: 193, distance: 17.8
click at [647, 199] on input "text" at bounding box center [687, 195] width 175 height 31
type input "02/25/2025"
click at [1145, 519] on button "Save & Close" at bounding box center [1166, 512] width 111 height 34
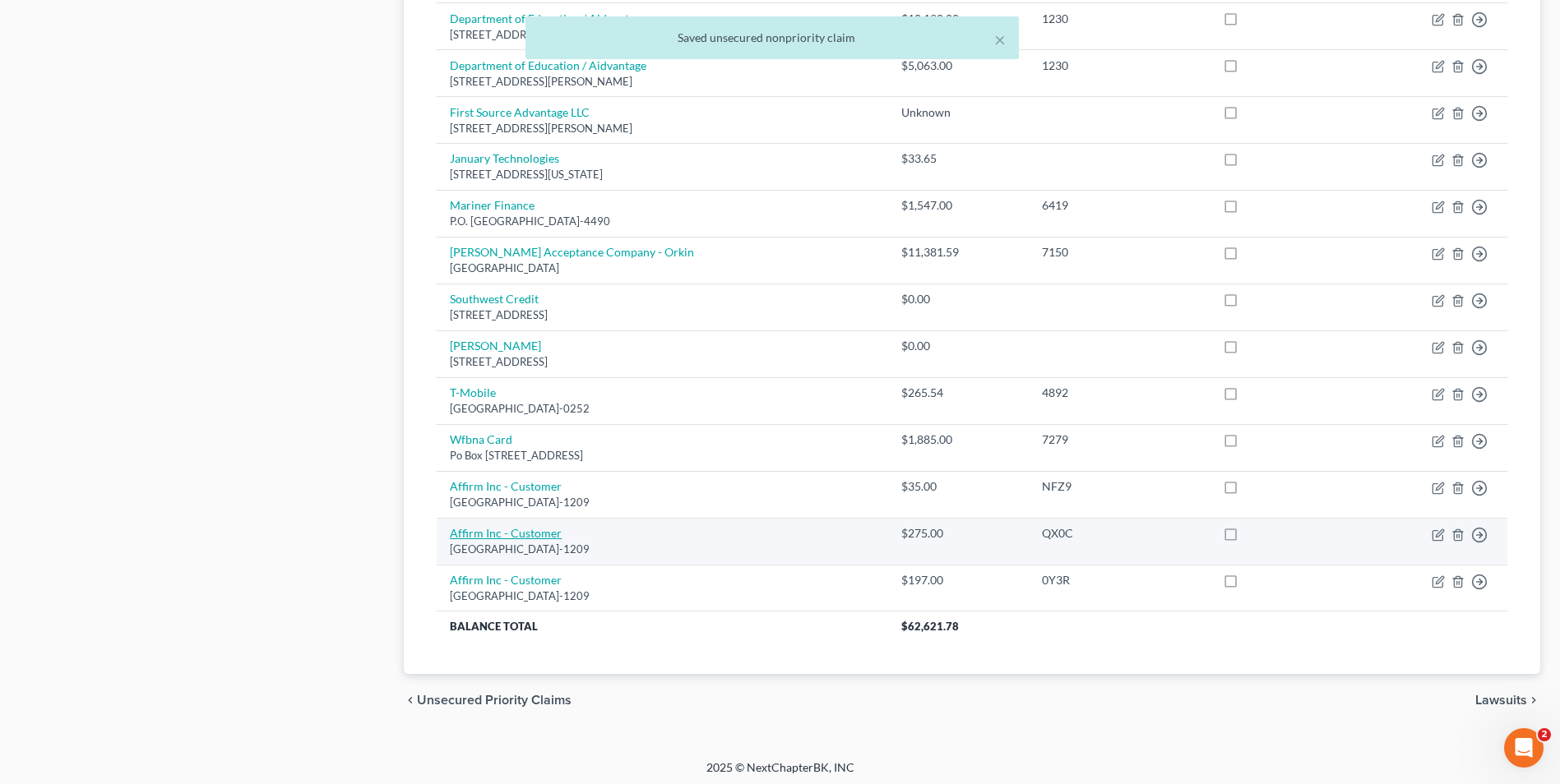
click at [523, 533] on link "Affirm Inc - Customer" at bounding box center [505, 532] width 112 height 14
select select "45"
select select "2"
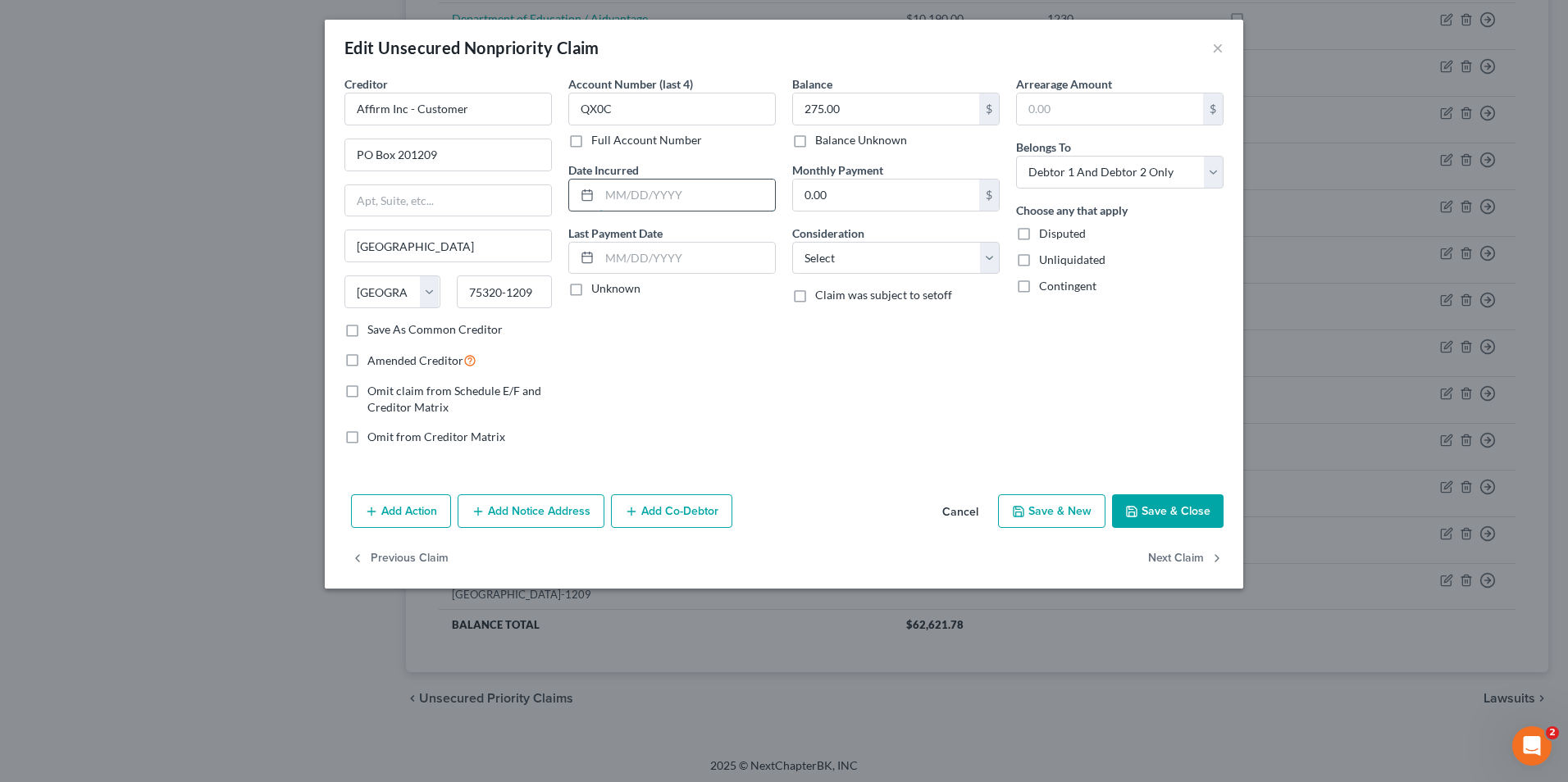
click at [649, 185] on input "text" at bounding box center [687, 195] width 175 height 31
type input "07/15/2024"
click at [1156, 502] on button "Save & Close" at bounding box center [1166, 512] width 111 height 34
type input "0"
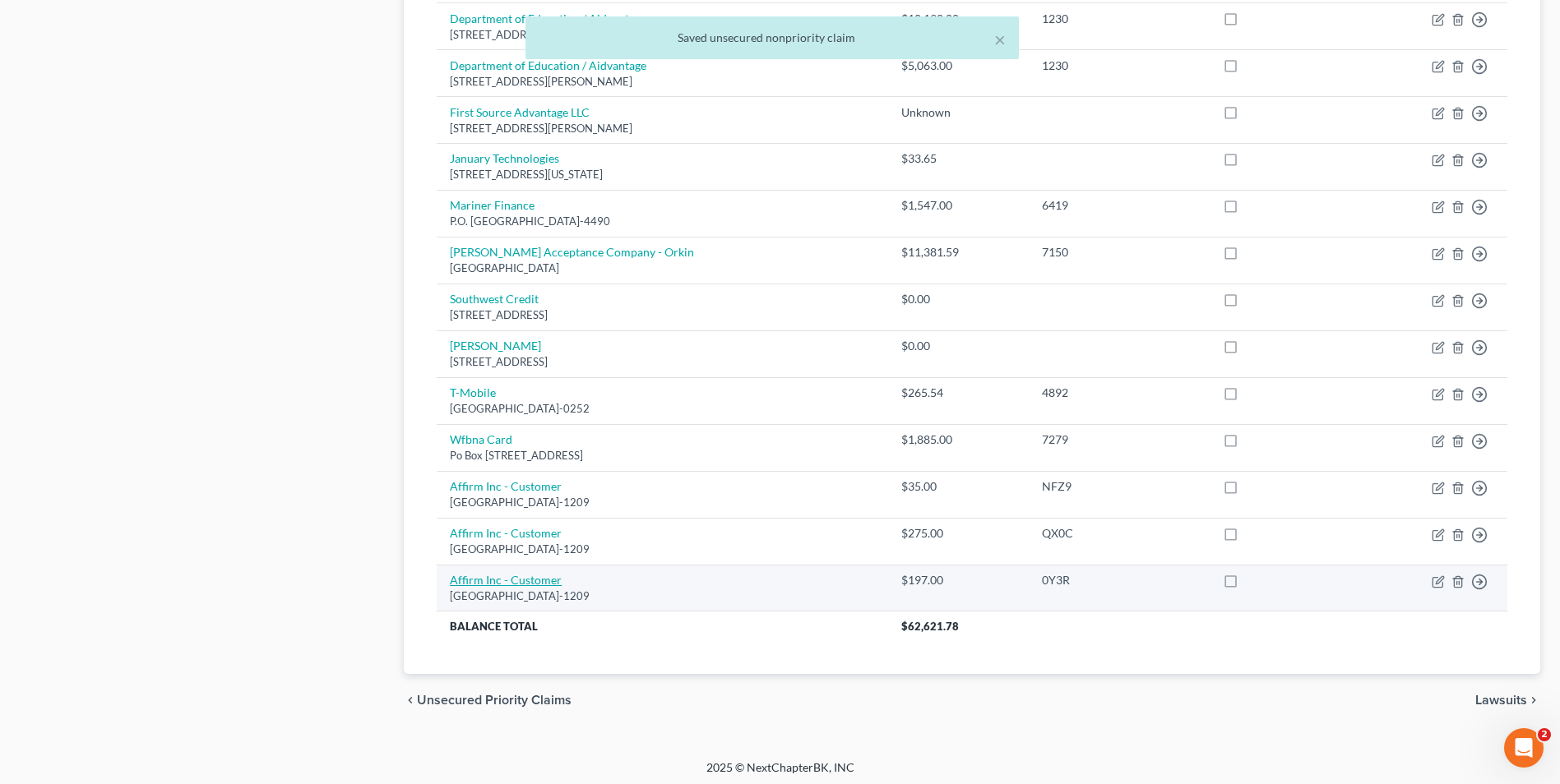
click at [484, 580] on link "Affirm Inc - Customer" at bounding box center [505, 580] width 112 height 14
select select "45"
select select "2"
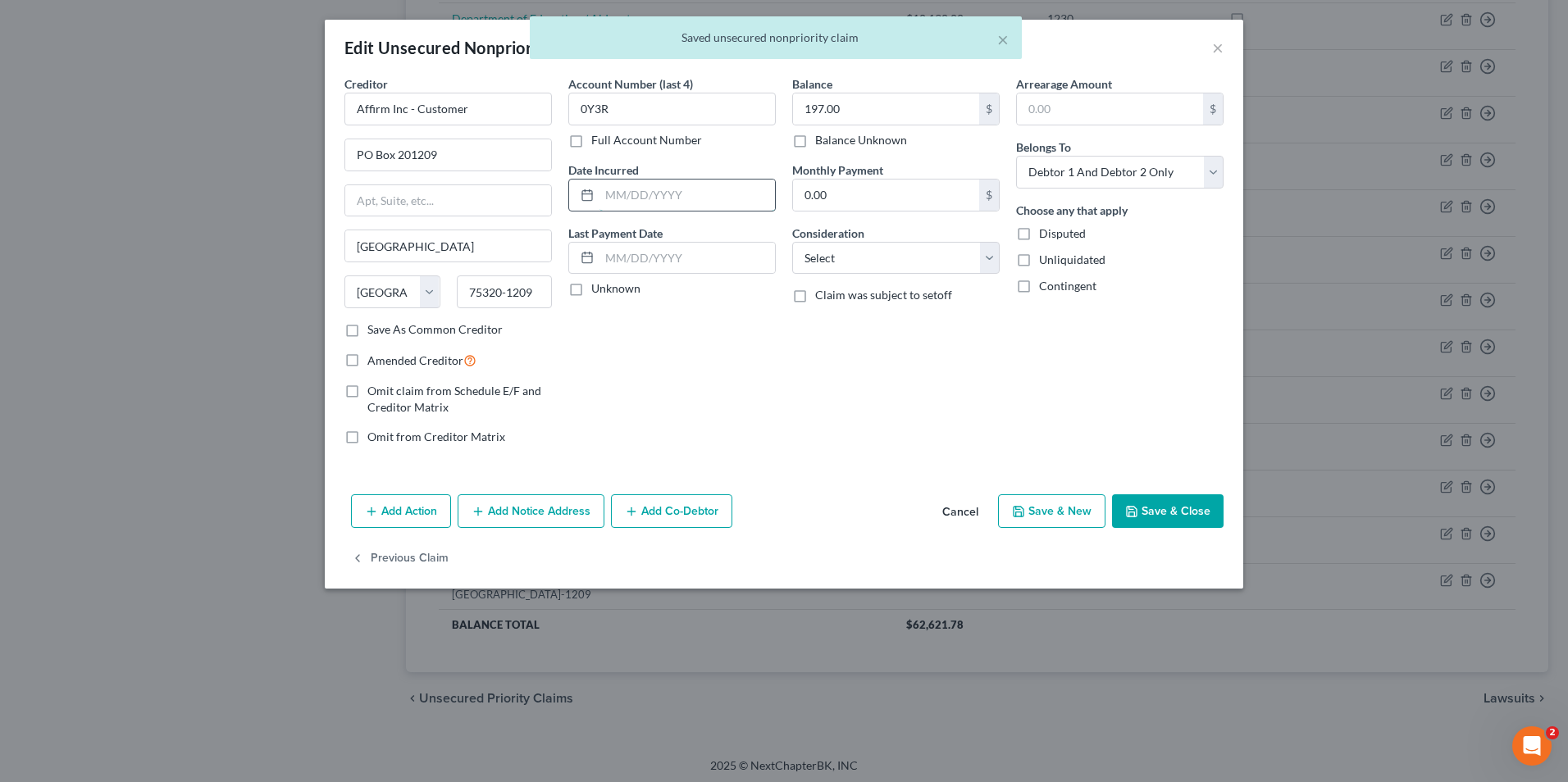
click at [647, 188] on input "text" at bounding box center [687, 195] width 175 height 31
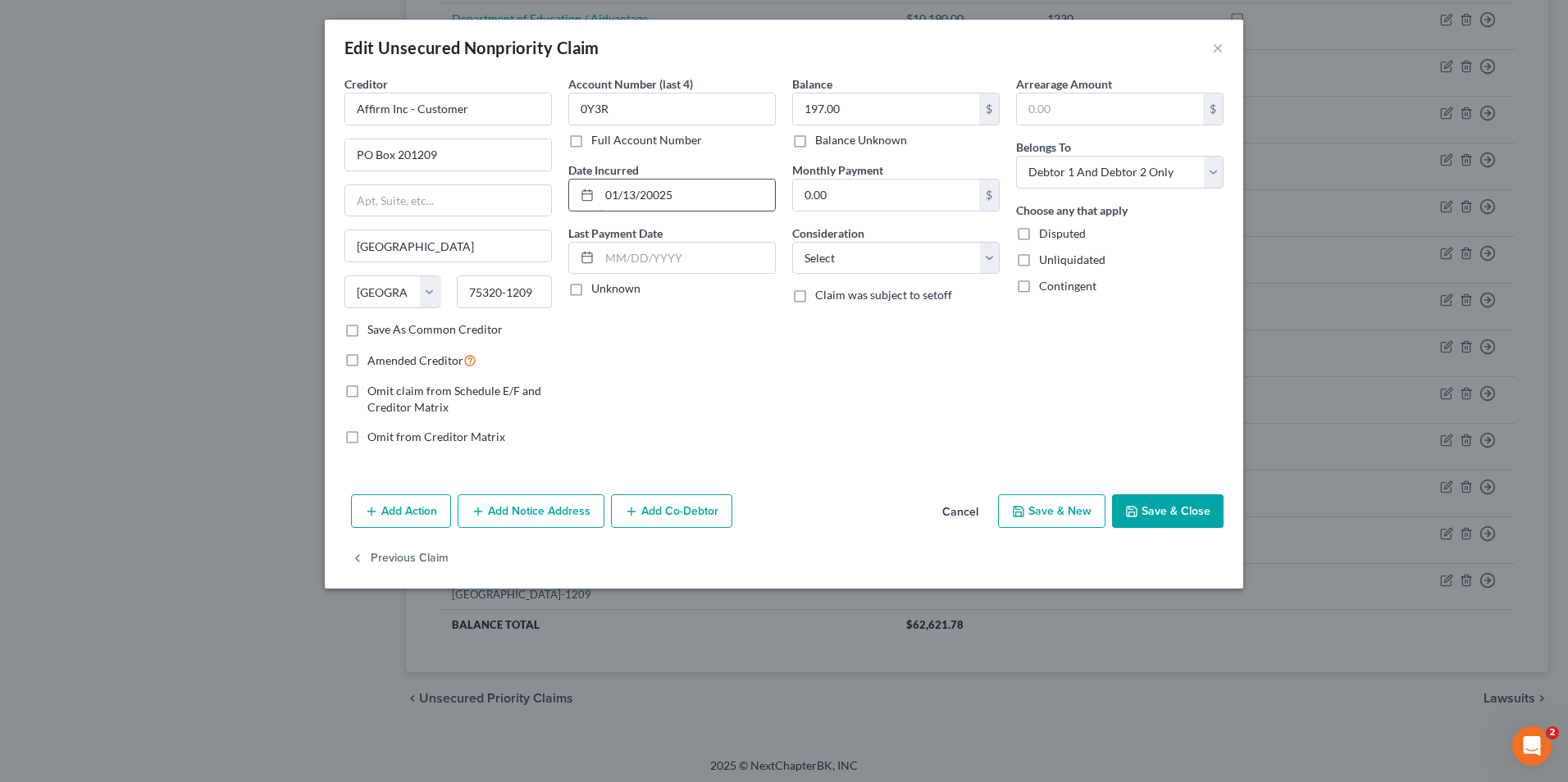
click at [652, 191] on input "01/13/20025" at bounding box center [687, 195] width 175 height 31
type input "01/13/2025"
click at [1129, 495] on button "Save & Close" at bounding box center [1166, 512] width 111 height 34
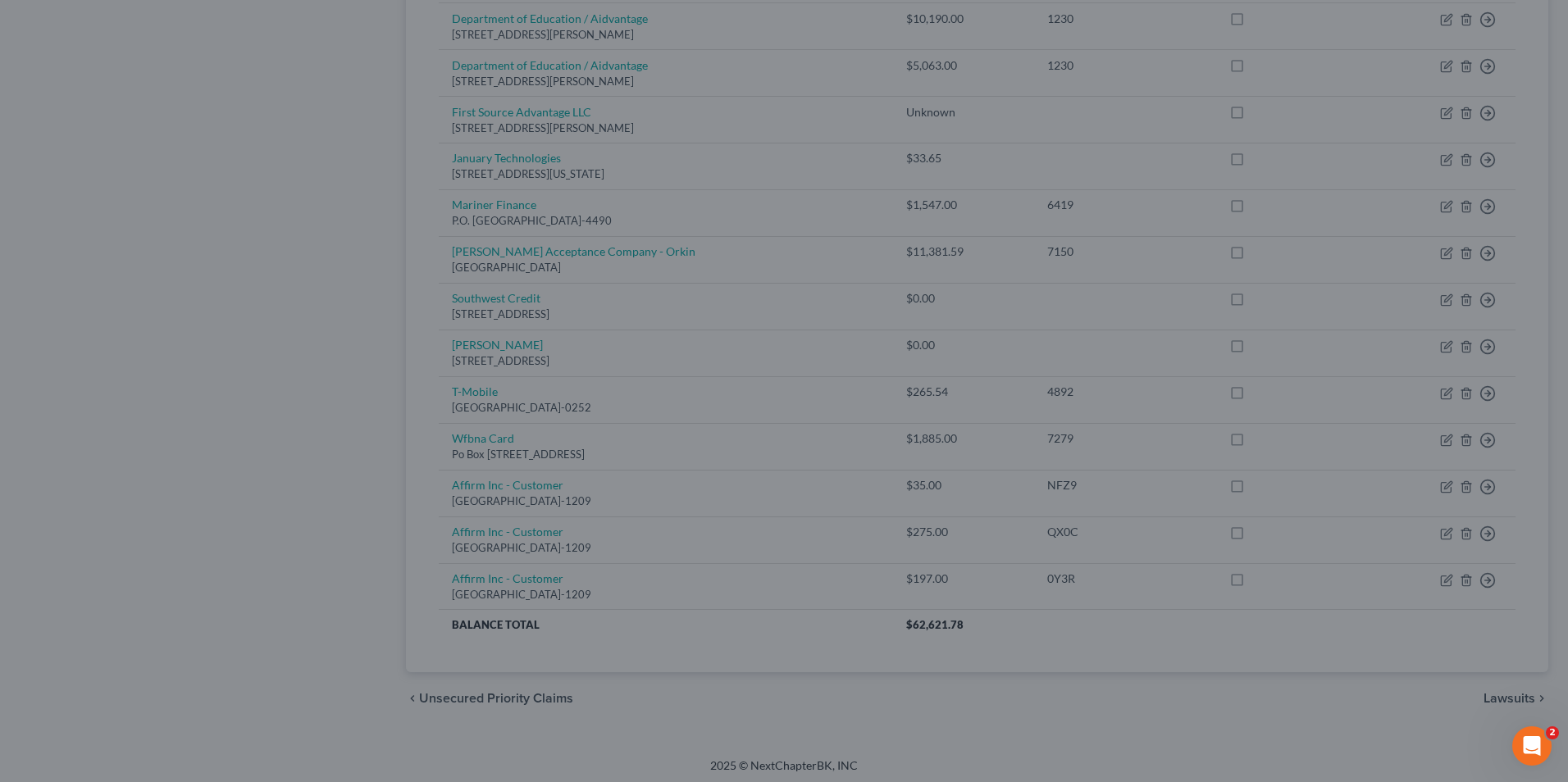
type input "0"
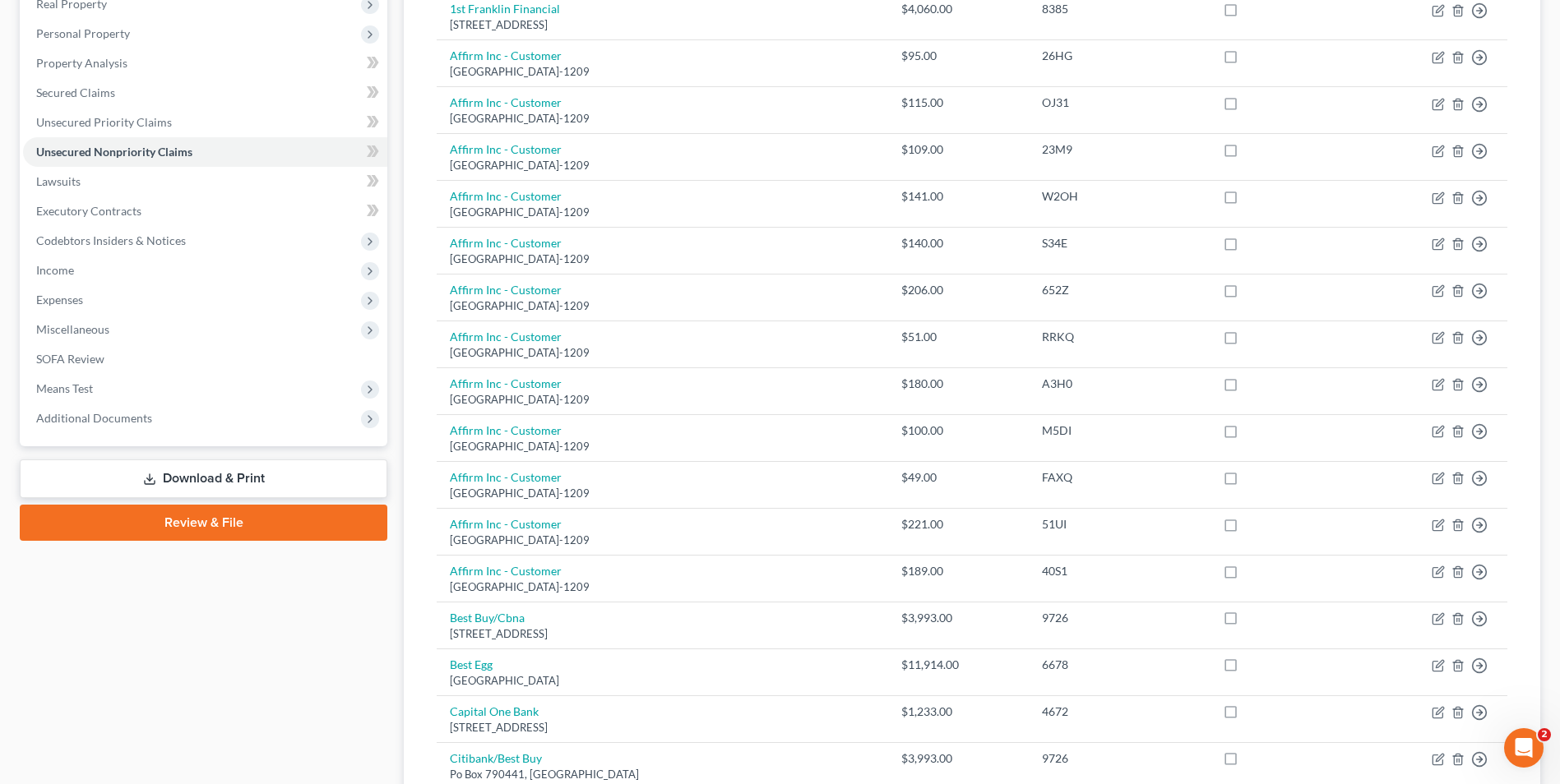
scroll to position [0, 0]
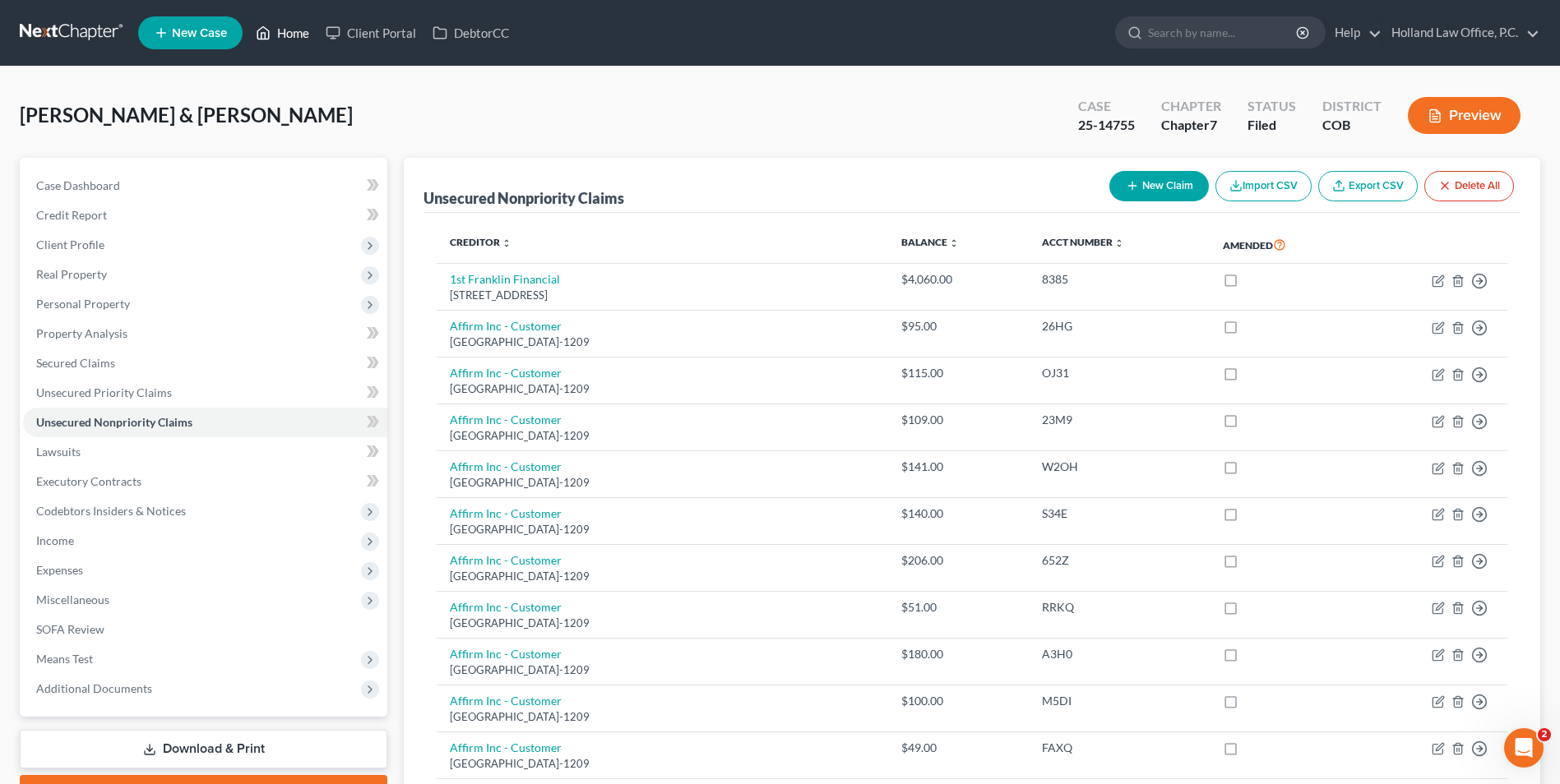
click at [306, 29] on link "Home" at bounding box center [281, 32] width 70 height 30
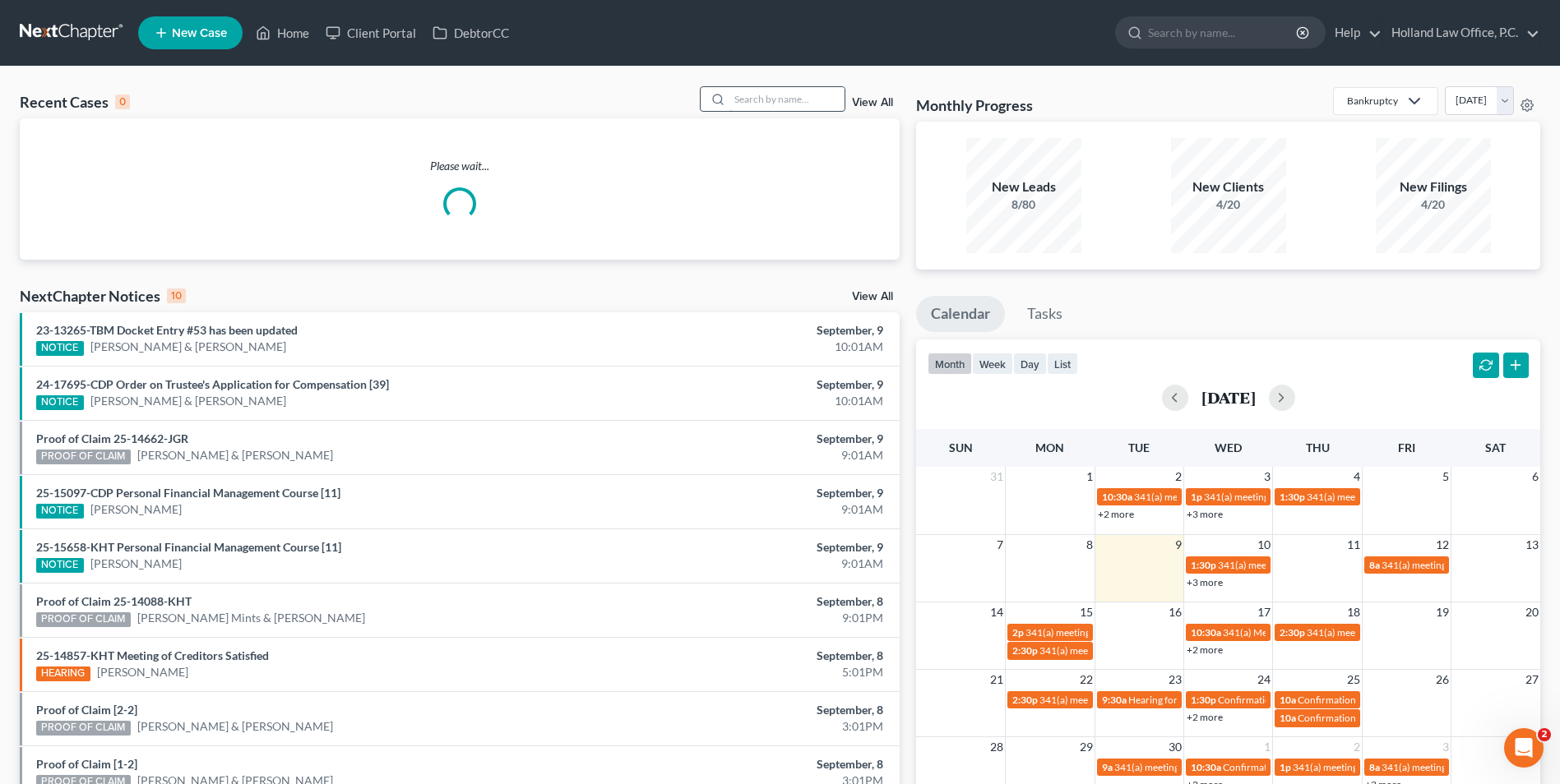
click at [794, 108] on input "search" at bounding box center [786, 98] width 115 height 24
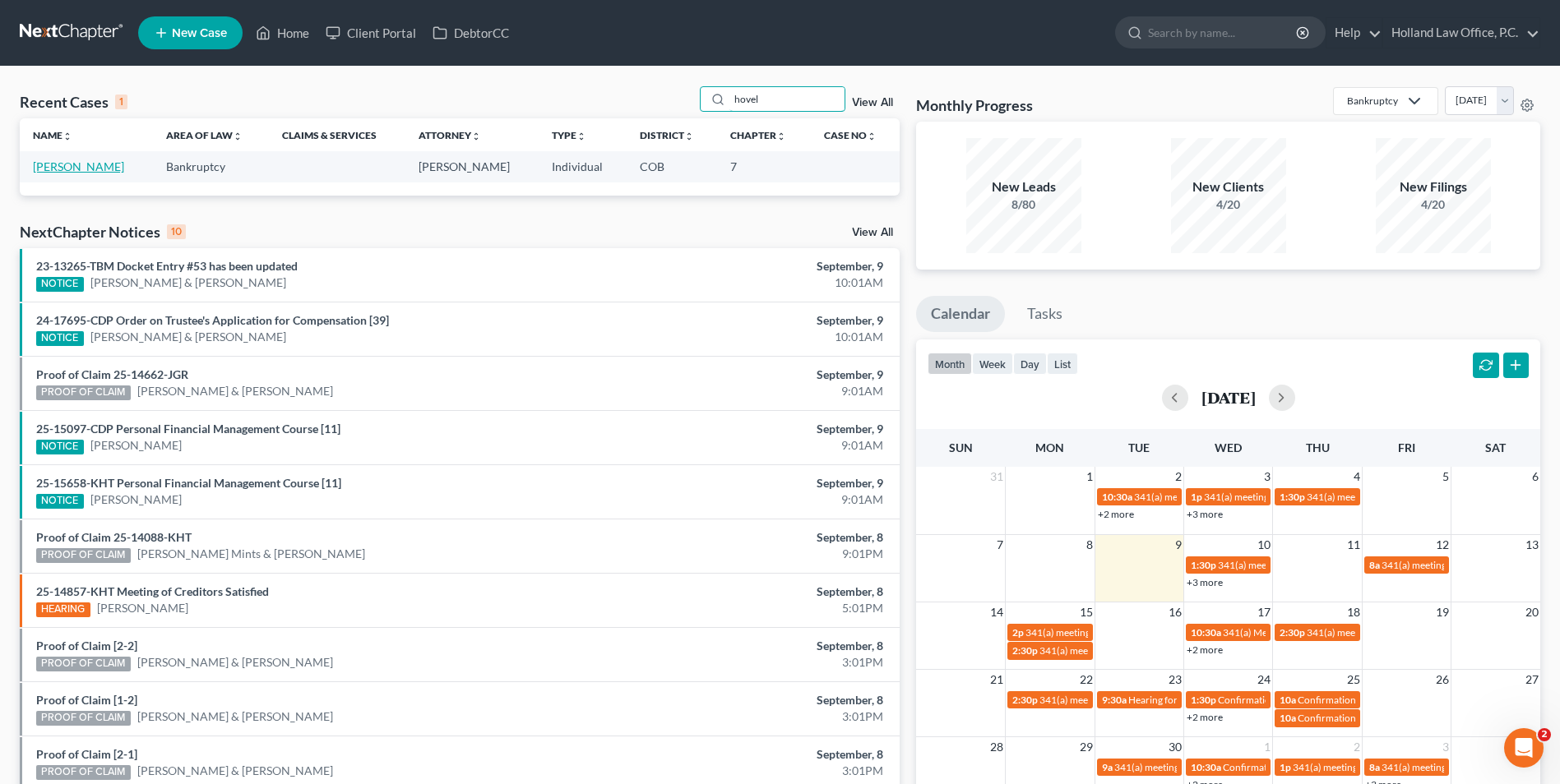
type input "hovel"
click at [62, 170] on link "Hovel, Erin" at bounding box center [78, 166] width 92 height 14
click at [76, 165] on link "Hovel, Erin" at bounding box center [78, 166] width 92 height 14
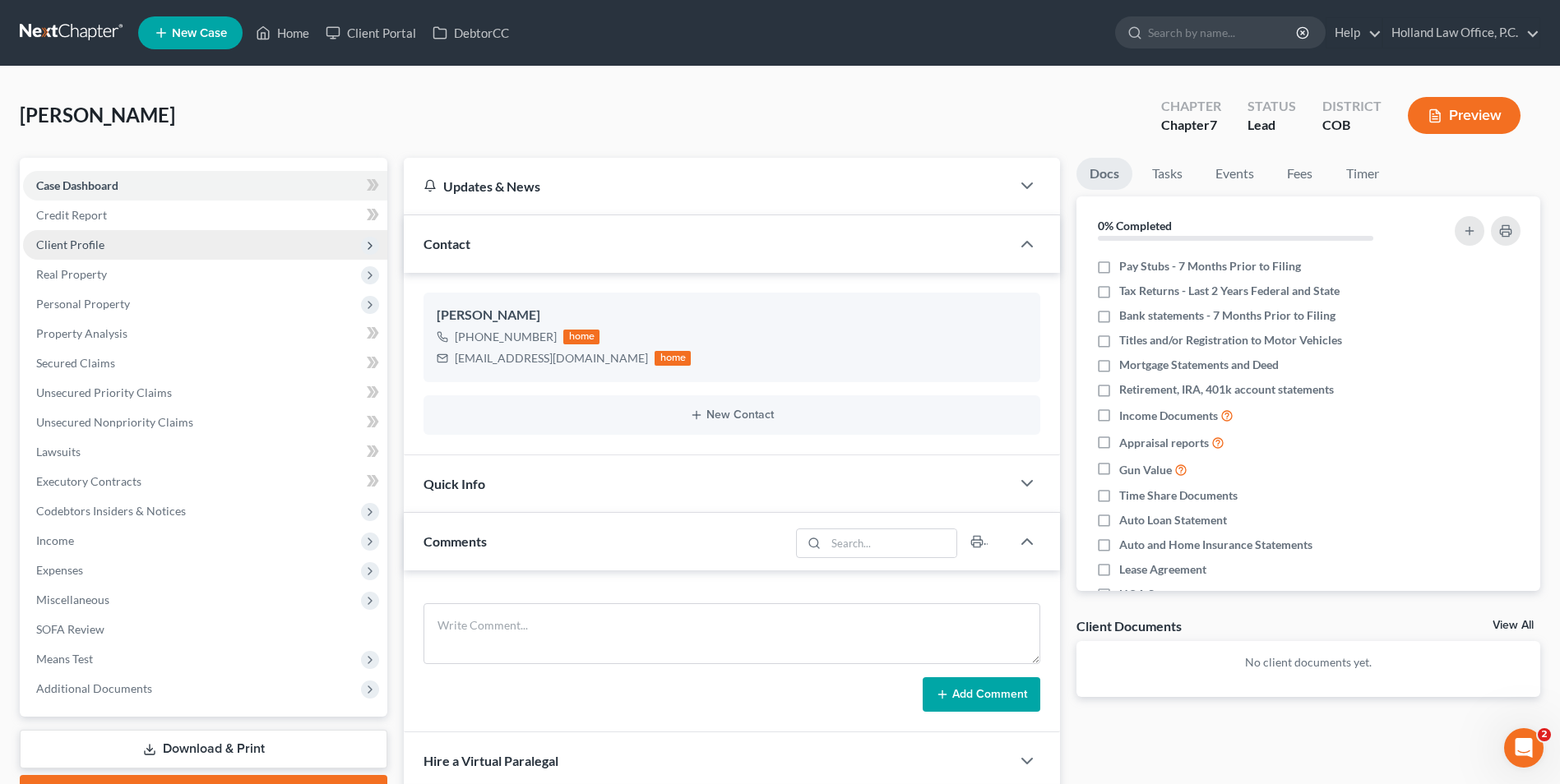
click at [94, 239] on span "Client Profile" at bounding box center [71, 244] width 69 height 14
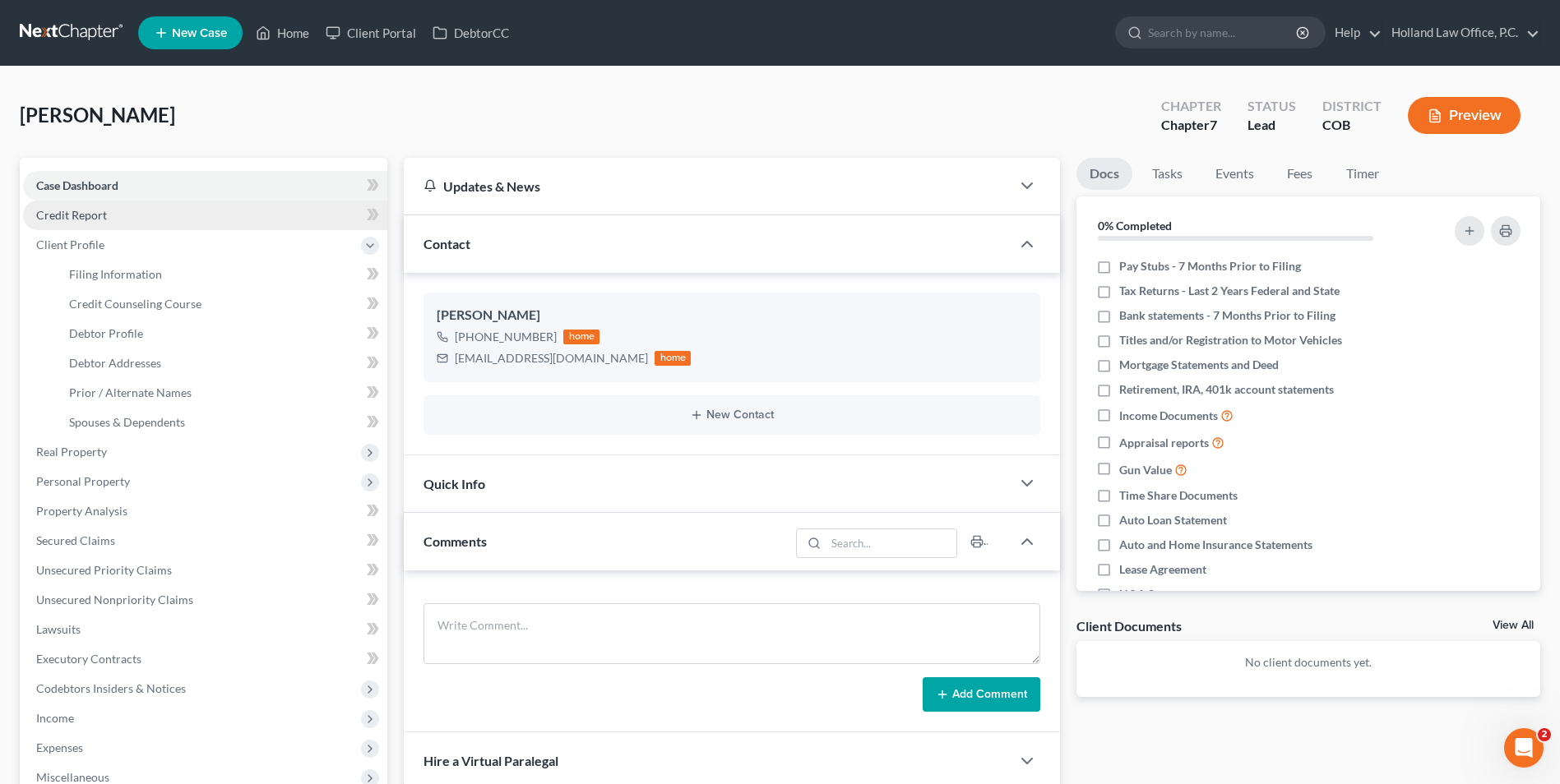
click at [94, 222] on link "Credit Report" at bounding box center [205, 215] width 364 height 30
